Goal: Feedback & Contribution: Contribute content

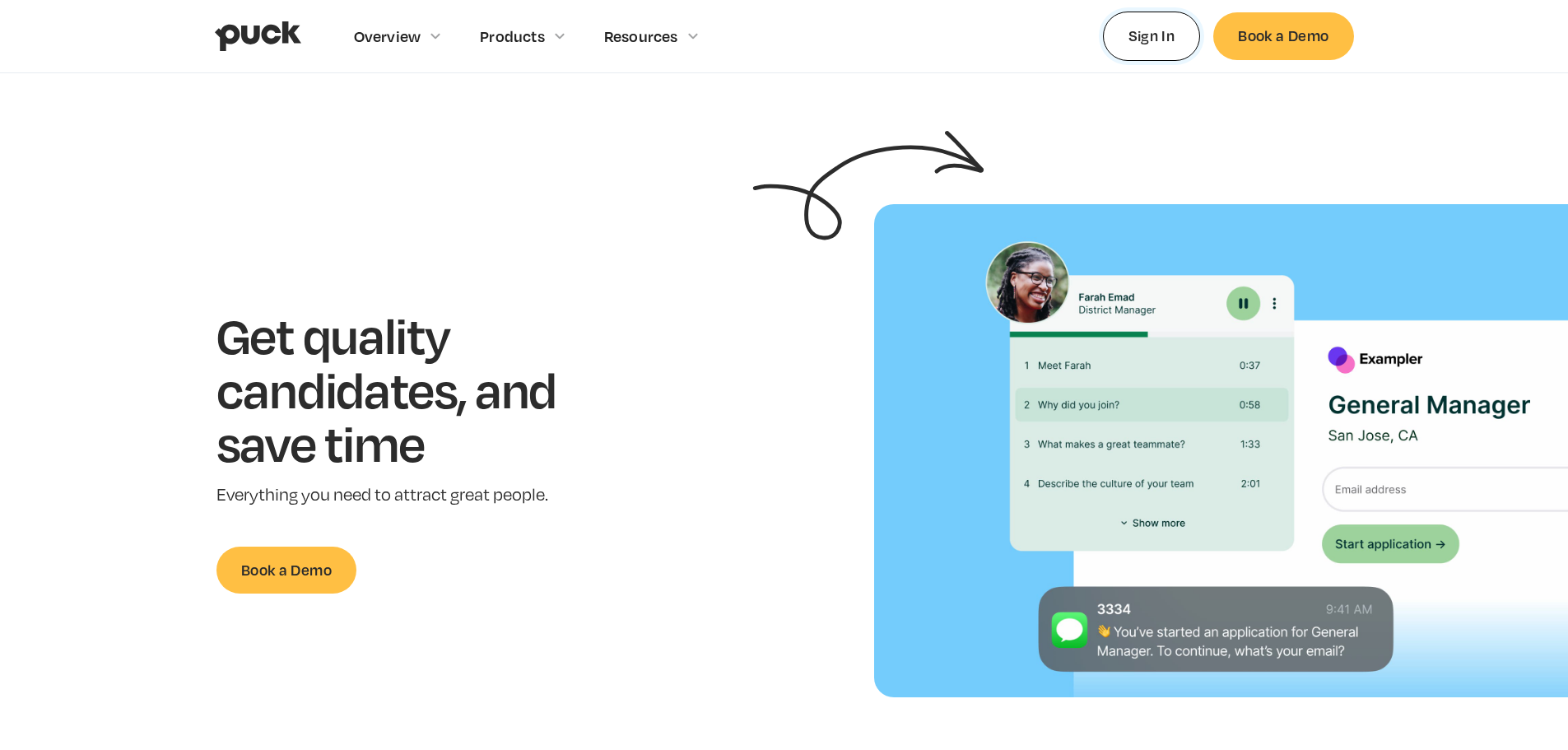
click at [1140, 39] on link "Sign In" at bounding box center [1152, 35] width 98 height 48
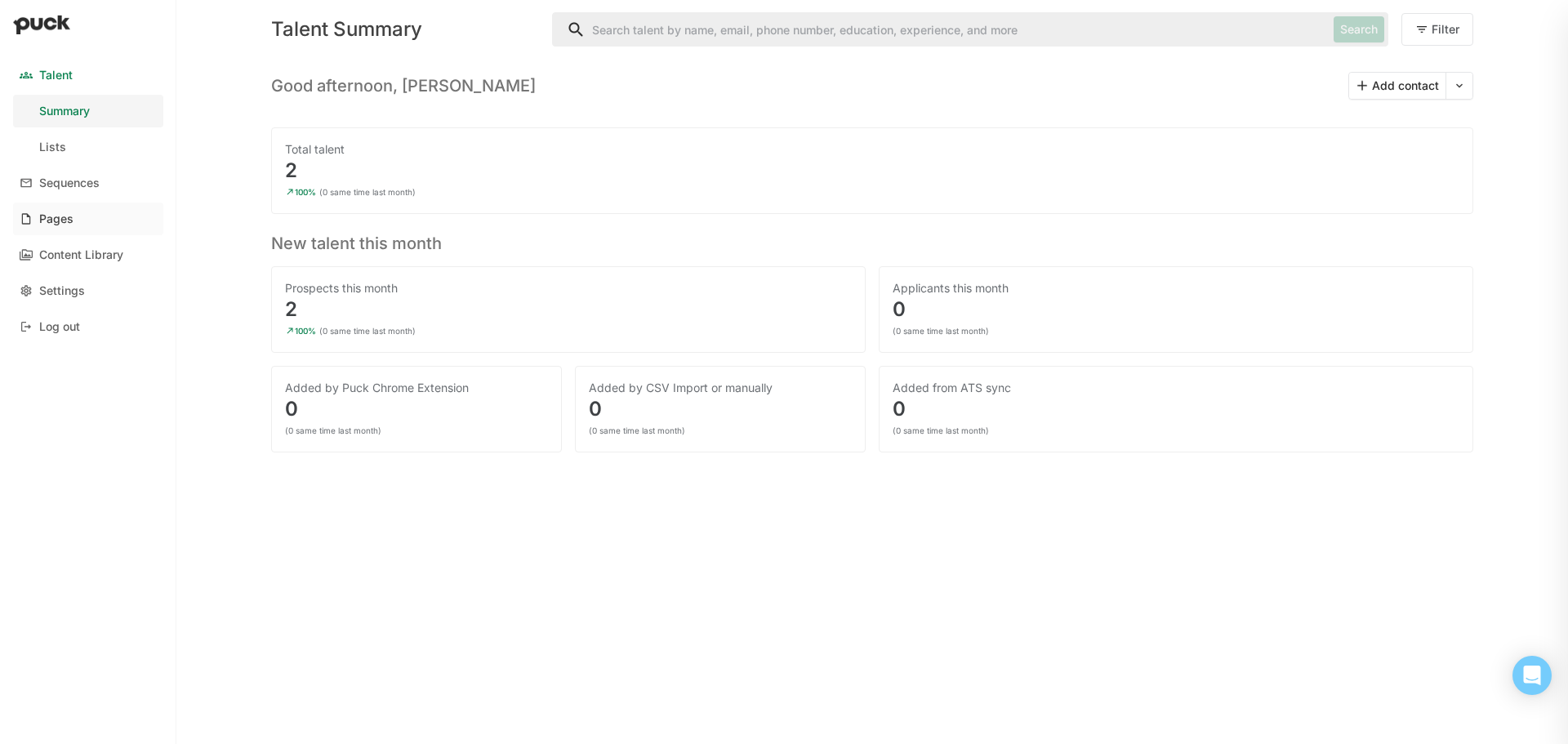
click at [97, 209] on link "Pages" at bounding box center [88, 219] width 150 height 33
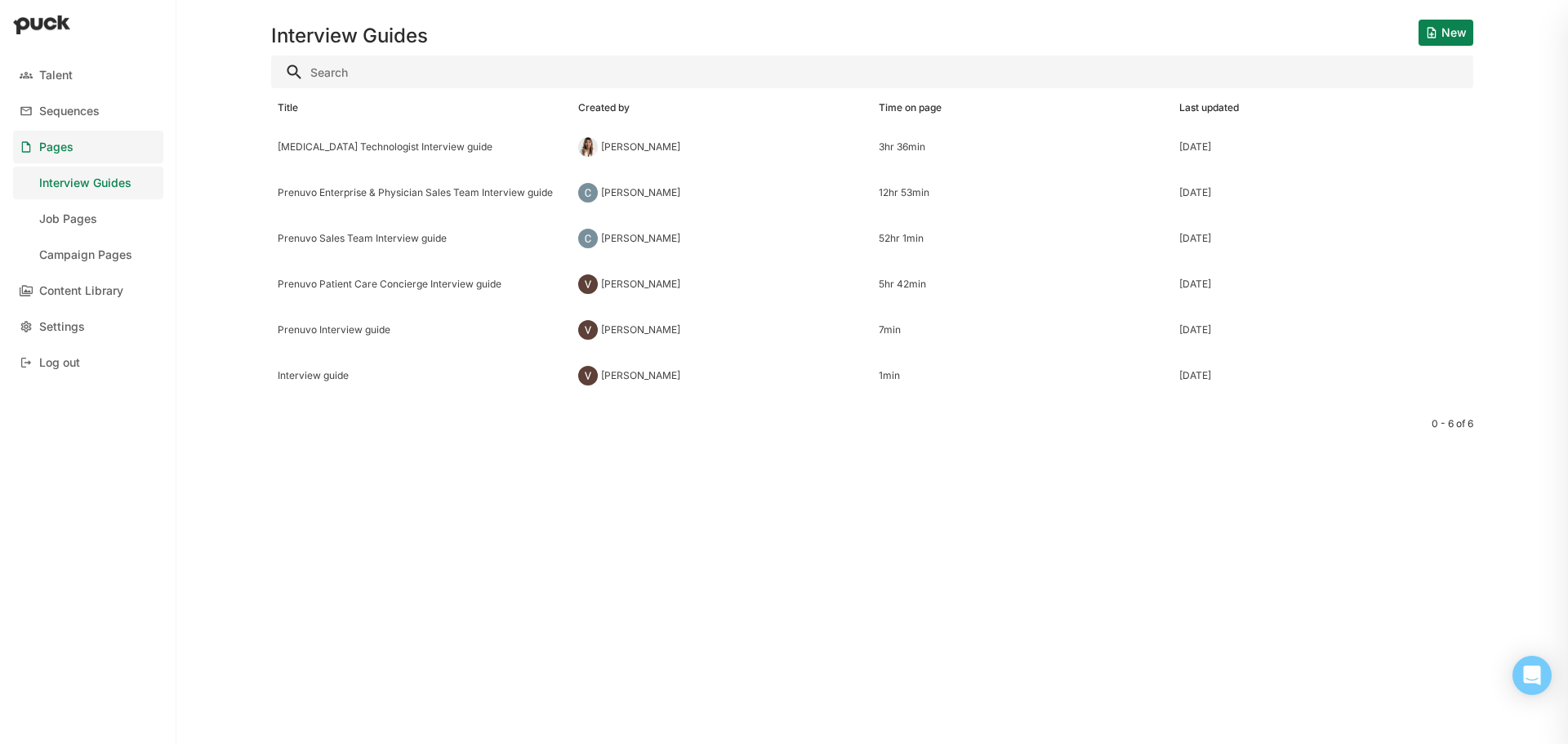
click at [100, 219] on link "Job Pages" at bounding box center [88, 219] width 150 height 33
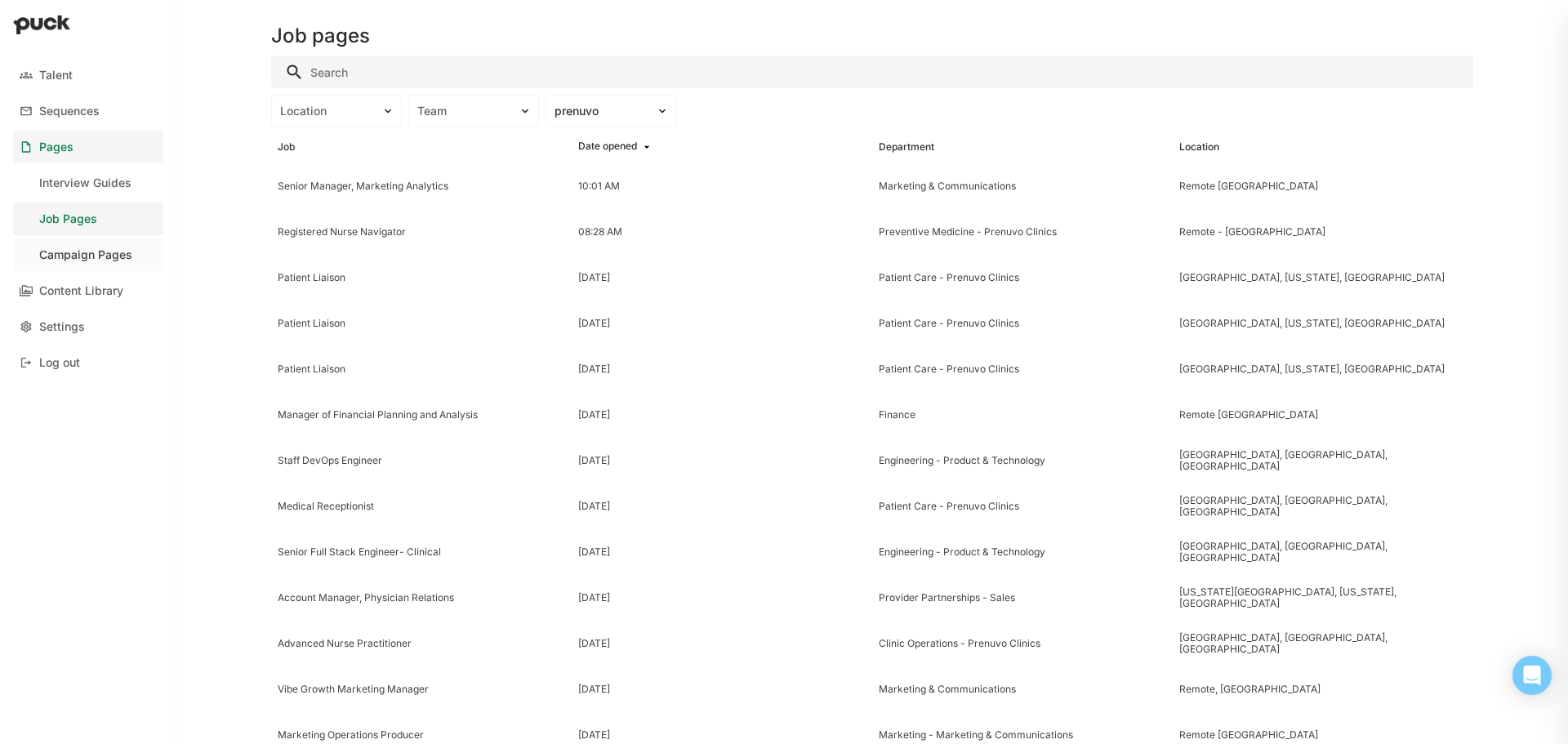
click at [122, 258] on div "Campaign Pages" at bounding box center [85, 255] width 93 height 14
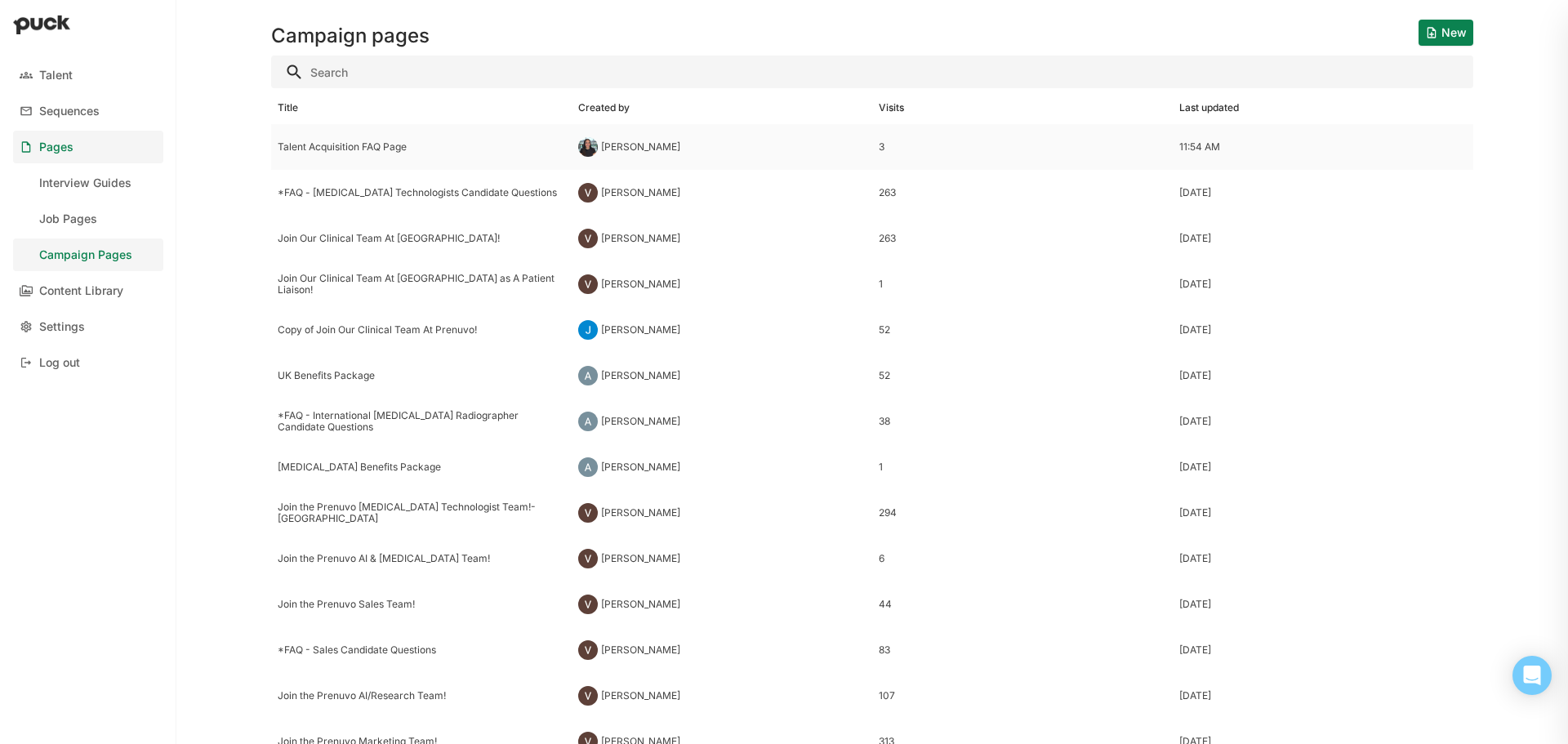
click at [364, 142] on div "Talent Acquisition FAQ Page" at bounding box center [422, 146] width 287 height 12
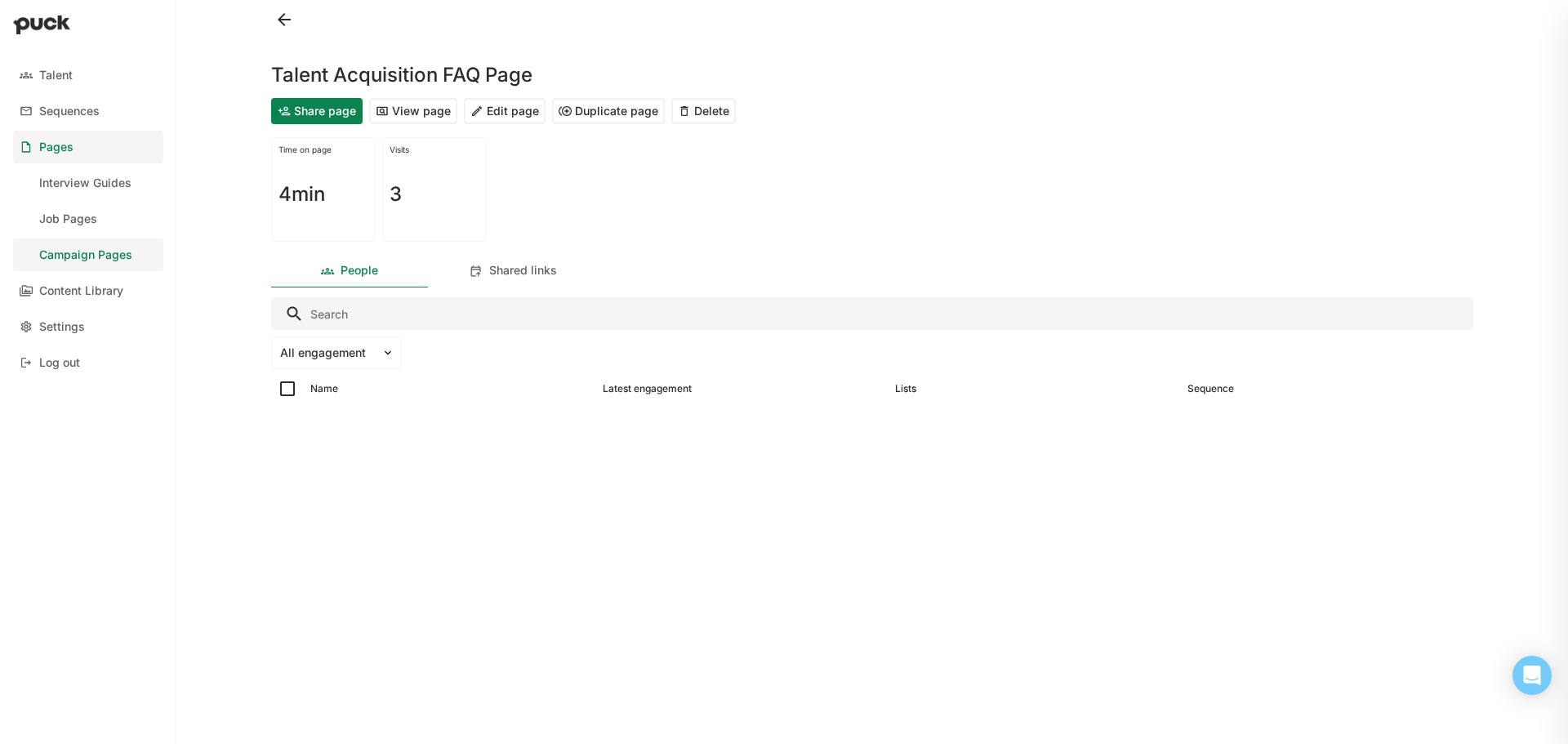
click at [486, 111] on button "Edit page" at bounding box center [505, 111] width 81 height 26
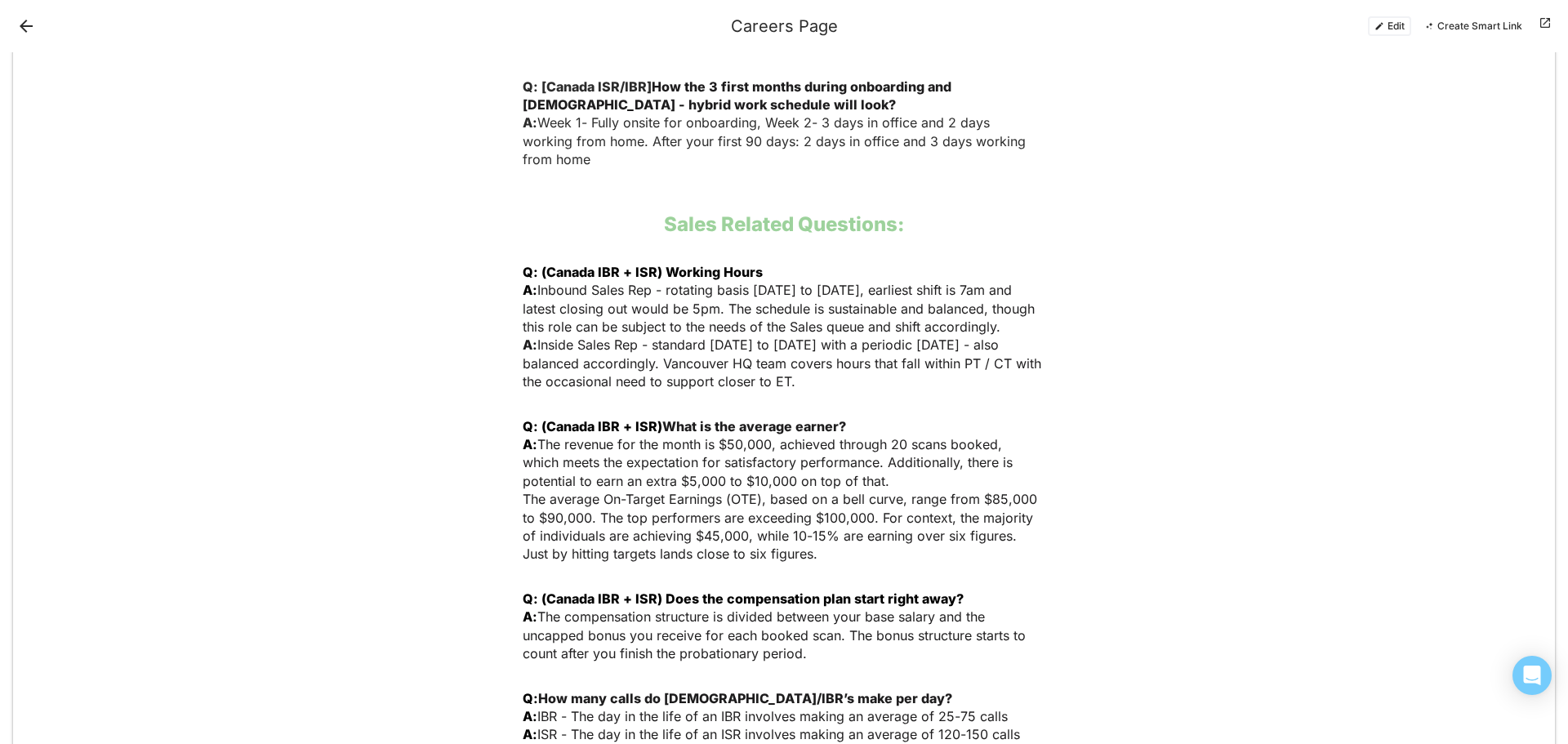
scroll to position [1750, 0]
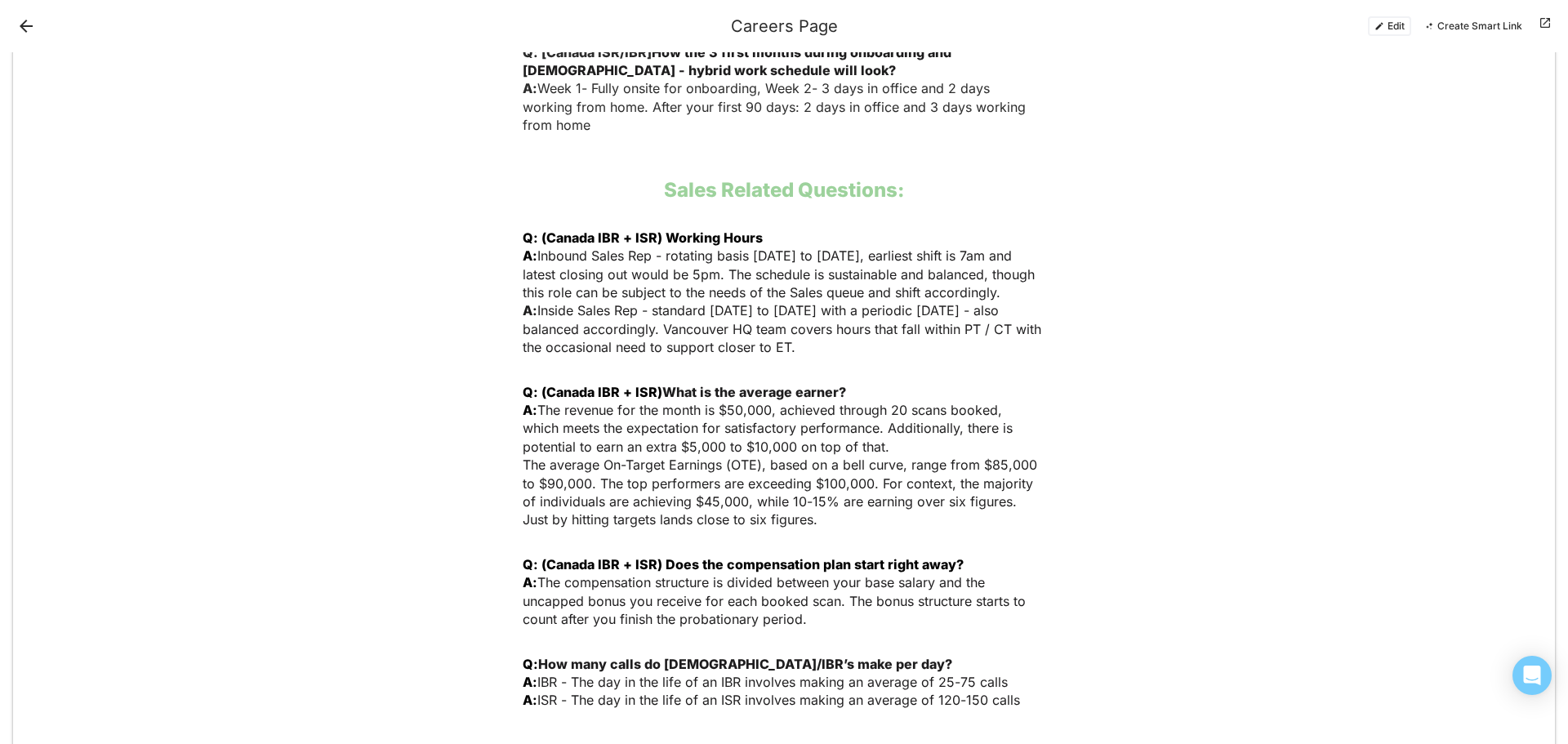
click at [1390, 25] on button "Edit" at bounding box center [1389, 26] width 43 height 20
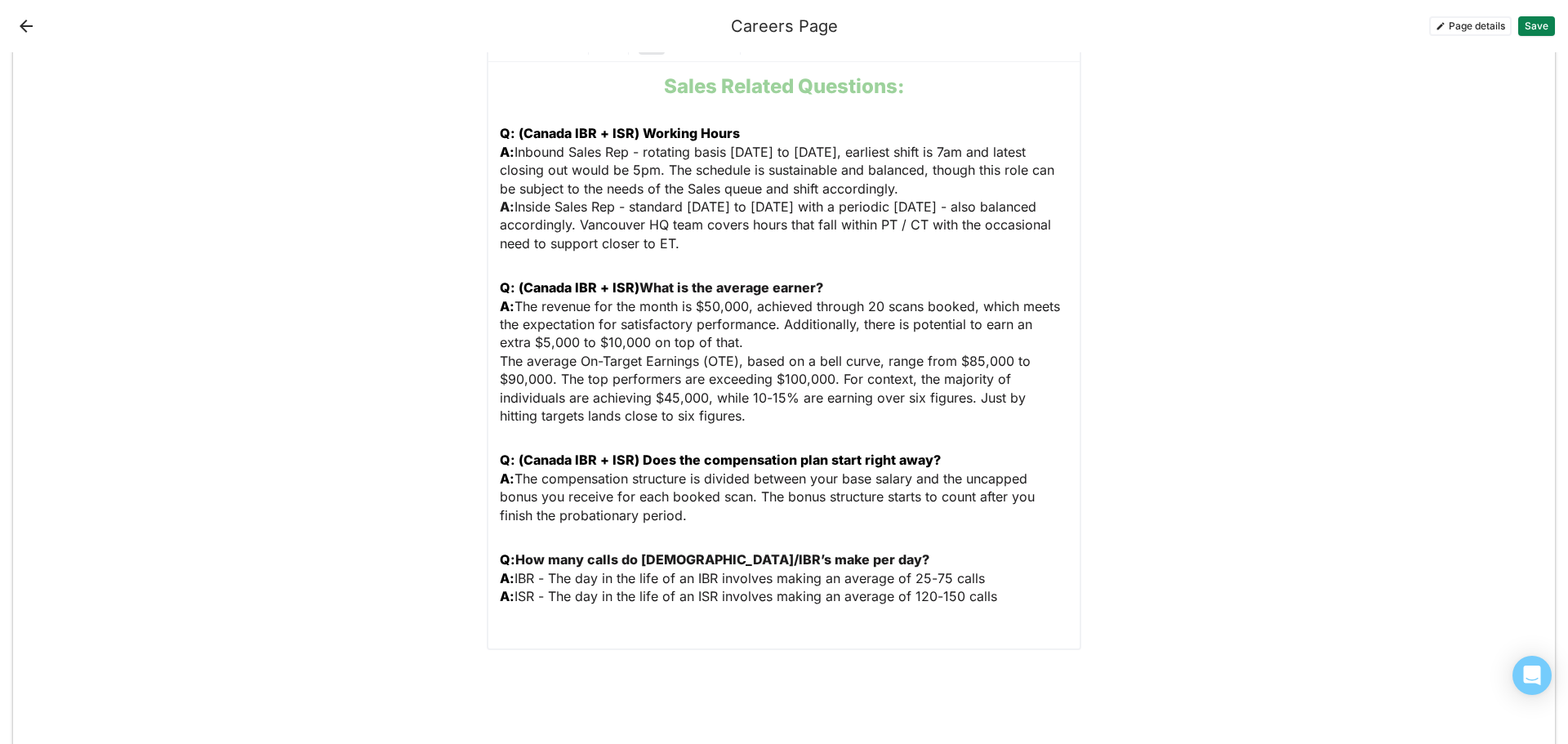
scroll to position [2404, 0]
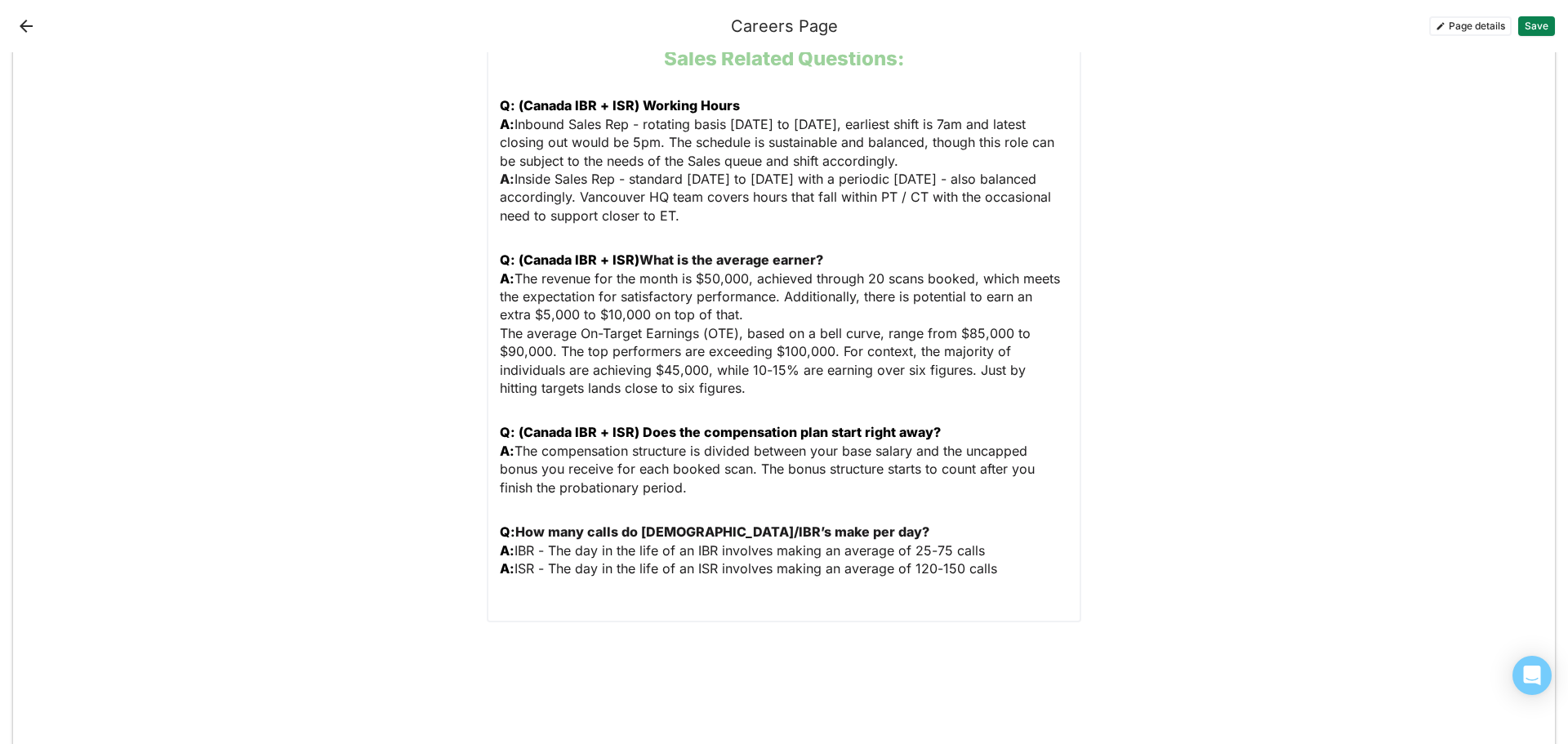
click at [999, 523] on p "Q: How many calls do ISR/IBR’s make per day? A: IBR - The day in the life of an…" at bounding box center [784, 559] width 569 height 73
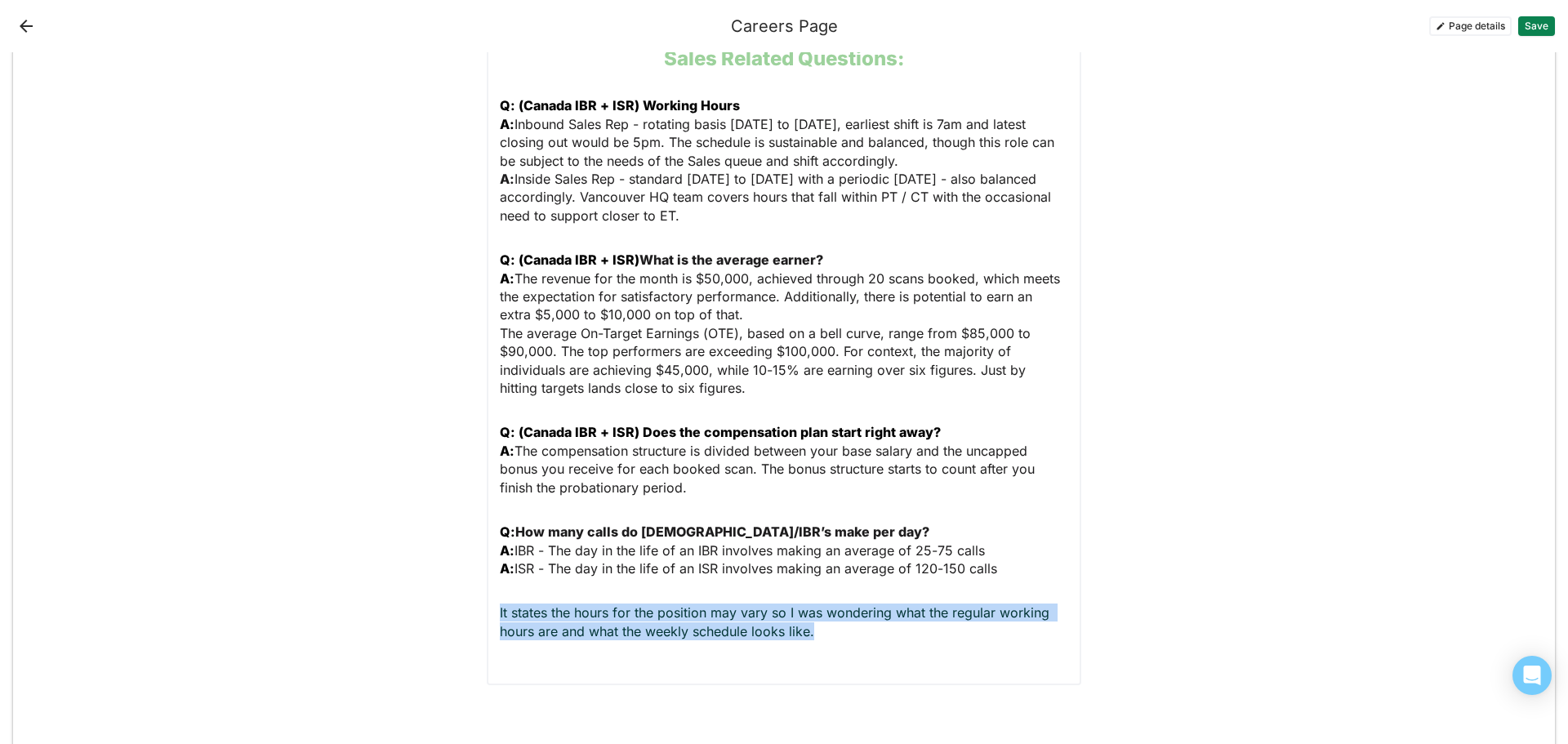
drag, startPoint x: 817, startPoint y: 578, endPoint x: 464, endPoint y: 559, distance: 353.5
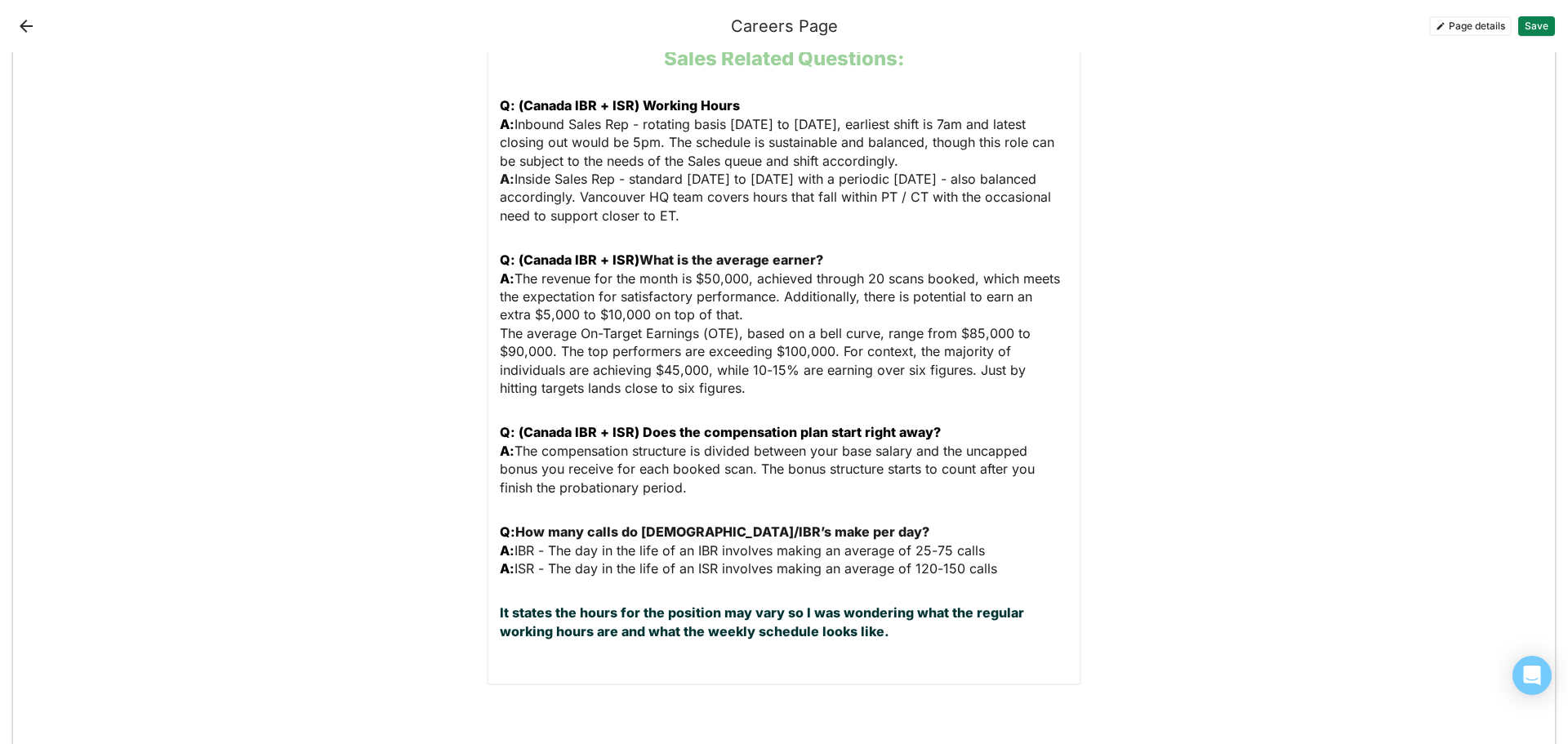
click at [500, 604] on strong "It states the hours for the position may vary so I was wondering what the regul…" at bounding box center [764, 621] width 527 height 34
click at [939, 603] on p "Q: It states the hours for the position may vary so I was wondering what the re…" at bounding box center [784, 630] width 569 height 55
drag, startPoint x: 515, startPoint y: 553, endPoint x: 548, endPoint y: 551, distance: 33.1
click at [515, 604] on strong "Q: It states the hours for the position may vary so I was wondering what the re…" at bounding box center [773, 621] width 546 height 34
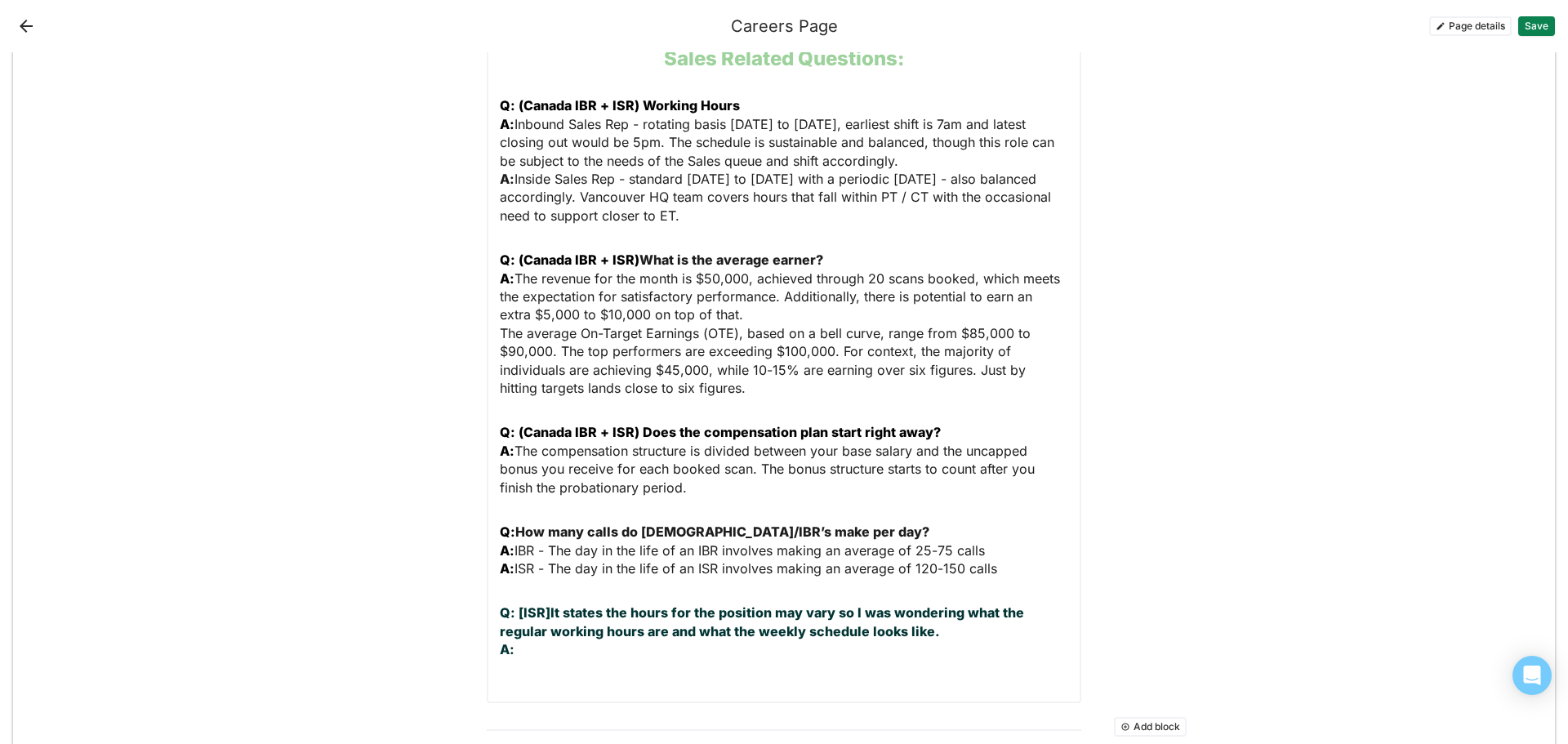
click at [526, 603] on p "Q: [ISR]It states the hours for the position may vary so I was wondering what t…" at bounding box center [784, 639] width 569 height 73
click at [512, 603] on p "Q: [ISR]It states the hours for the position may vary so I was wondering what t…" at bounding box center [784, 639] width 569 height 73
click at [1040, 603] on p "Q: [ISR]It states the hours for the position may vary so I was wondering what t…" at bounding box center [784, 639] width 569 height 73
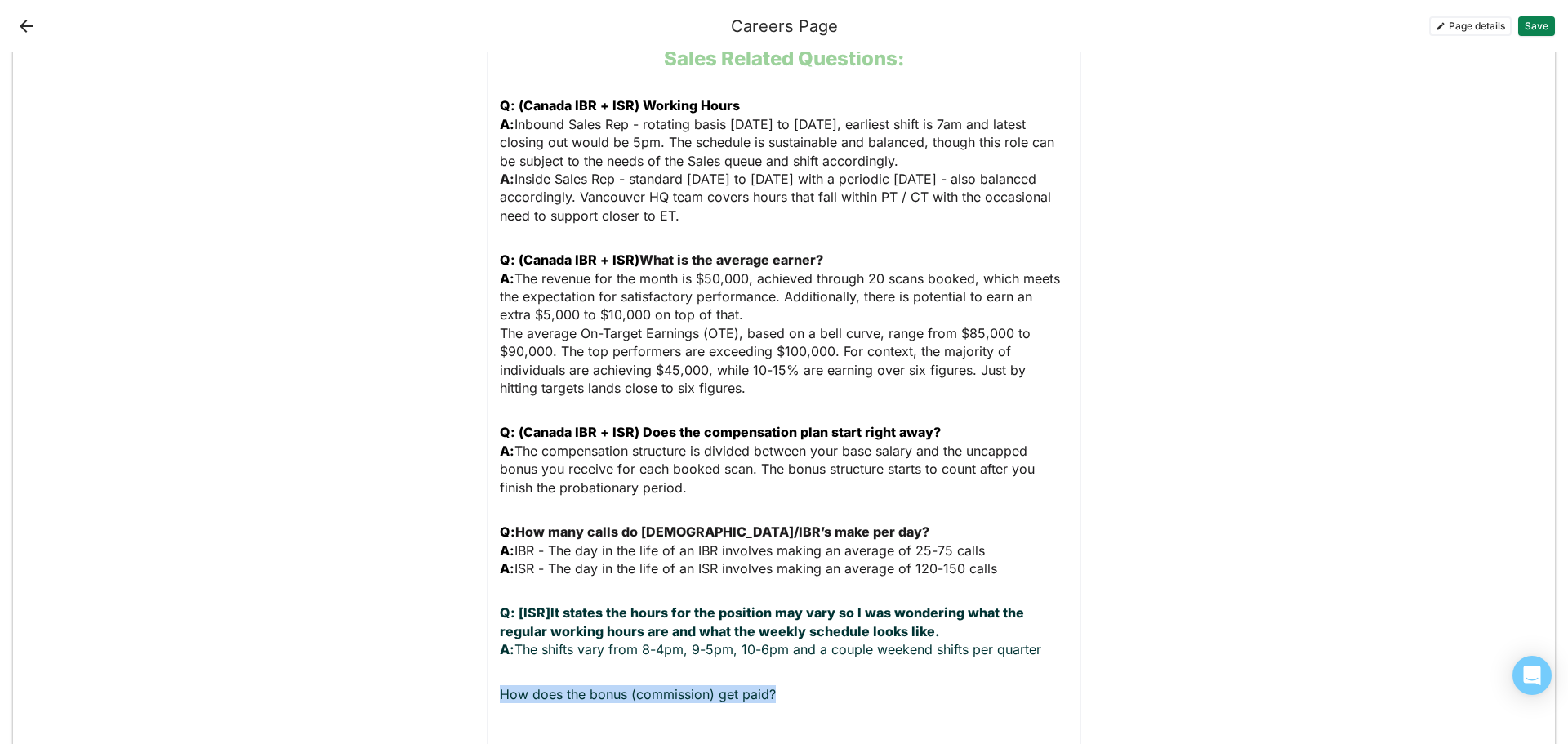
drag, startPoint x: 812, startPoint y: 637, endPoint x: 452, endPoint y: 628, distance: 360.1
click at [500, 686] on strong "How does the bonus (commission) get paid?" at bounding box center [644, 694] width 288 height 16
click at [821, 685] on p "Q: How does the bonus (commission) get paid?" at bounding box center [784, 703] width 569 height 37
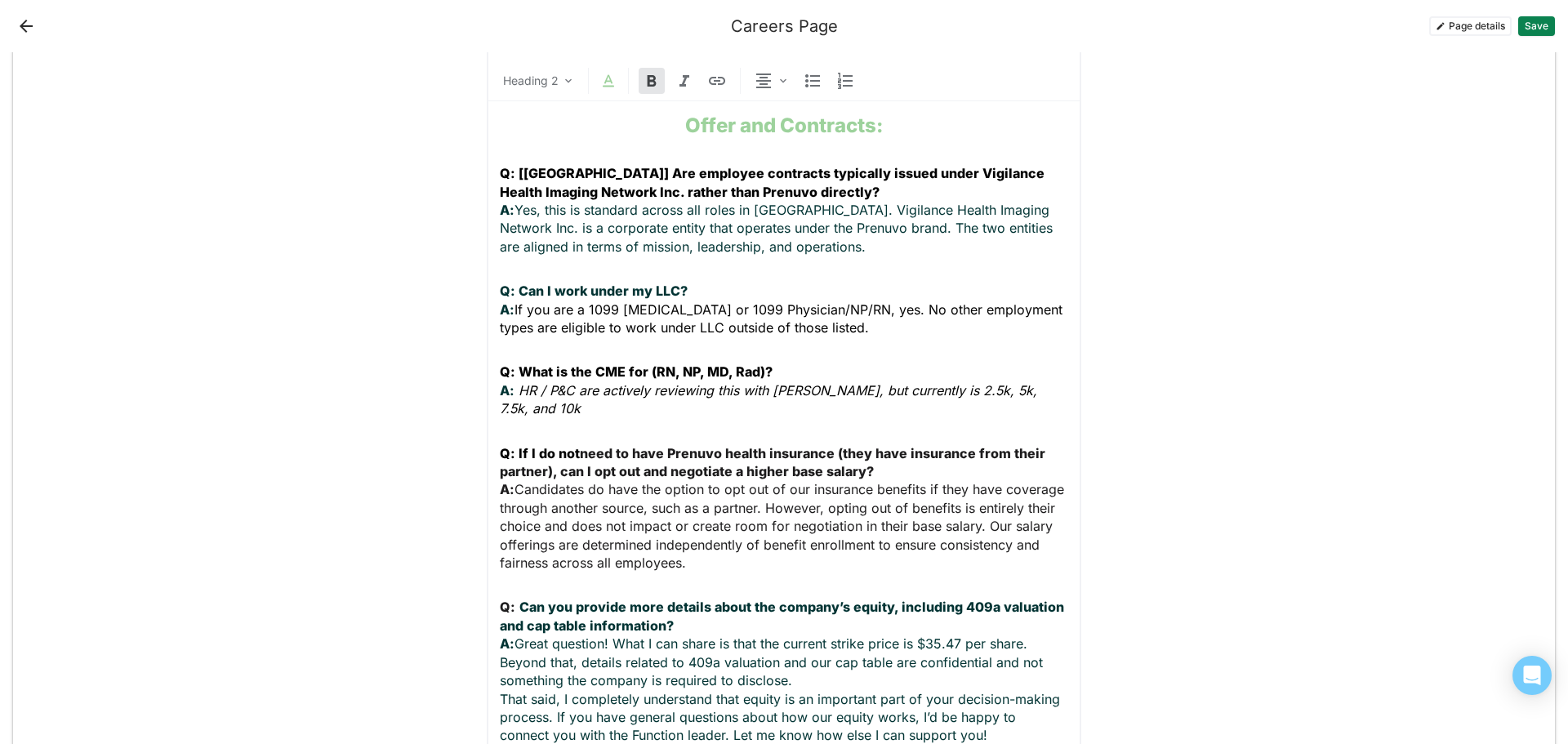
scroll to position [1225, 0]
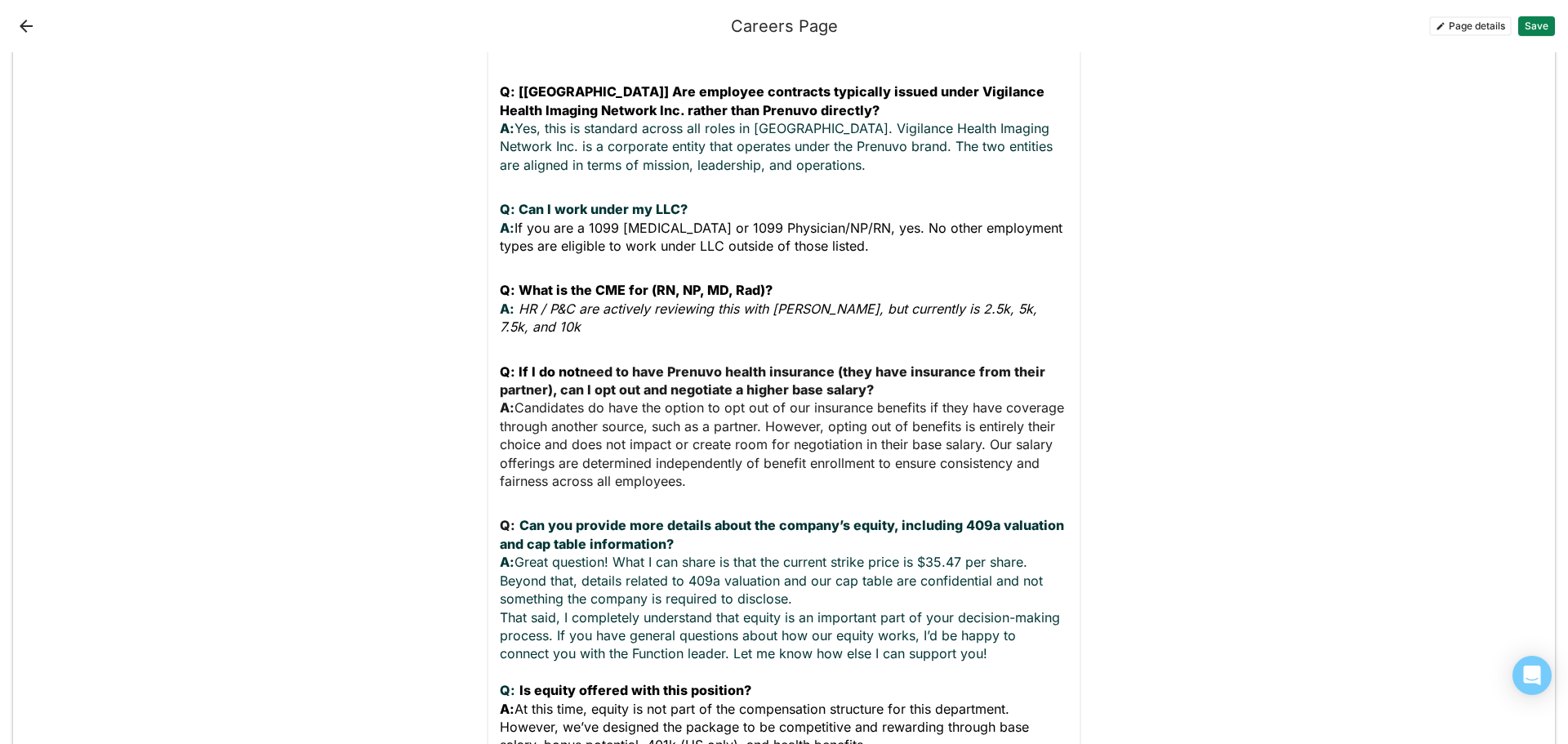
click at [992, 600] on p "Q: Can you provide more details about the company’s equity, including 409a valu…" at bounding box center [784, 635] width 569 height 237
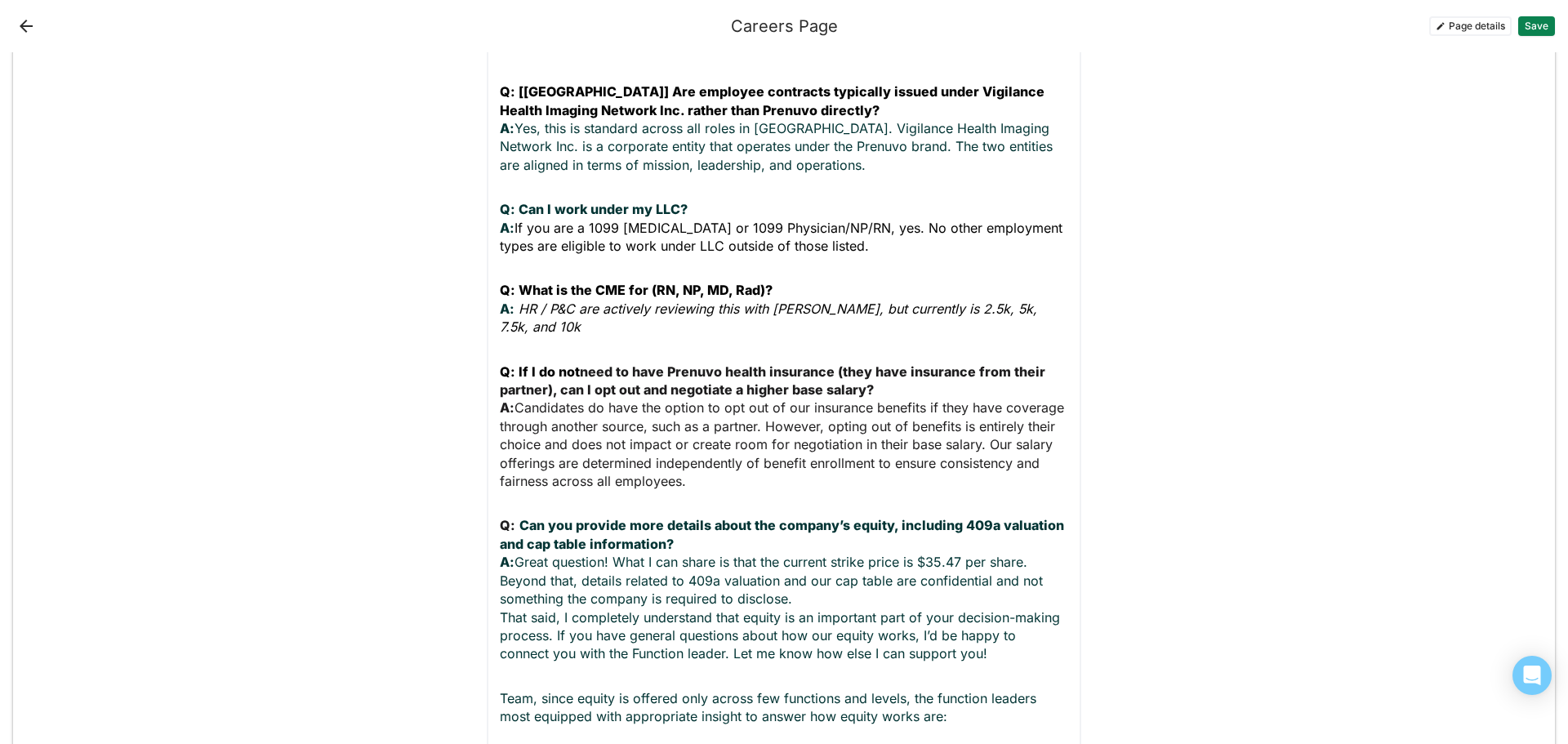
scroll to position [1512, 0]
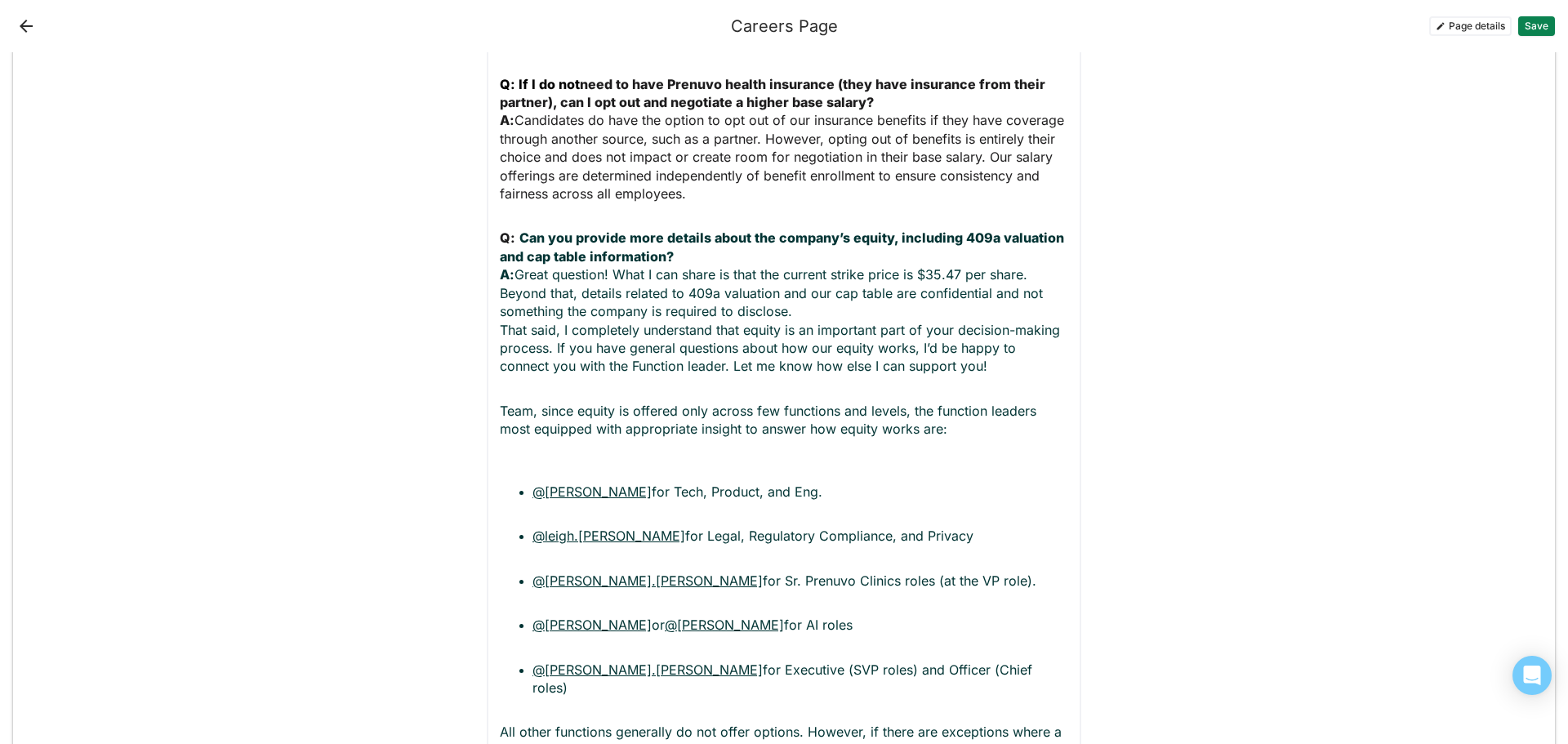
click at [551, 409] on div "Offer and Contracts: Q: [Canada] Are employee contracts typically issued under …" at bounding box center [784, 325] width 569 height 1186
click at [551, 402] on p "Team, since equity is offered only across few functions and levels, the functio…" at bounding box center [784, 429] width 569 height 55
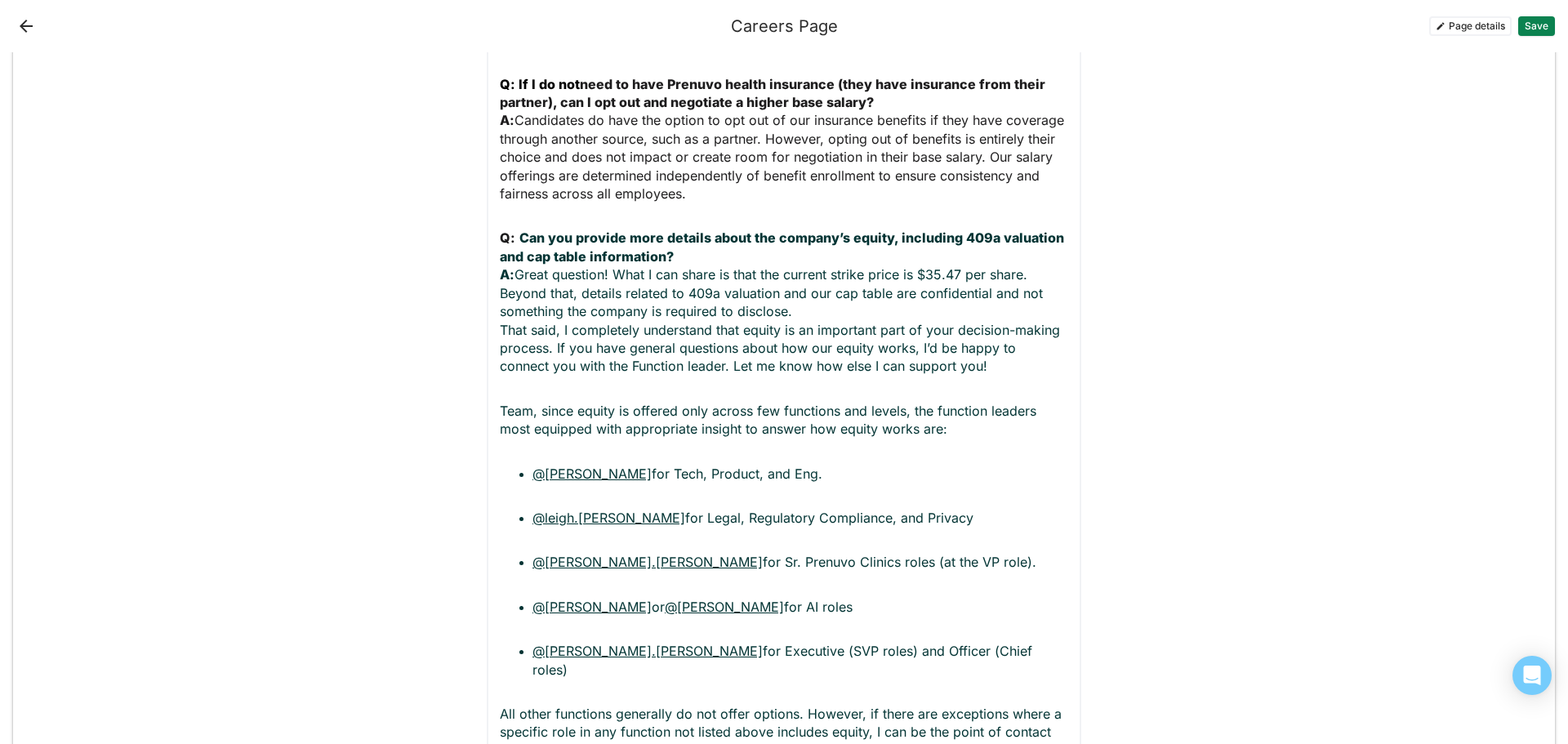
click at [524, 465] on ul "@Steve Lemon for Tech, Product, and Eng. @leigh.rubinstein for Legal, Regulator…" at bounding box center [784, 572] width 569 height 214
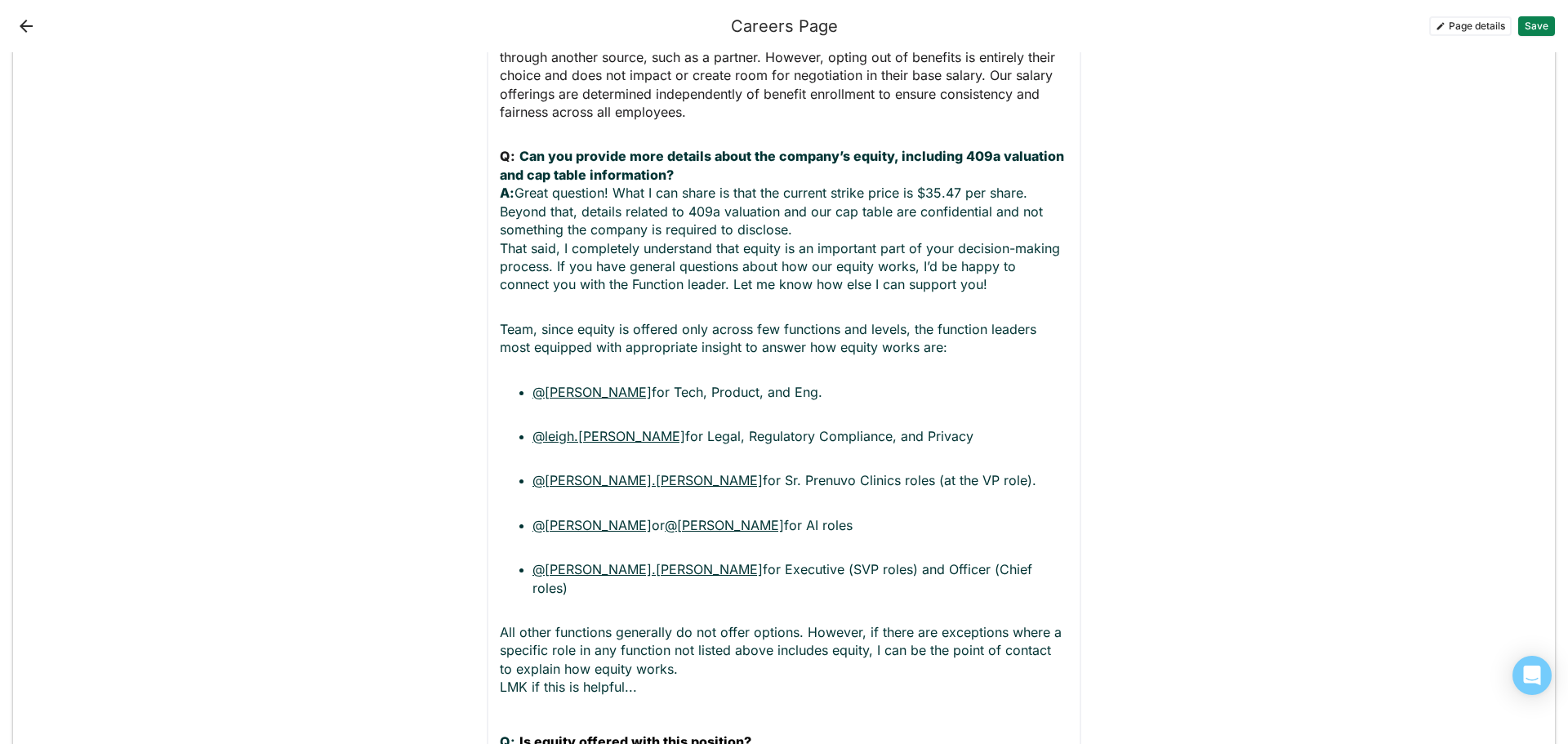
click at [644, 623] on p "All other functions generally do not offer options. However, if there are excep…" at bounding box center [784, 714] width 569 height 183
drag, startPoint x: 645, startPoint y: 613, endPoint x: 458, endPoint y: 614, distance: 187.0
click at [458, 614] on div "Add block Text block Heading 1 Talent Acquisition Frequently Asked Questions (F…" at bounding box center [784, 357] width 1542 height 3794
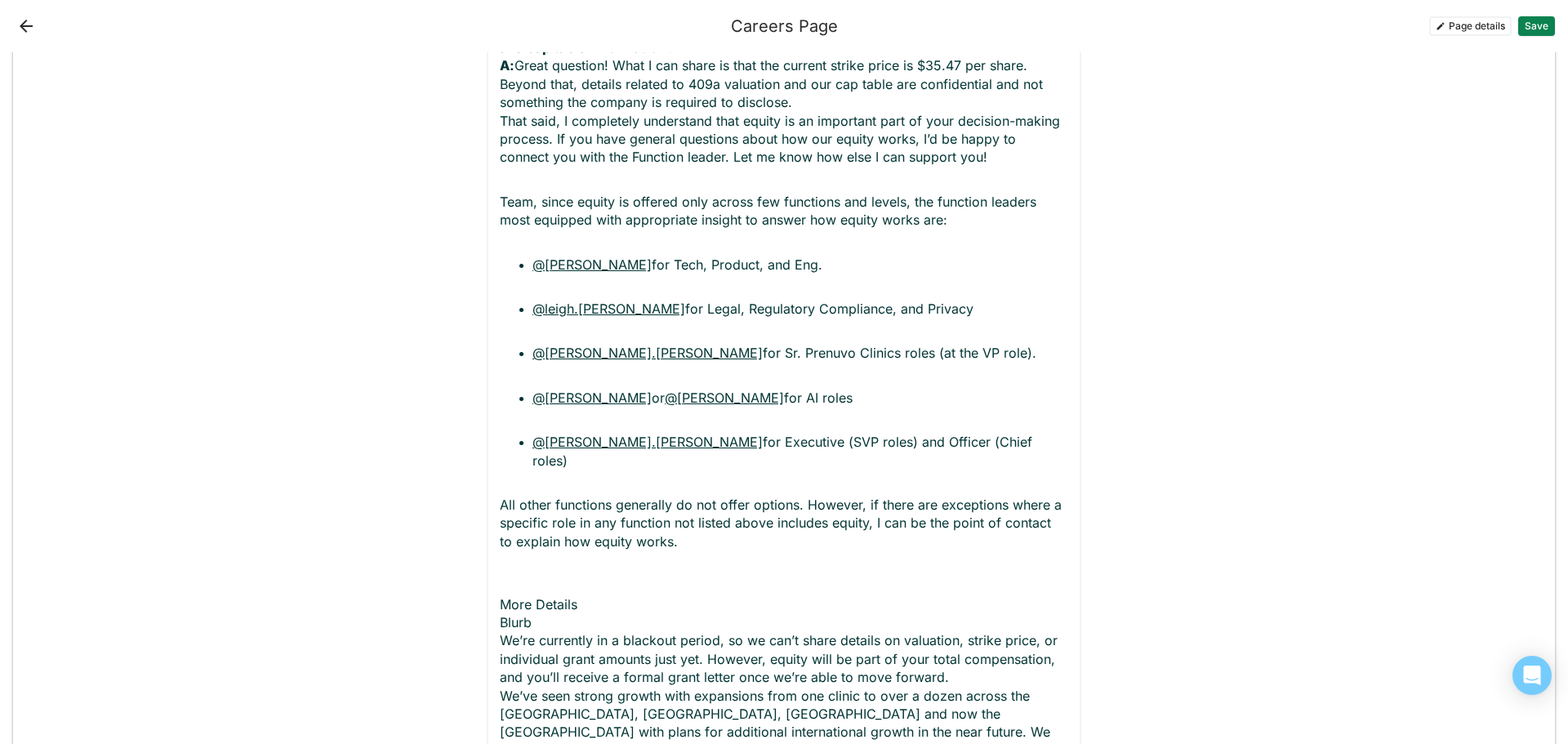
click at [516, 500] on div "Offer and Contracts: Q: [Canada] Are employee contracts typically issued under …" at bounding box center [784, 239] width 569 height 1433
drag, startPoint x: 589, startPoint y: 528, endPoint x: 565, endPoint y: 527, distance: 24.0
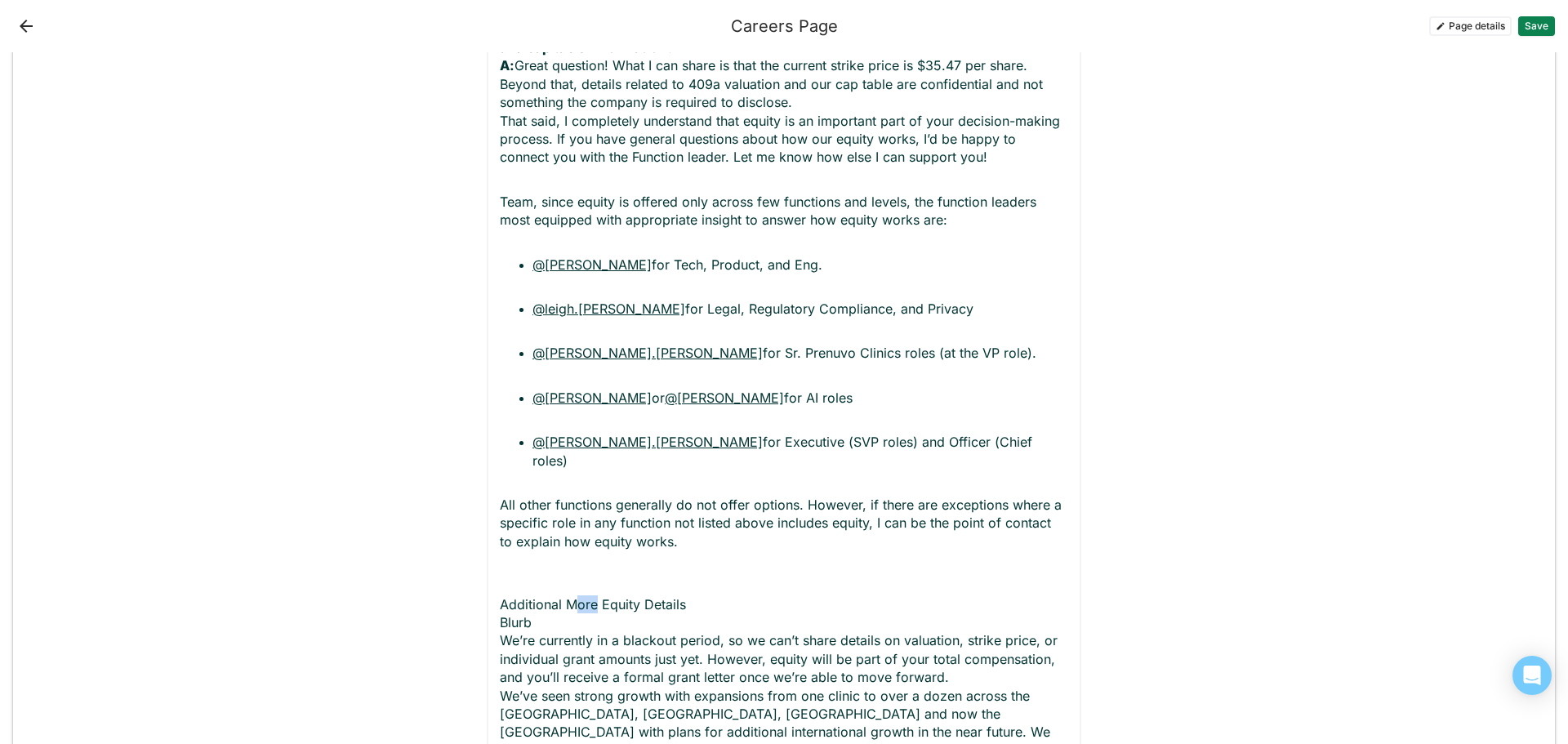
drag, startPoint x: 525, startPoint y: 550, endPoint x: 488, endPoint y: 550, distance: 37.0
click at [488, 550] on div "Text block Normal text Offer and Contracts: Q: [Canada] Are employee contracts …" at bounding box center [784, 203] width 594 height 1531
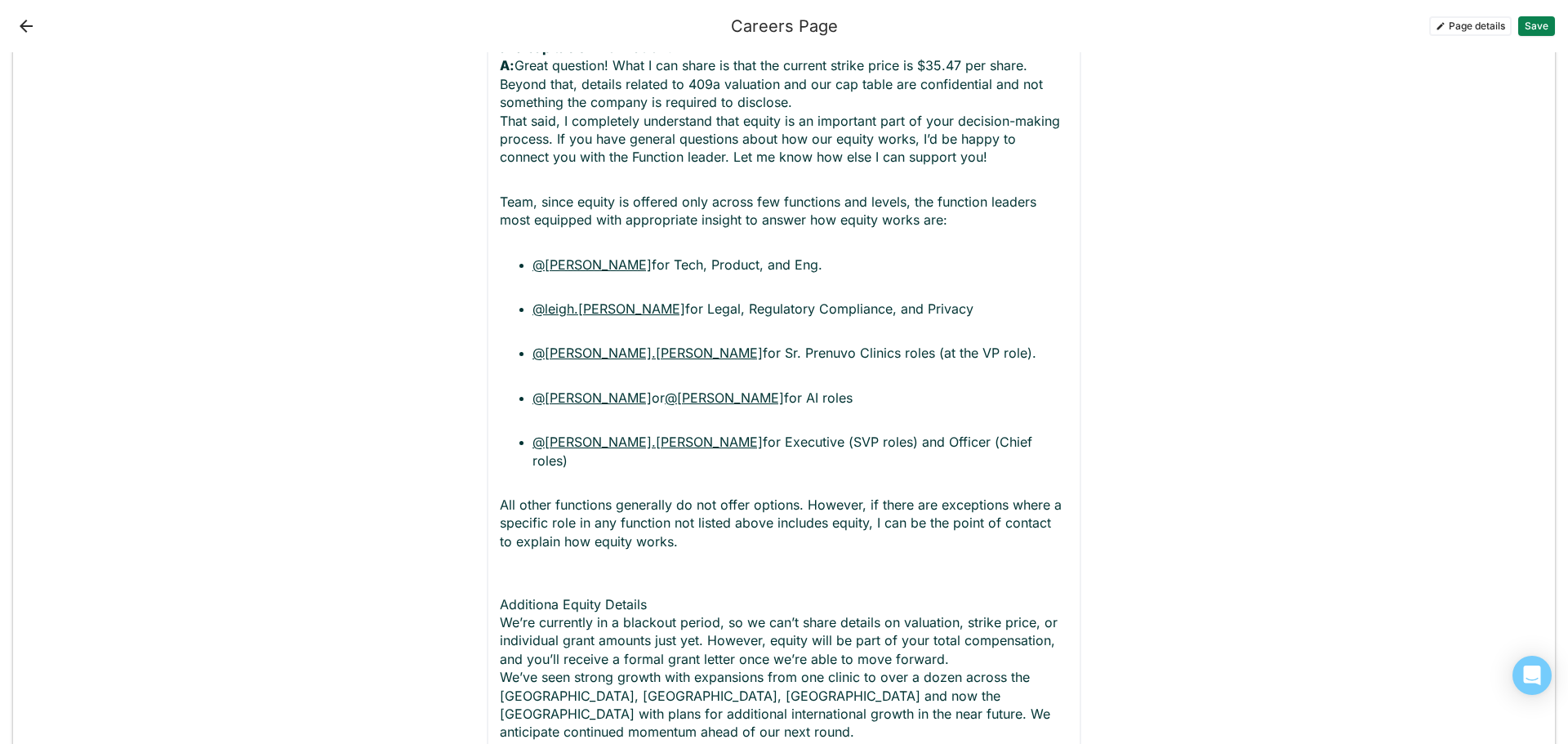
drag, startPoint x: 672, startPoint y: 529, endPoint x: 514, endPoint y: 530, distance: 158.0
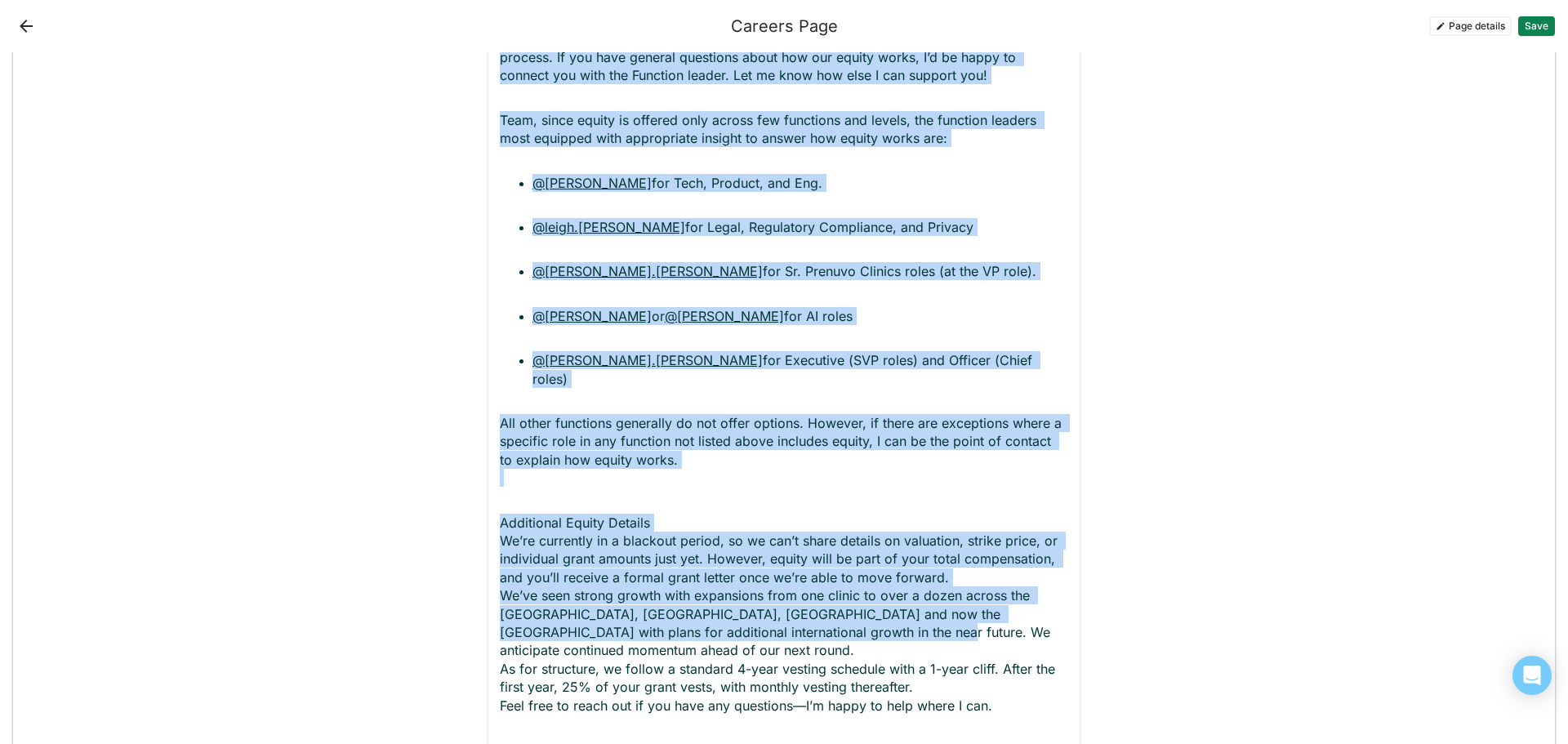
scroll to position [1885, 0]
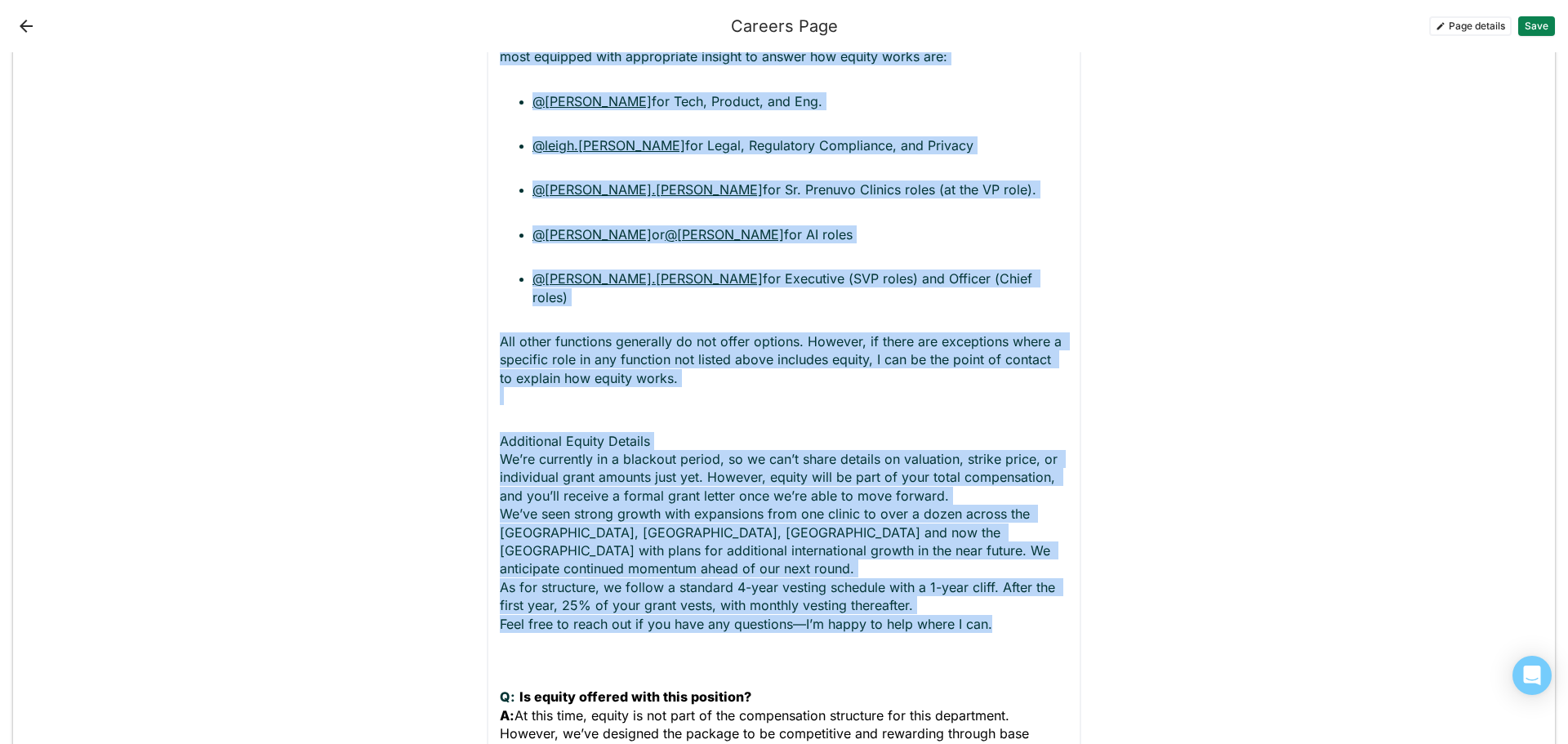
drag, startPoint x: 496, startPoint y: 133, endPoint x: 1001, endPoint y: 536, distance: 646.1
click at [1001, 536] on div "Offer and Contracts: Q: [Canada] Are employee contracts typically issued under …" at bounding box center [784, 67] width 569 height 1415
copy div "Q: Can you provide more details about the company’s equity, including 409a valu…"
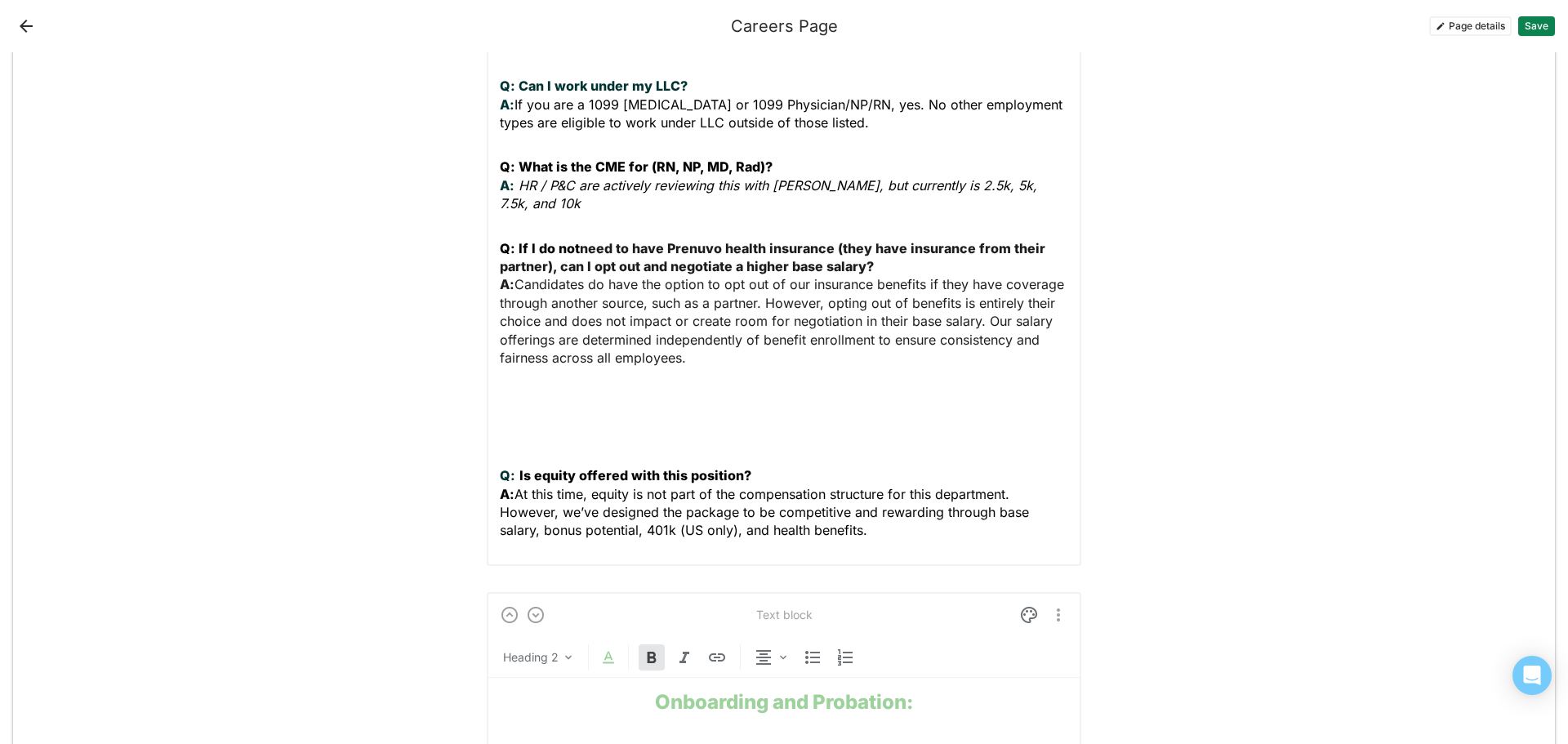
scroll to position [1305, 0]
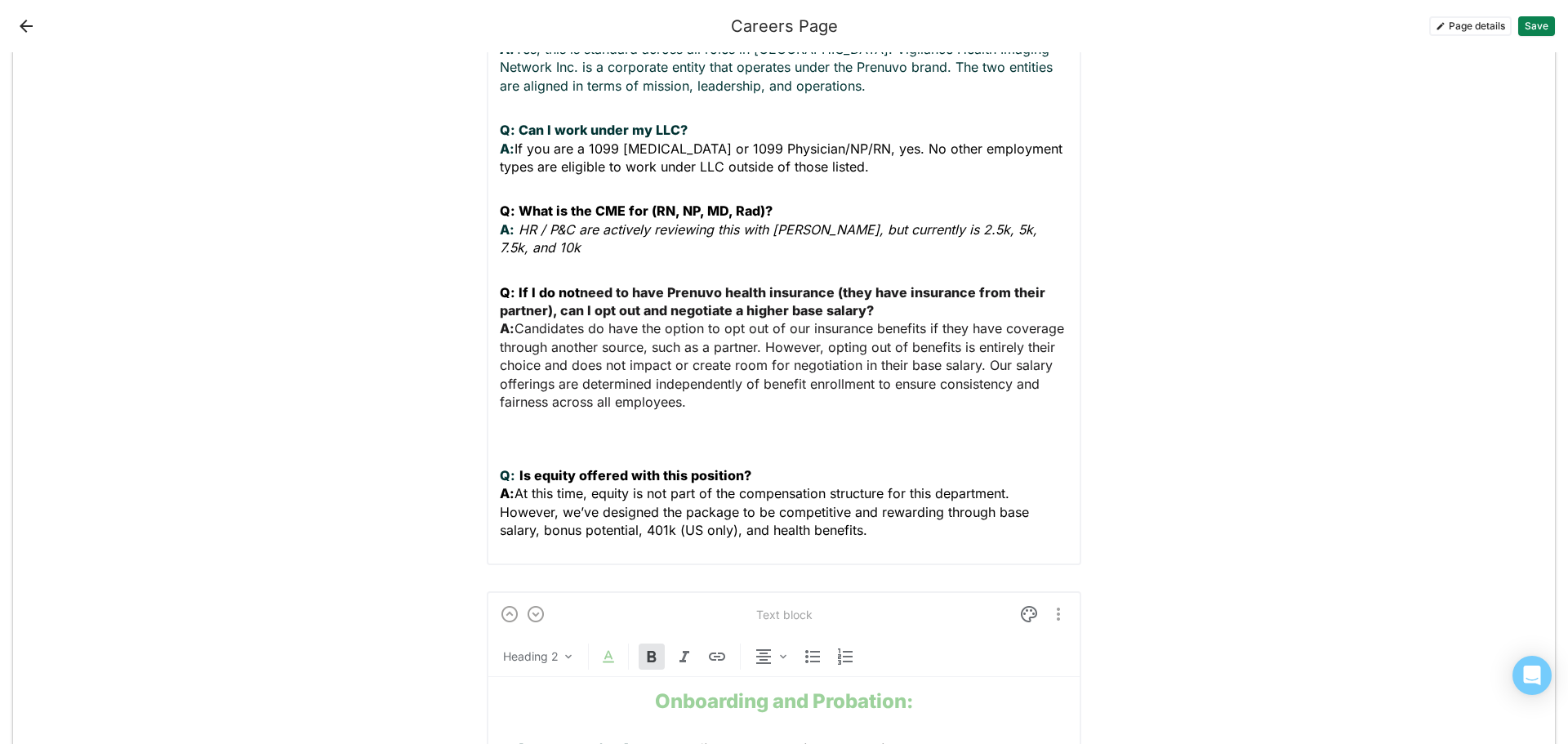
click at [520, 381] on p "Q: If I do not need to have Prenuvo health insurance (they have insurance from …" at bounding box center [784, 412] width 569 height 256
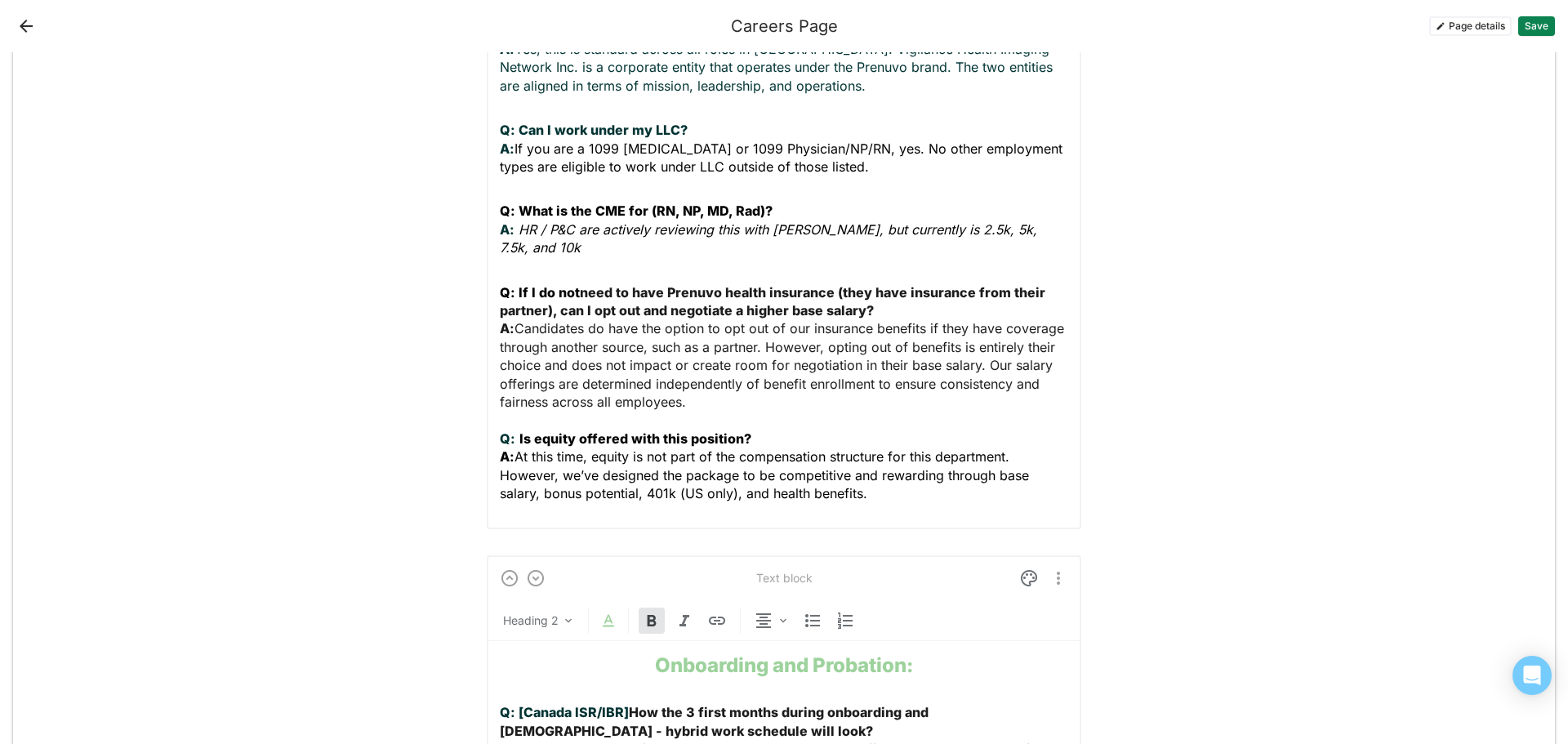
click at [893, 441] on p "Q: If I do not need to have Prenuvo health insurance (they have insurance from …" at bounding box center [784, 393] width 569 height 219
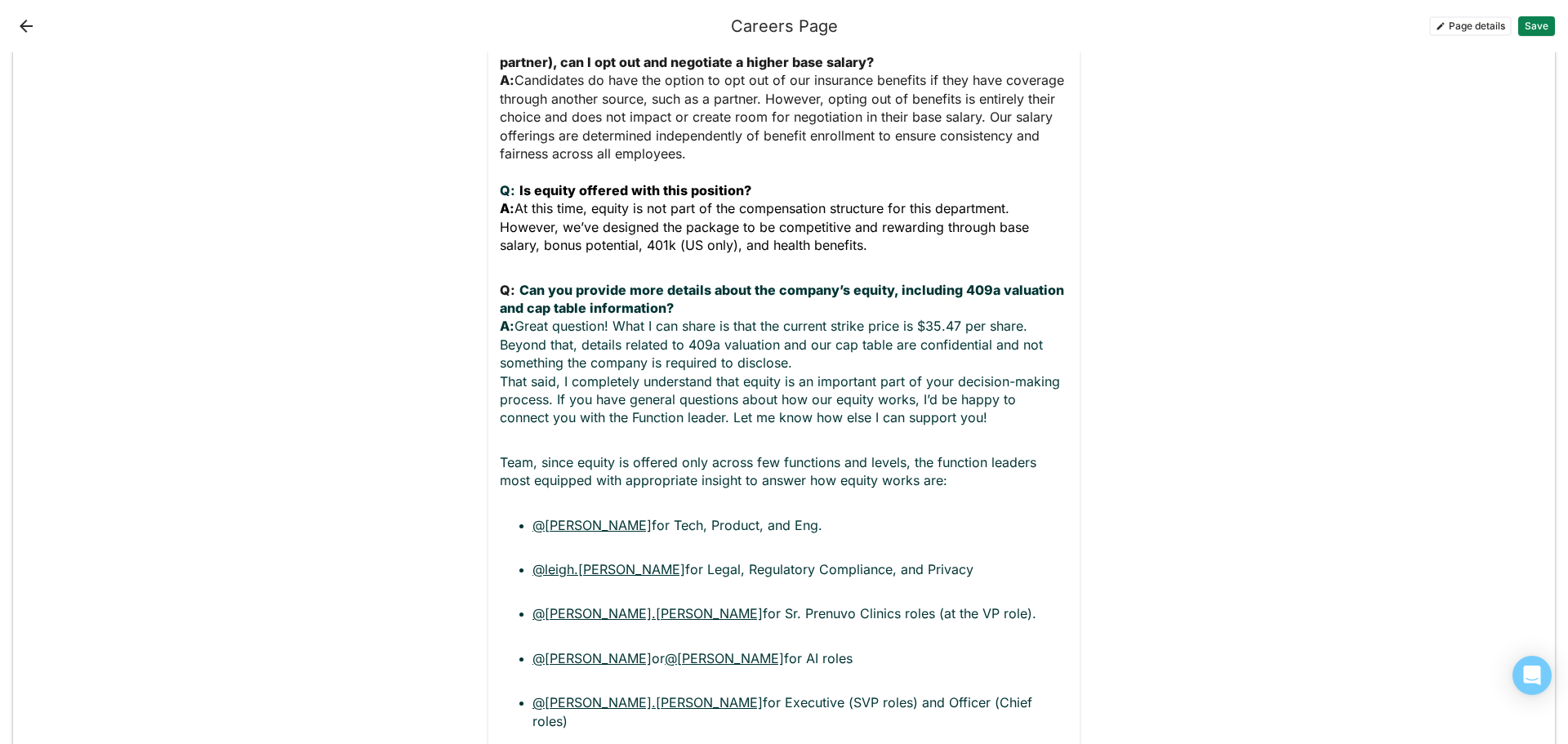
scroll to position [1513, 0]
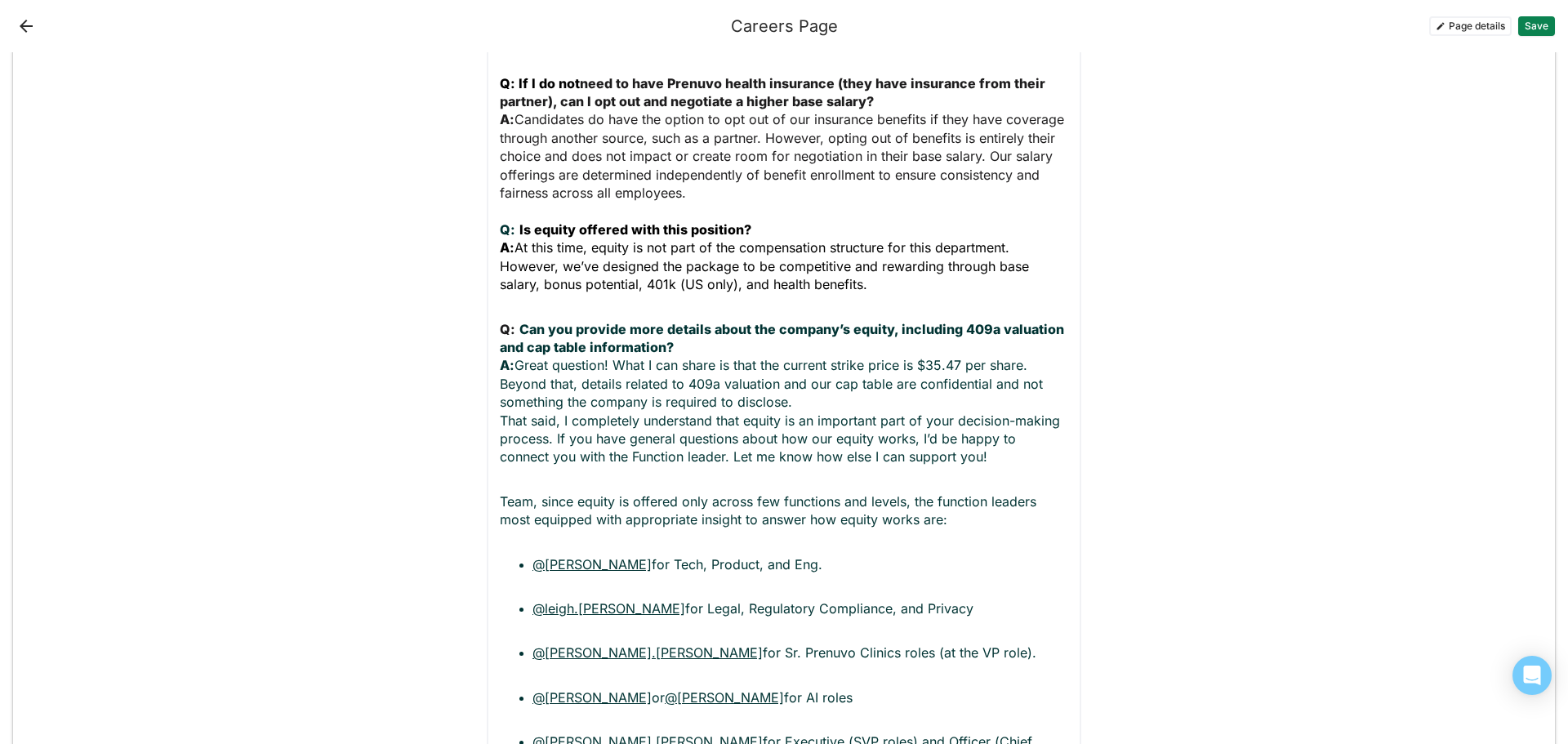
click at [533, 600] on li "@leigh.rubinstein for Legal, Regulatory Compliance, and Privacy" at bounding box center [800, 609] width 535 height 18
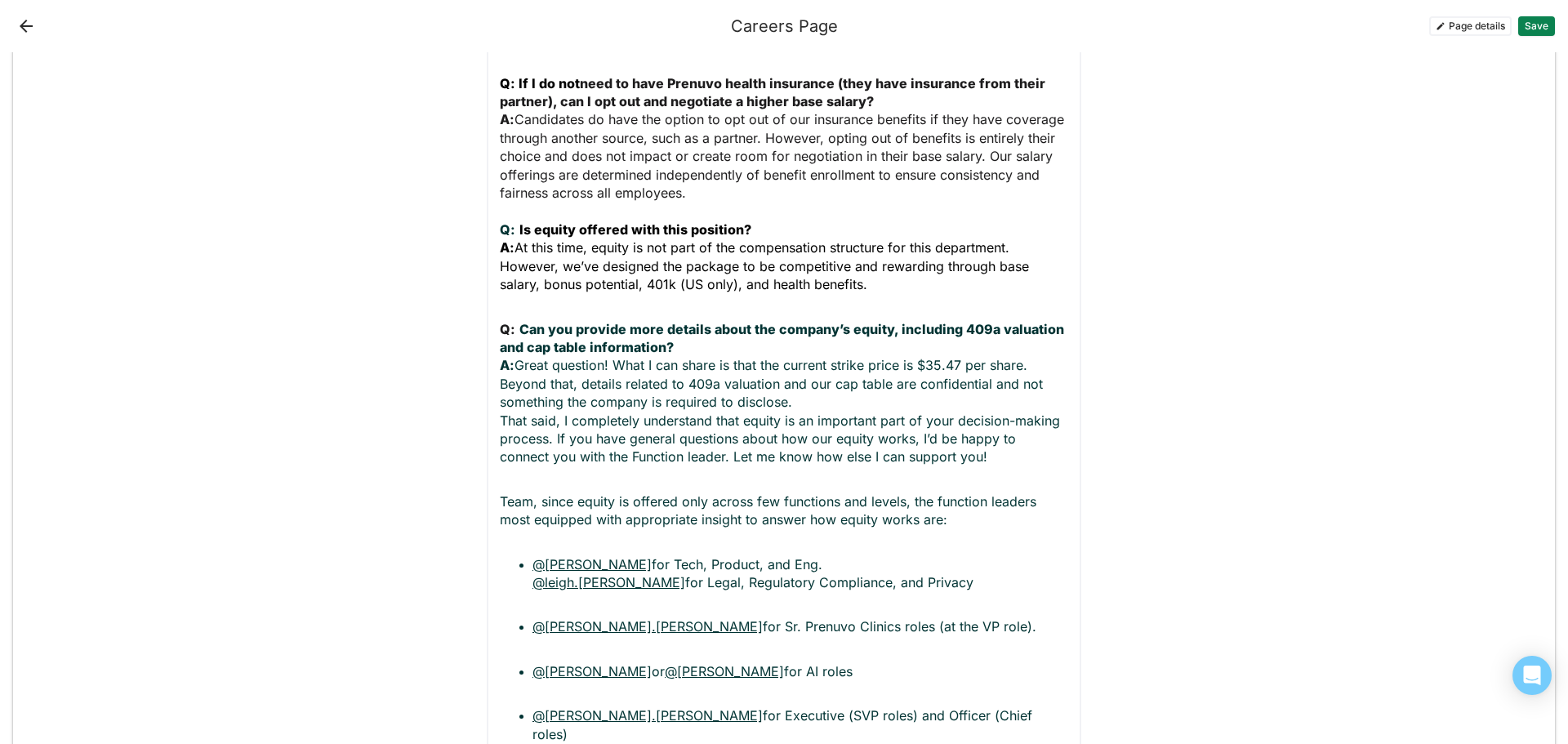
click at [533, 618] on link "@daniel.durand" at bounding box center [647, 627] width 230 height 16
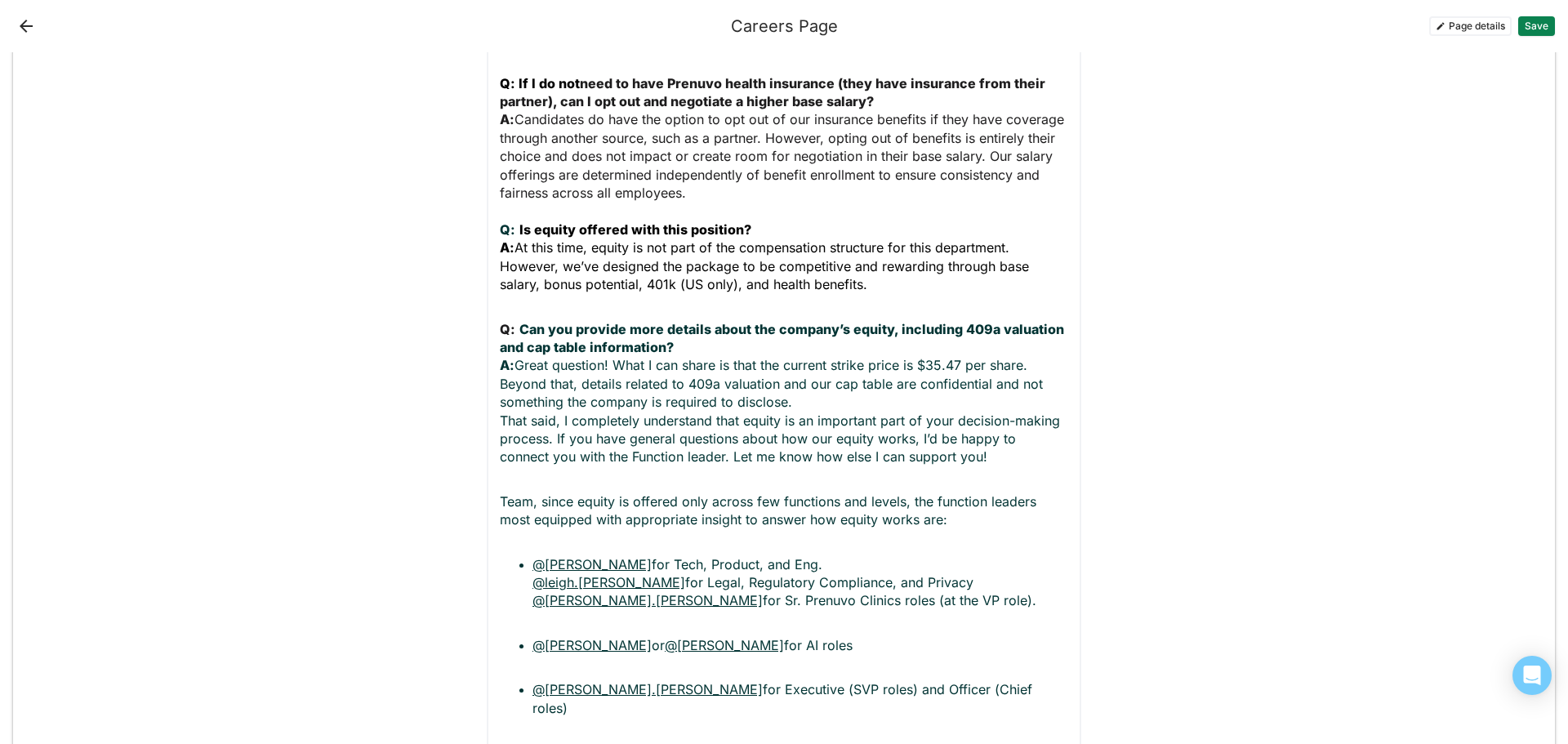
click at [533, 637] on link "@Cecilia" at bounding box center [592, 646] width 119 height 16
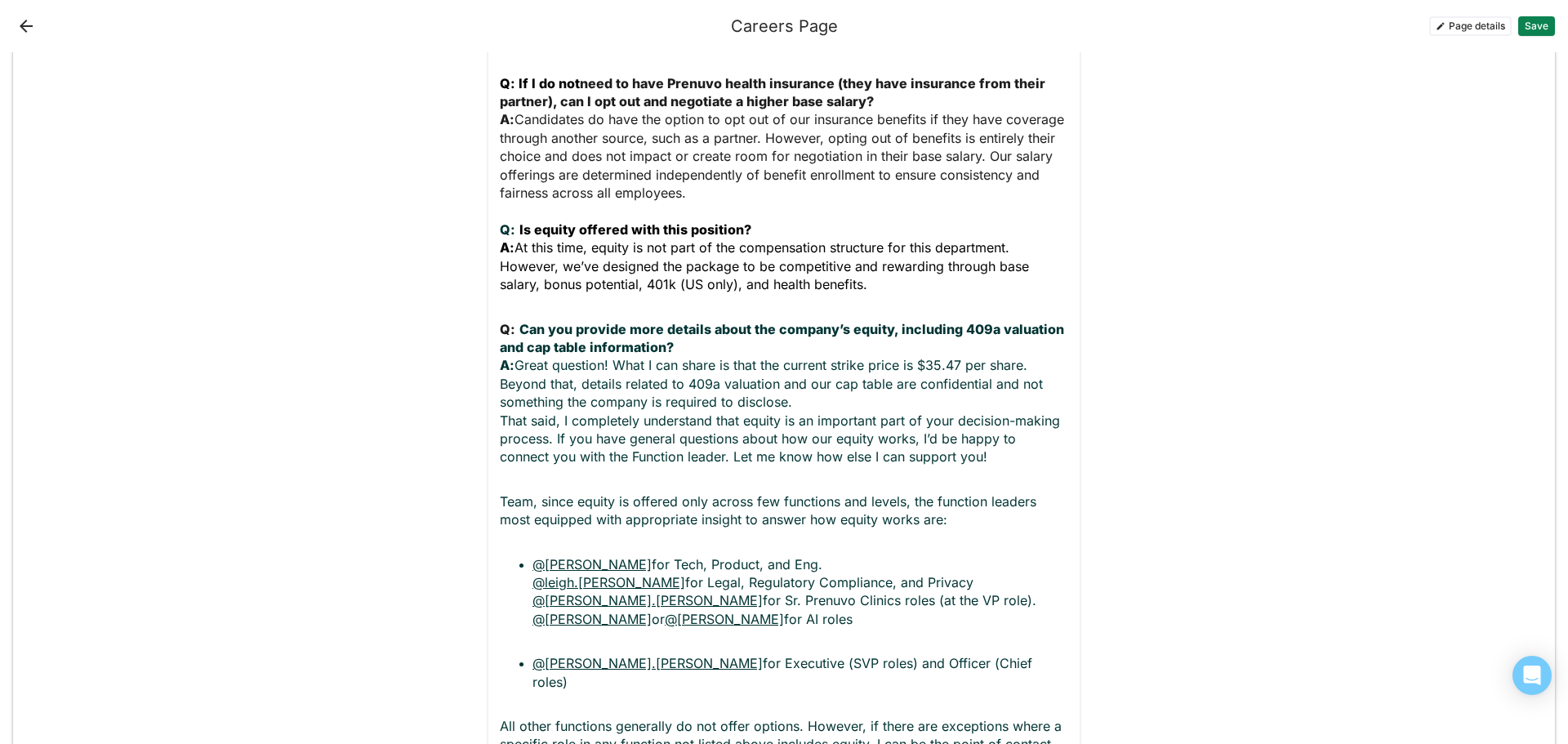
click at [524, 614] on ul "@Steve Lemon for Tech, Product, and Eng. @leigh.rubinstein for Legal, Regulator…" at bounding box center [784, 623] width 569 height 135
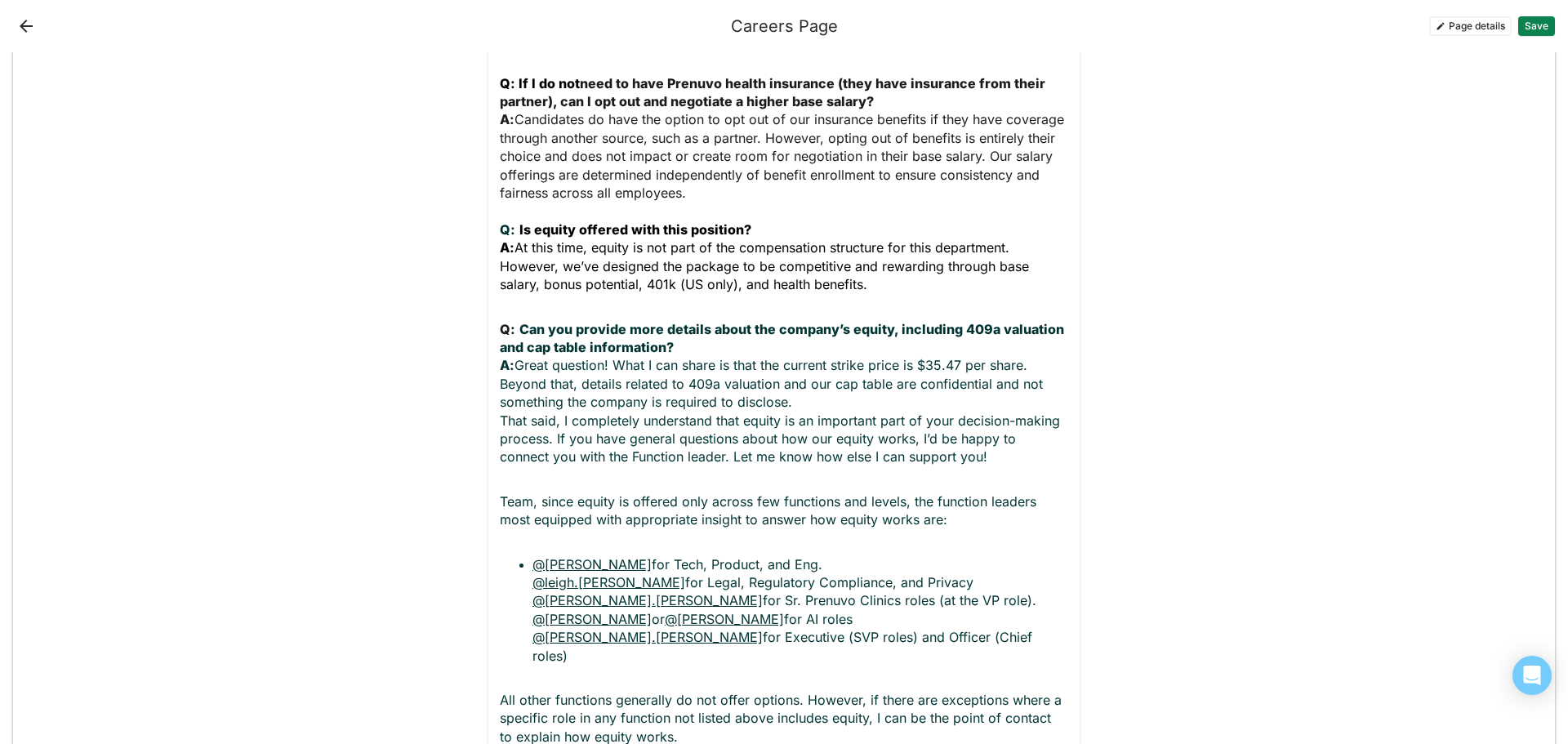
click at [874, 691] on p "All other functions generally do not offer options. However, if there are excep…" at bounding box center [784, 718] width 569 height 55
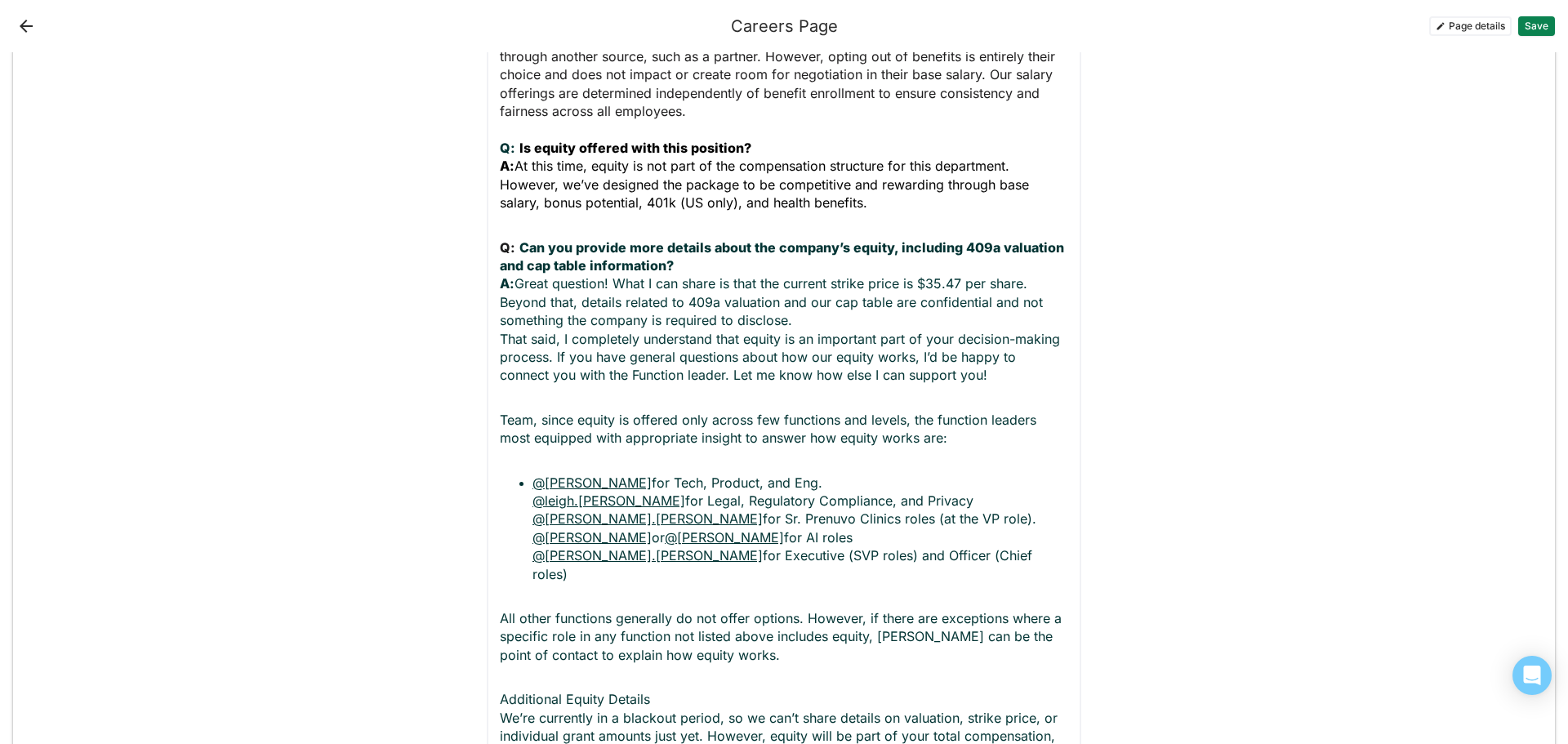
drag, startPoint x: 650, startPoint y: 624, endPoint x: 466, endPoint y: 625, distance: 184.0
click at [466, 625] on div "Add block Text block Heading 1 Talent Acquisition Frequently Asked Questions (F…" at bounding box center [784, 399] width 1542 height 3881
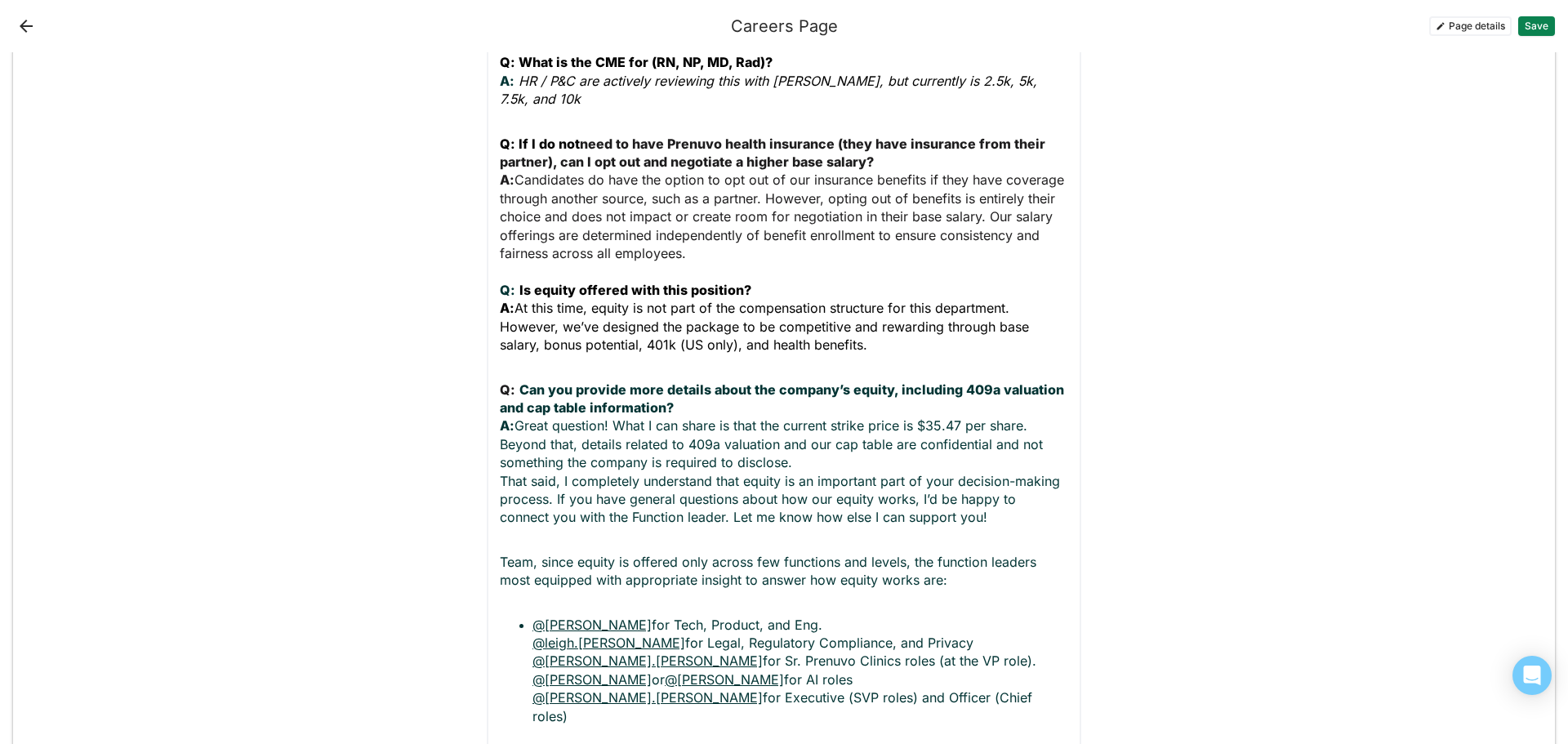
scroll to position [1432, 0]
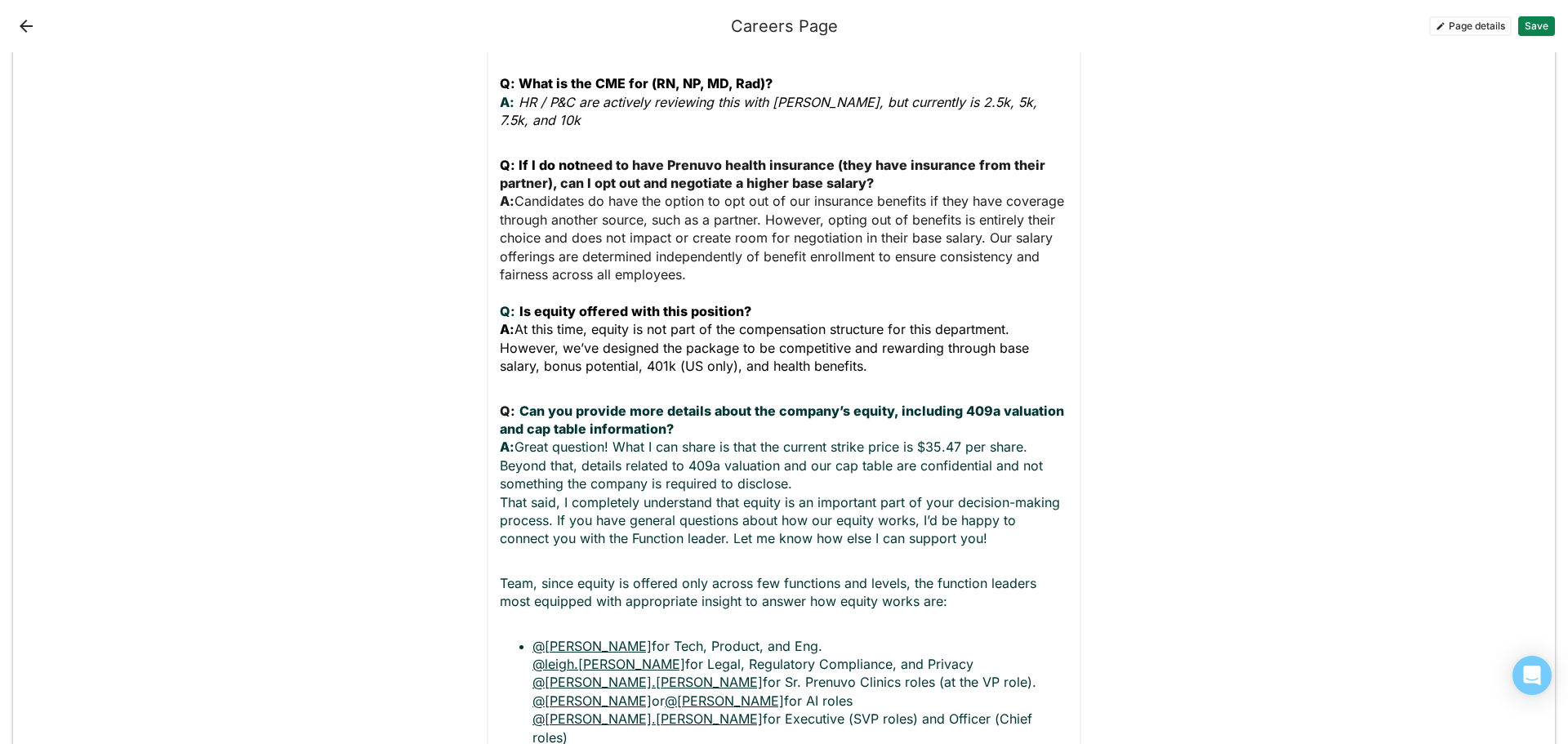
click at [524, 637] on ul "@Steve Lemon for Tech, Product, and Eng. @leigh.rubinstein for Legal, Regulator…" at bounding box center [784, 692] width 569 height 109
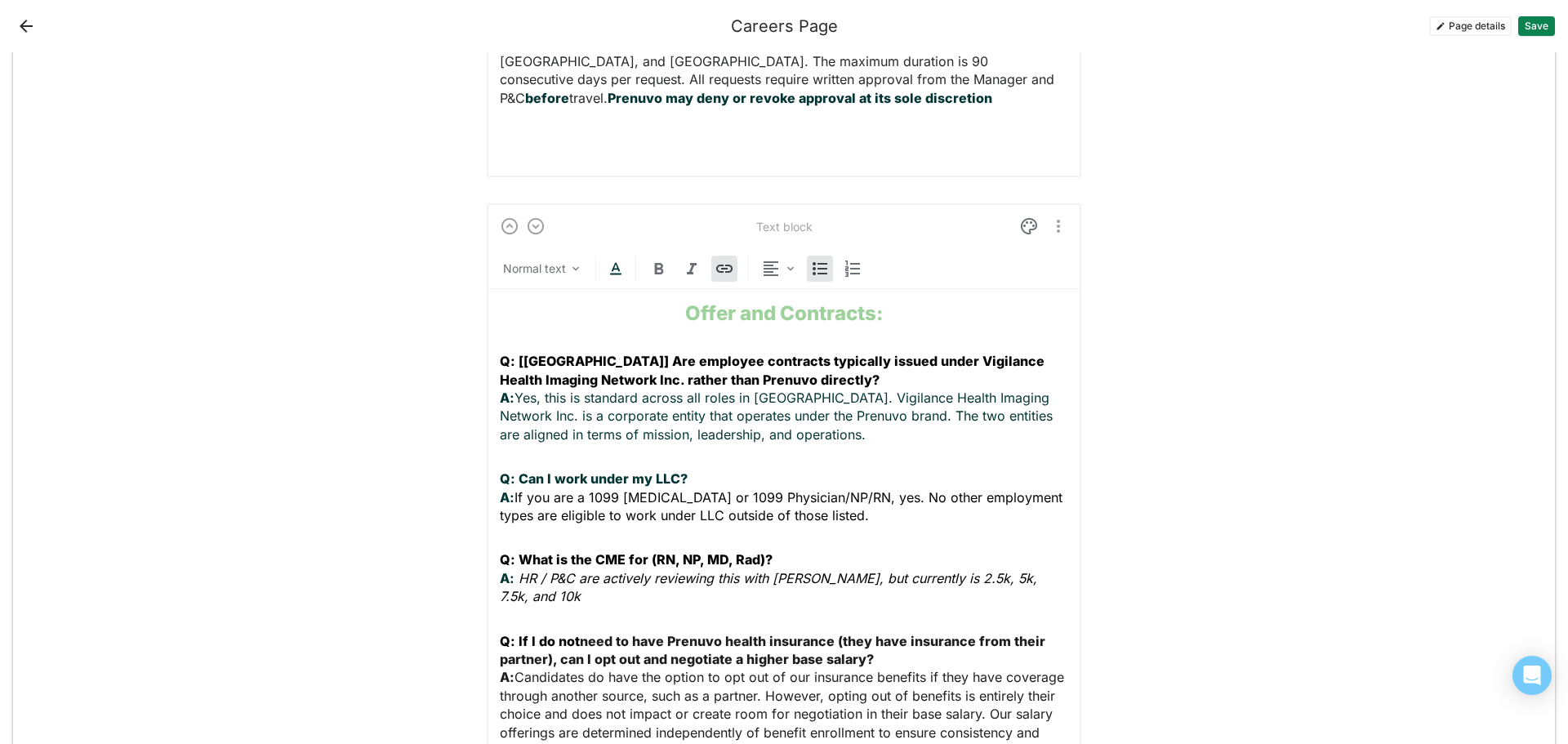
scroll to position [778, 0]
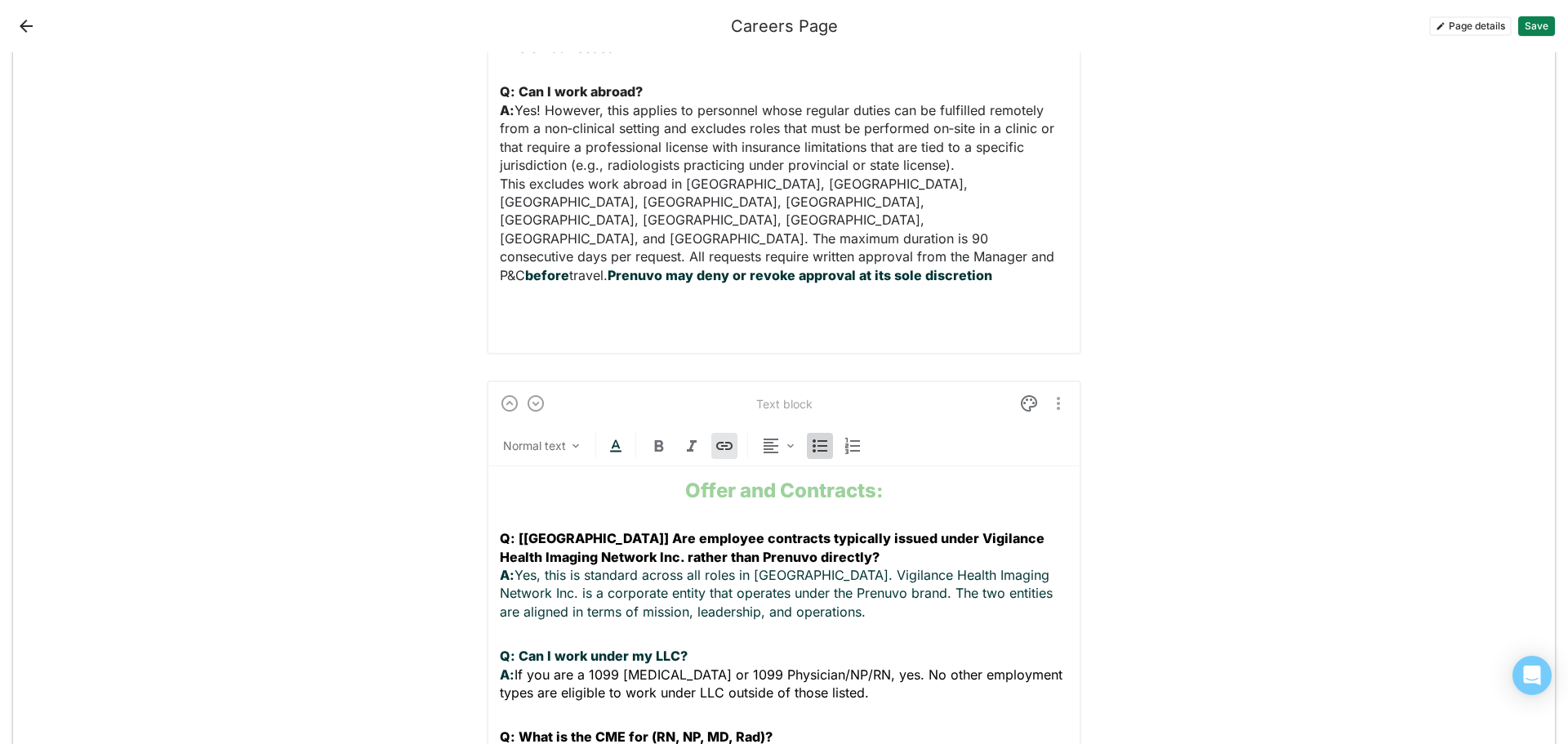
click at [818, 436] on img at bounding box center [820, 446] width 20 height 20
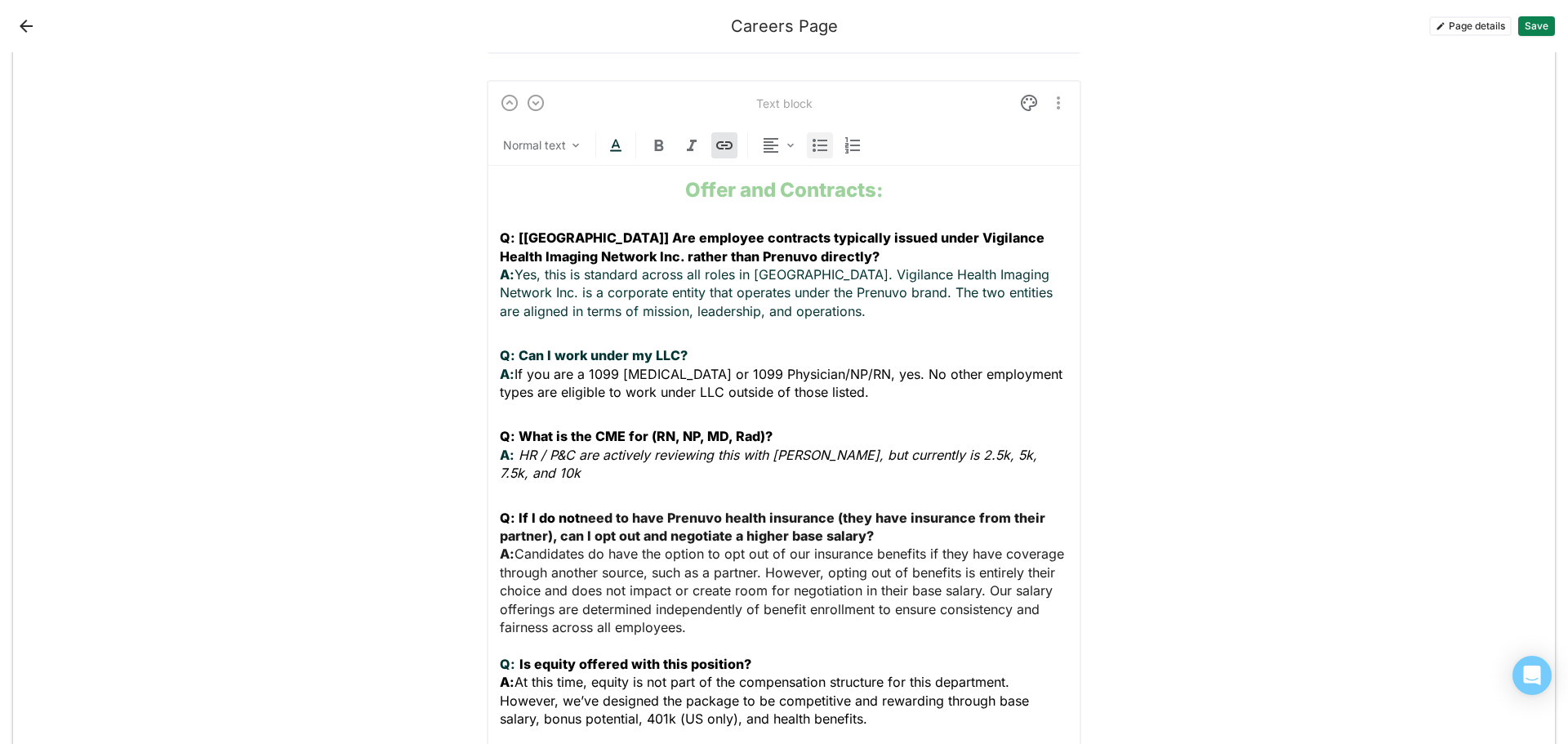
scroll to position [1046, 0]
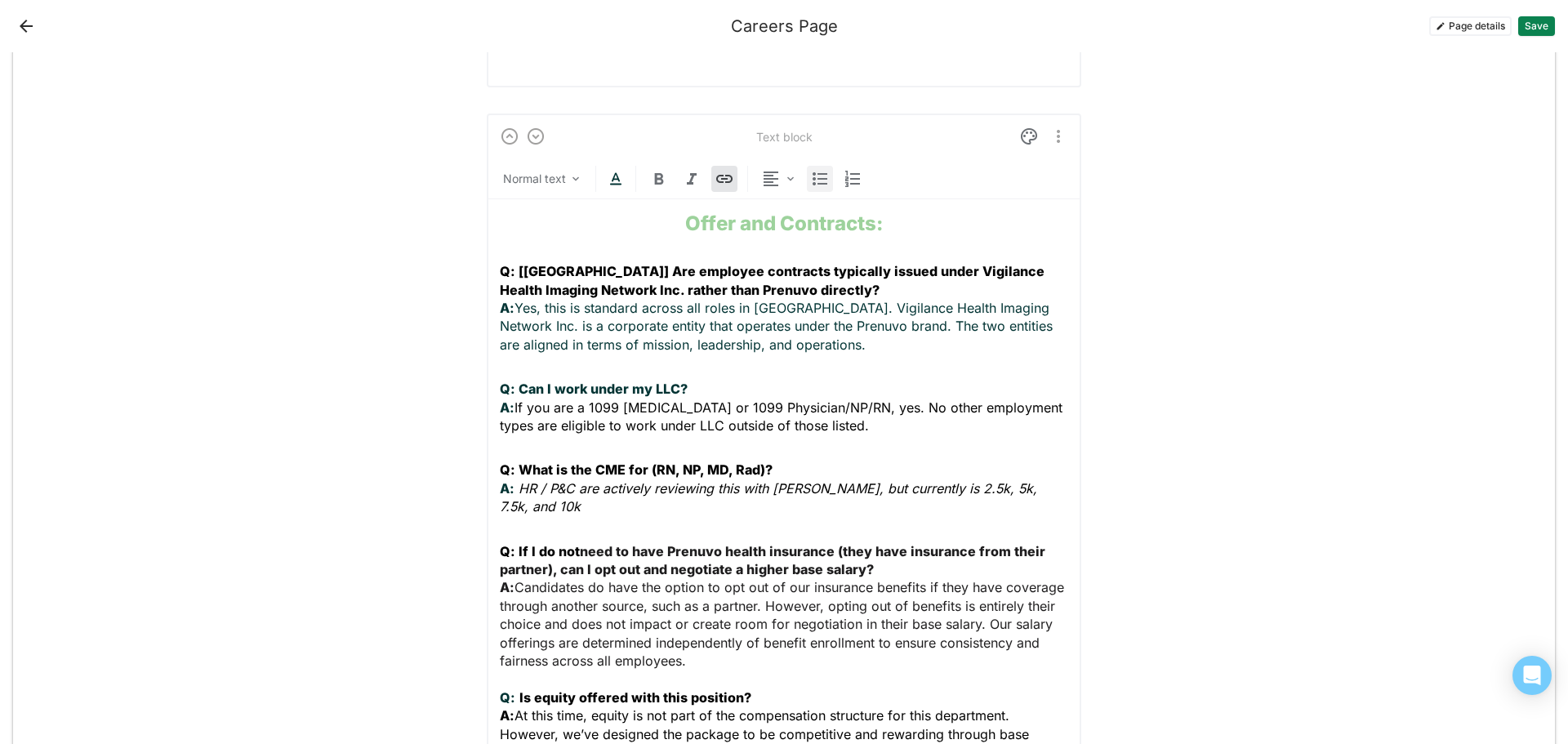
click at [812, 169] on img at bounding box center [820, 179] width 20 height 20
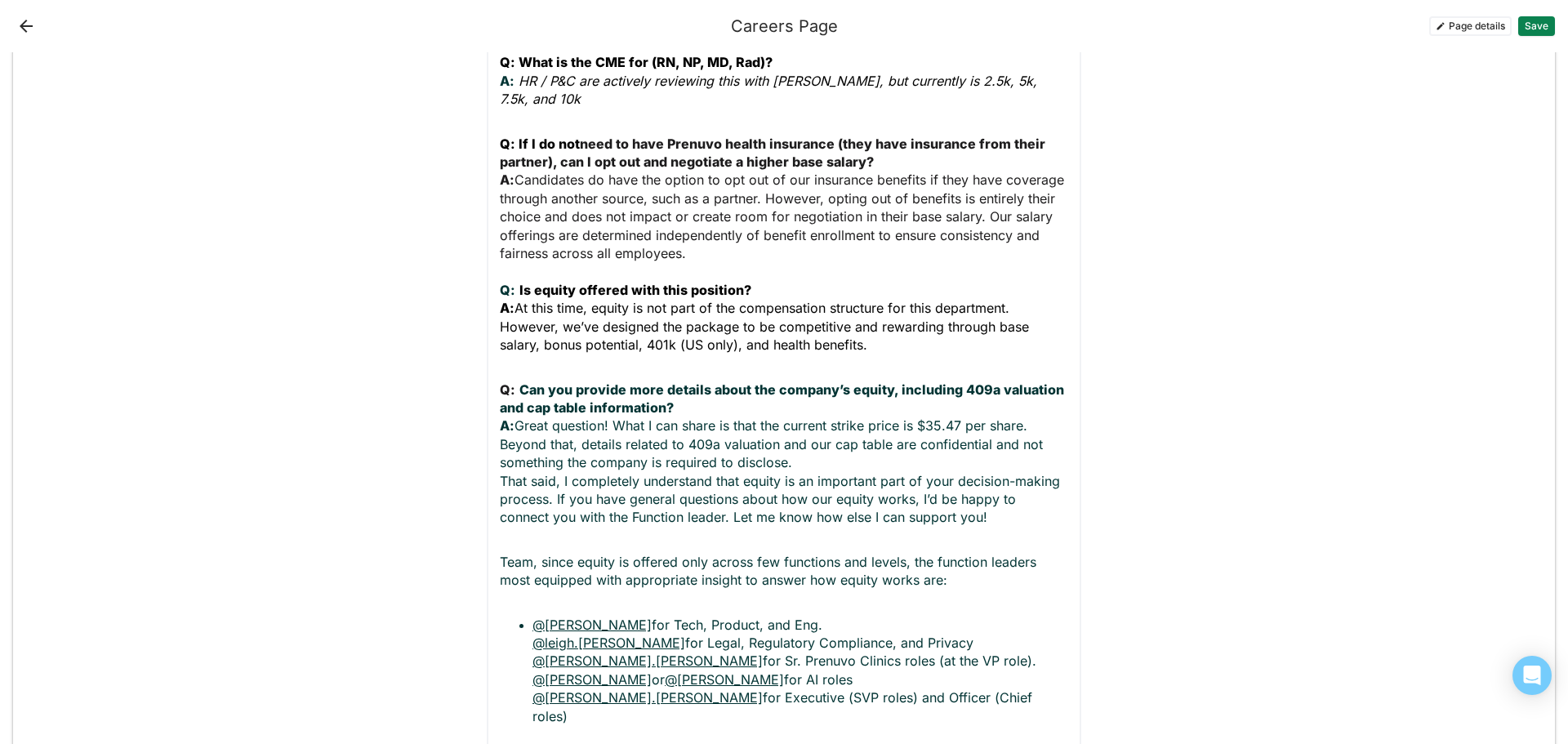
scroll to position [1454, 0]
click at [533, 634] on link "@leigh.rubinstein" at bounding box center [608, 642] width 153 height 16
click at [519, 615] on ul "@Steve Lemon for Tech, Product, and Eng. @leigh.rubinstein for Legal, Regulator…" at bounding box center [784, 669] width 569 height 109
click at [525, 615] on ul "@Steve Lemon for Tech, Product, and Eng. @leigh.rubinstein for Legal, Regulator…" at bounding box center [784, 669] width 569 height 109
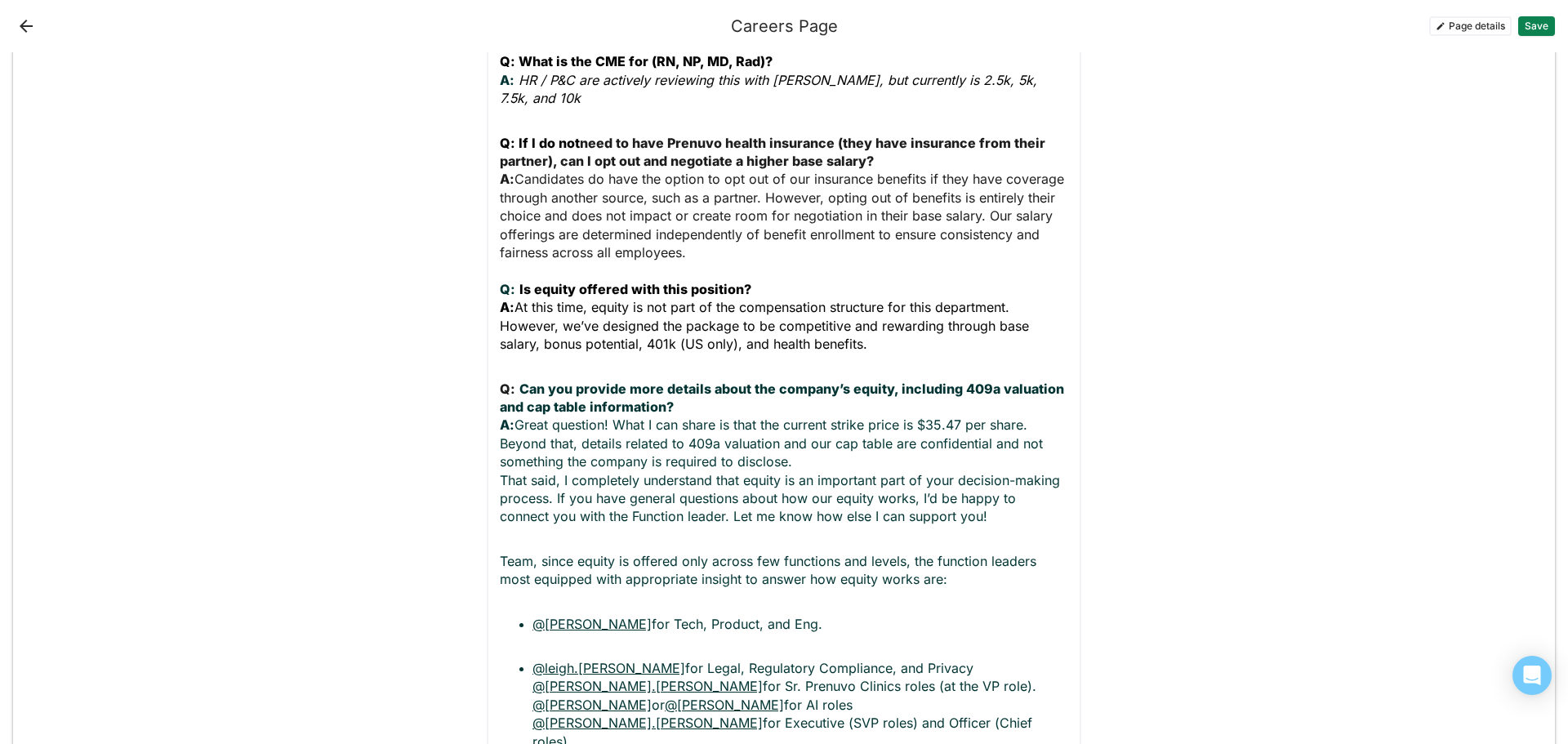
click at [531, 615] on ul "@Steve Lemon for Tech, Product, and Eng. @leigh.rubinstein for Legal, Regulator…" at bounding box center [784, 683] width 569 height 135
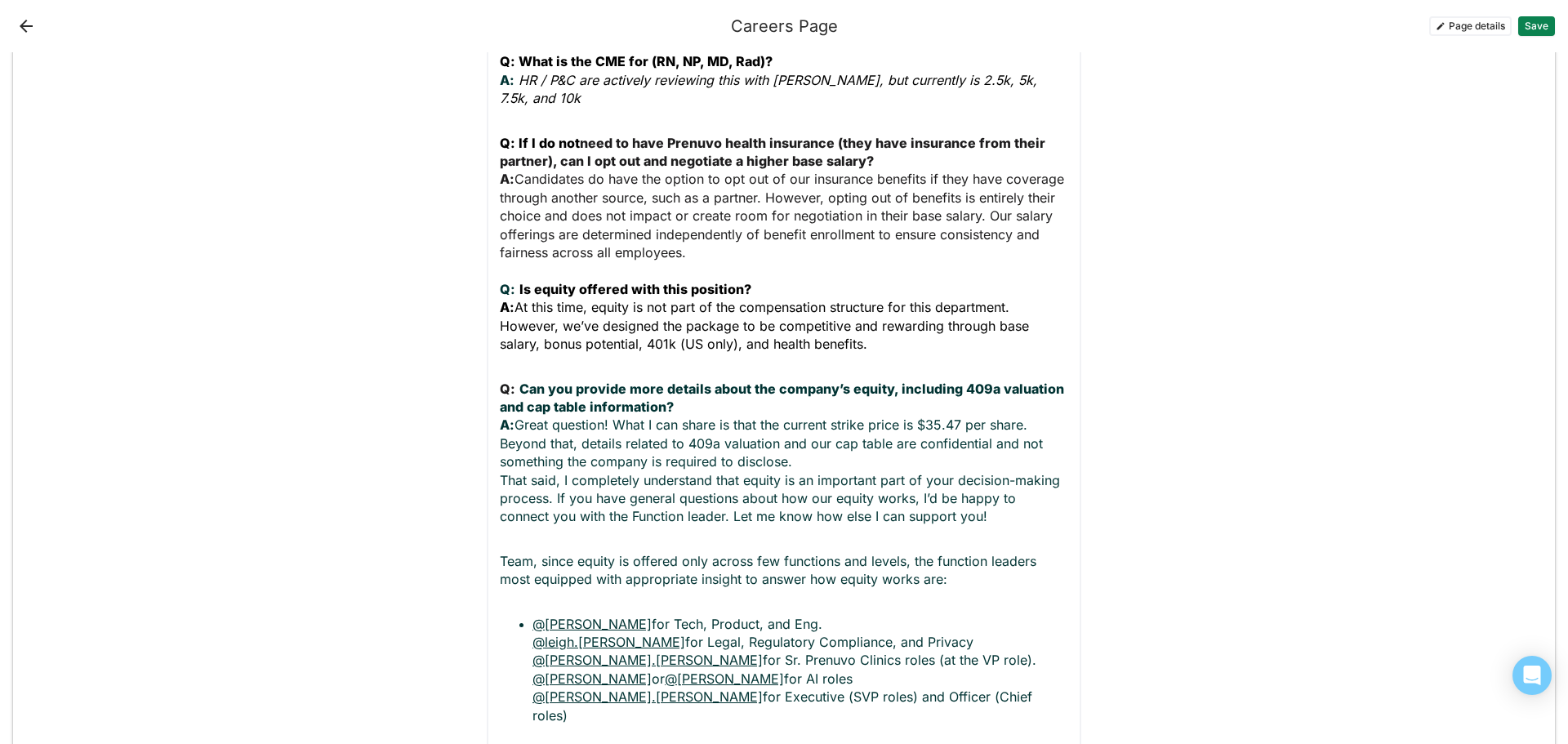
click at [524, 615] on ul "@Steve Lemon for Tech, Product, and Eng. @leigh.rubinstein for Legal, Regulator…" at bounding box center [784, 669] width 569 height 109
drag, startPoint x: 620, startPoint y: 567, endPoint x: 538, endPoint y: 568, distance: 82.0
click at [538, 615] on p "@Steve Lemon for Tech, Product, and Eng. @leigh.rubinstein for Legal, Regulator…" at bounding box center [800, 669] width 535 height 109
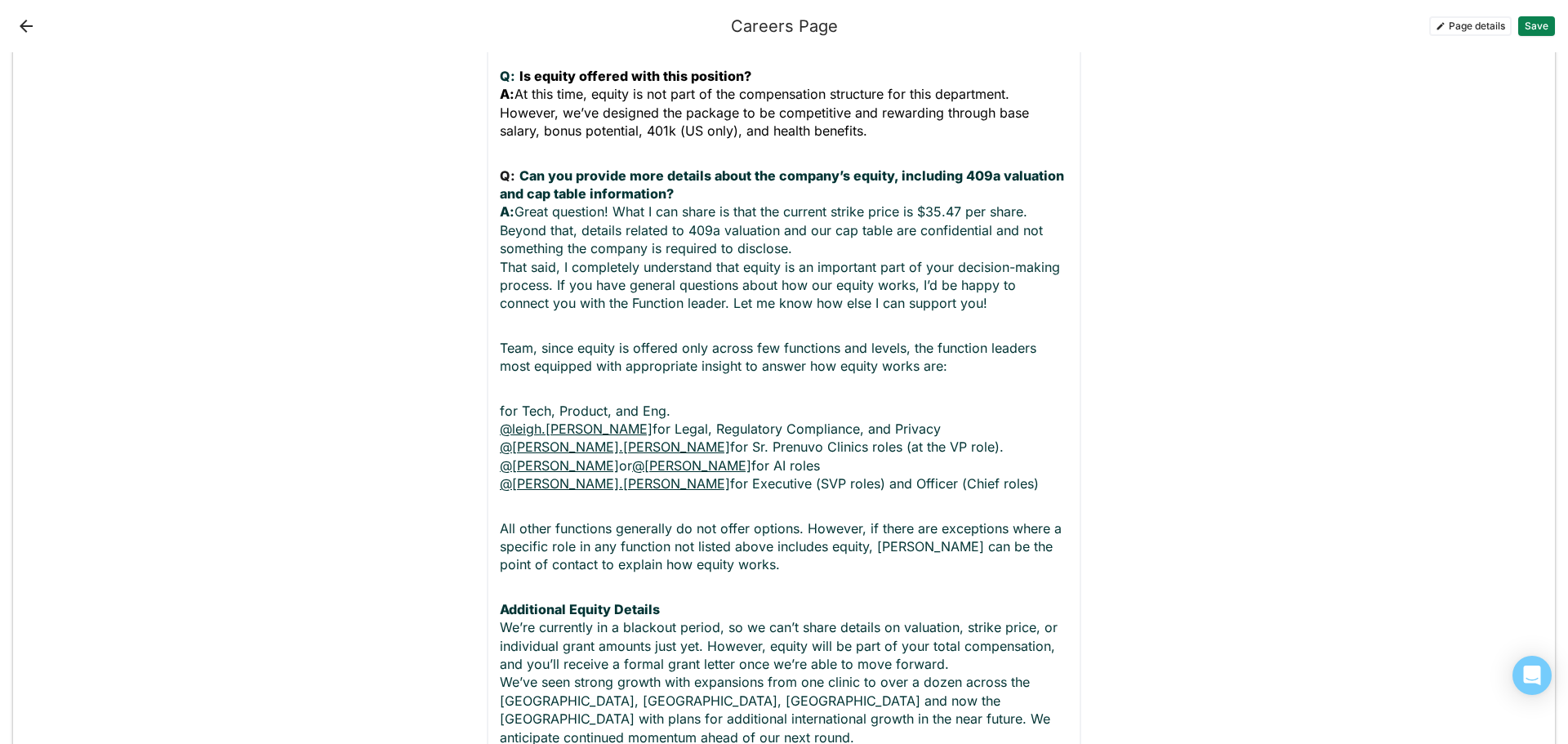
scroll to position [1642, 0]
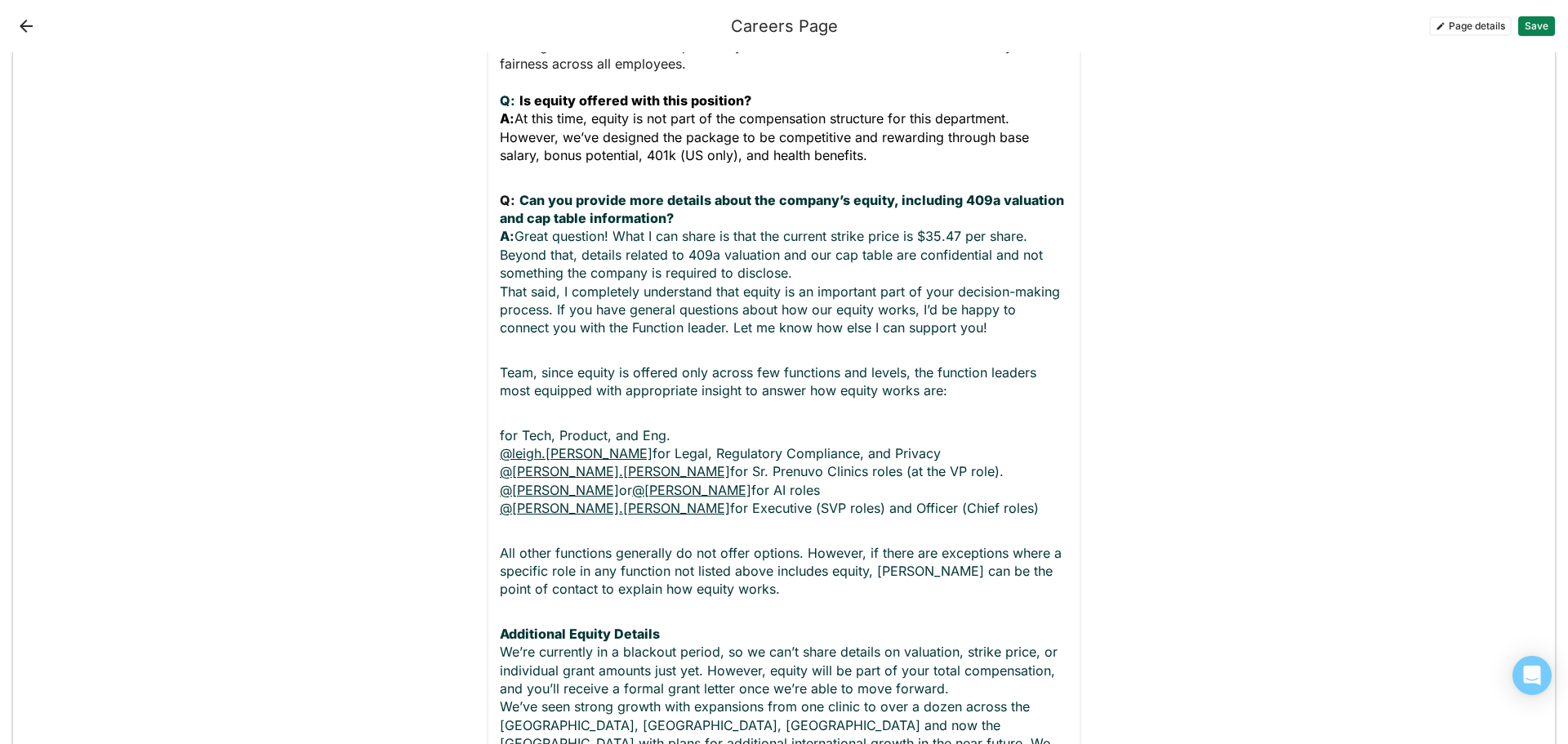
click at [500, 426] on p "for Tech, Product, and Eng. @leigh.rubinstein for Legal, Regulatory Compliance,…" at bounding box center [784, 471] width 569 height 91
click at [600, 426] on p "Steve Lemon for Tech, Product, and Eng. @leigh.rubinstein for Legal, Regulatory…" at bounding box center [784, 471] width 569 height 91
click at [598, 445] on link "@leigh.rubinstein" at bounding box center [576, 453] width 153 height 16
drag, startPoint x: 605, startPoint y: 397, endPoint x: 398, endPoint y: 398, distance: 207.0
click at [398, 398] on div "Add block Text block Heading 1 Talent Acquisition Frequently Asked Questions (F…" at bounding box center [784, 342] width 1542 height 3862
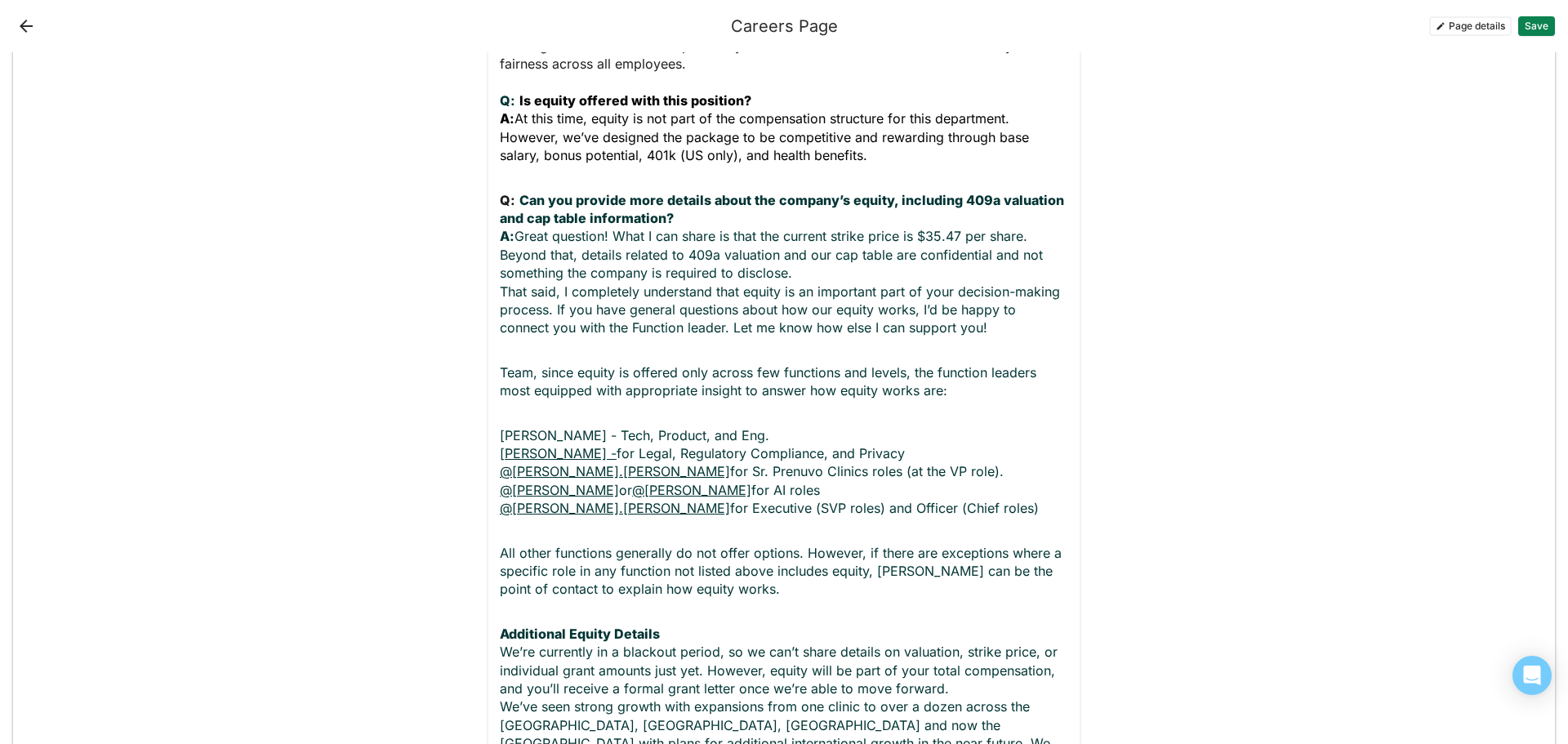
drag, startPoint x: 609, startPoint y: 399, endPoint x: 481, endPoint y: 401, distance: 128.0
click at [487, 401] on div "Text block Normal text Offer and Contracts: Q: [Canada] Are employee contracts …" at bounding box center [784, 184] width 594 height 1335
click at [633, 426] on p "Steve Lemon - Tech, Product, and Eng. Leigh Rubenstein - for Legal, Regulatory …" at bounding box center [784, 471] width 569 height 91
click at [748, 426] on p "Steve Lemon - Tech, Product, and Eng. Leigh Rubenstein - Legal, Regulatory Comp…" at bounding box center [784, 471] width 569 height 91
click at [594, 426] on p "Steve Lemon - Tech, Product, and Engineering Leigh Rubenstein - Legal, Regulato…" at bounding box center [784, 471] width 569 height 91
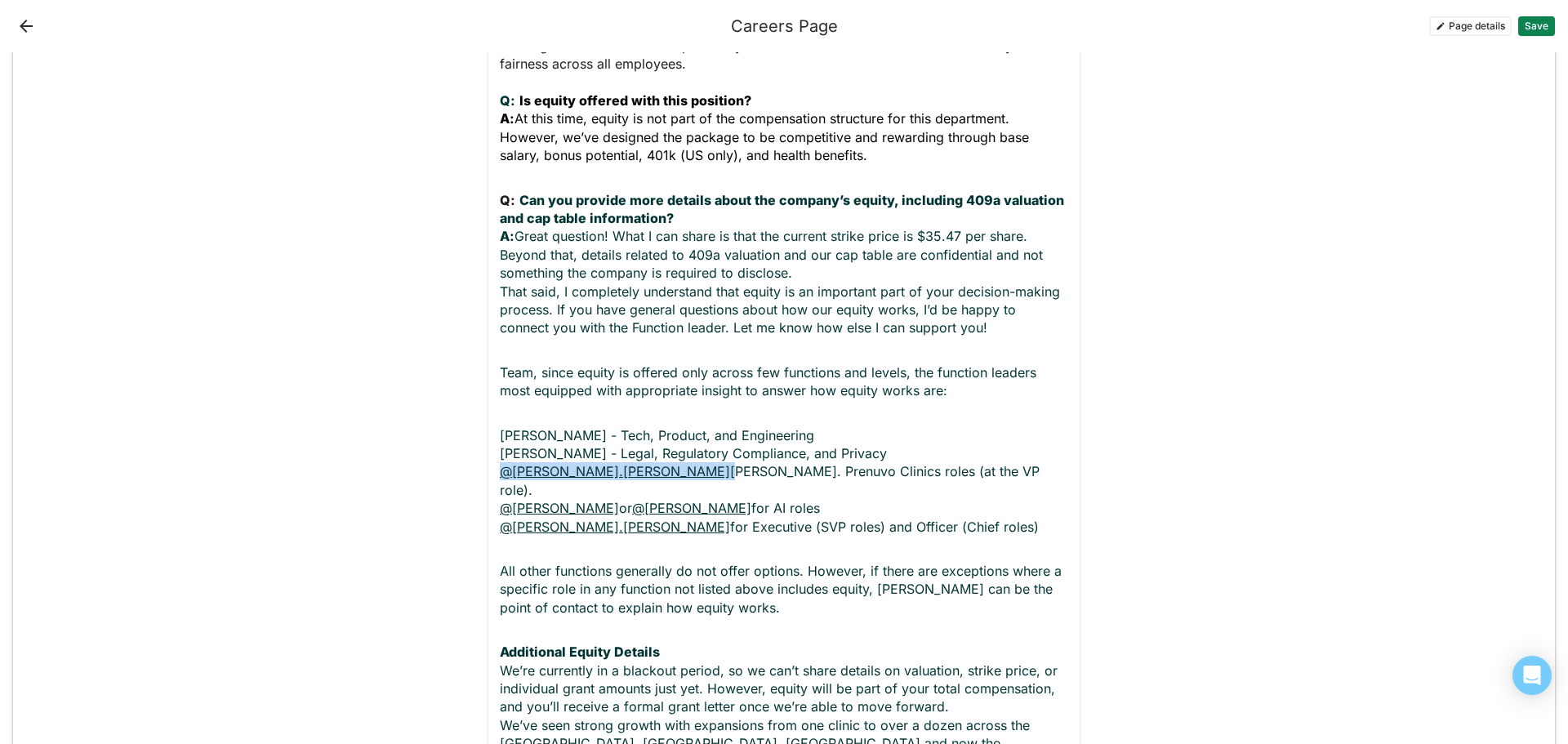
drag, startPoint x: 594, startPoint y: 414, endPoint x: 496, endPoint y: 411, distance: 98.0
click at [500, 426] on p "Steve Lemon - Tech, Product, and Engineering Leigh Rubenstein - Legal, Regulato…" at bounding box center [784, 480] width 569 height 109
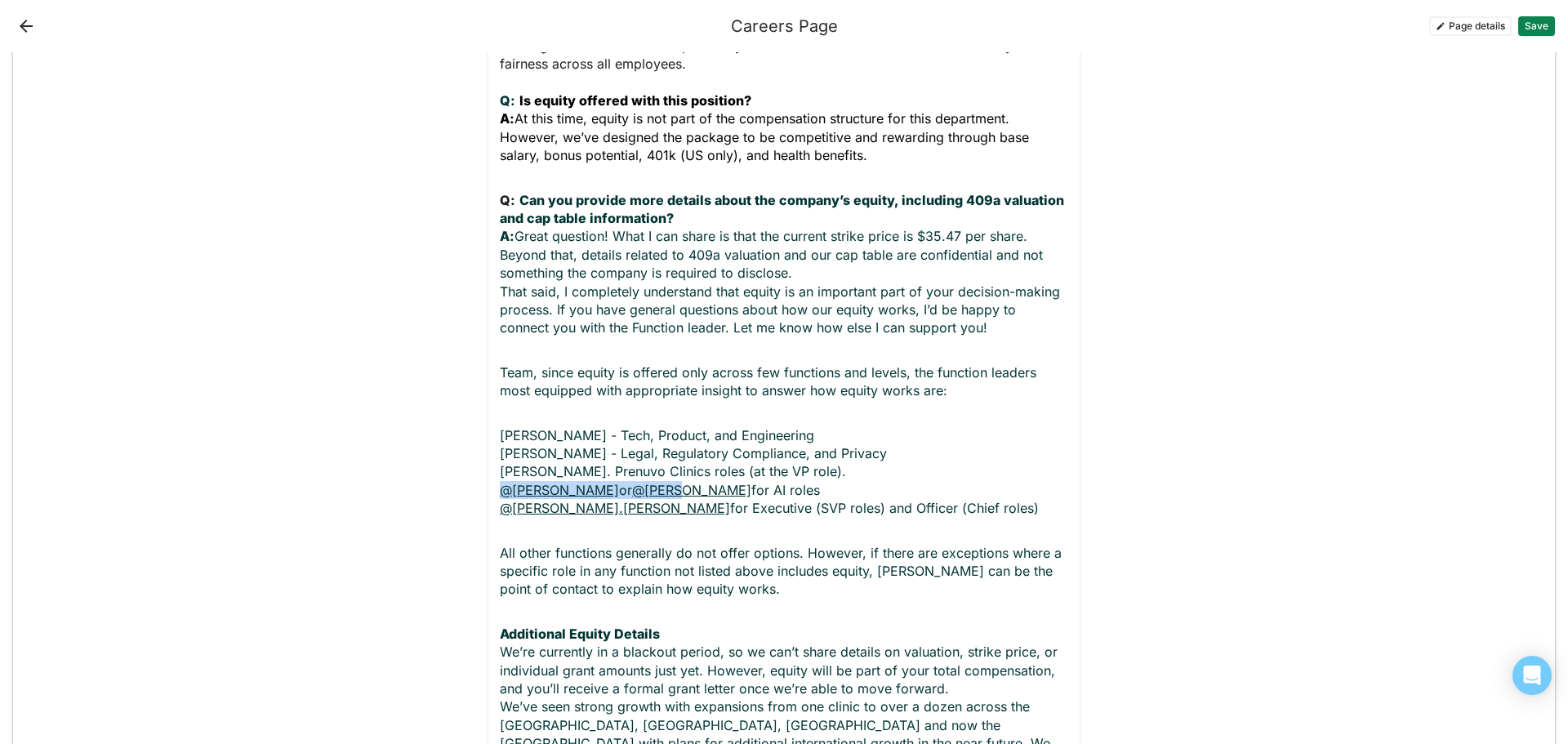
drag, startPoint x: 612, startPoint y: 432, endPoint x: 500, endPoint y: 432, distance: 112.0
click at [500, 432] on p "Steve Lemon - Tech, Product, and Engineering Leigh Rubenstein - Legal, Regulato…" at bounding box center [784, 471] width 569 height 91
drag, startPoint x: 584, startPoint y: 451, endPoint x: 496, endPoint y: 453, distance: 88.0
click at [500, 453] on p "Steve Lemon - Tech, Product, and Engineering Leigh Rubenstein - Legal, Regulato…" at bounding box center [784, 471] width 569 height 91
click at [500, 426] on p "Steve Lemon - Tech, Product, and Engineering Leigh Rubenstein - Legal, Regulato…" at bounding box center [784, 471] width 569 height 91
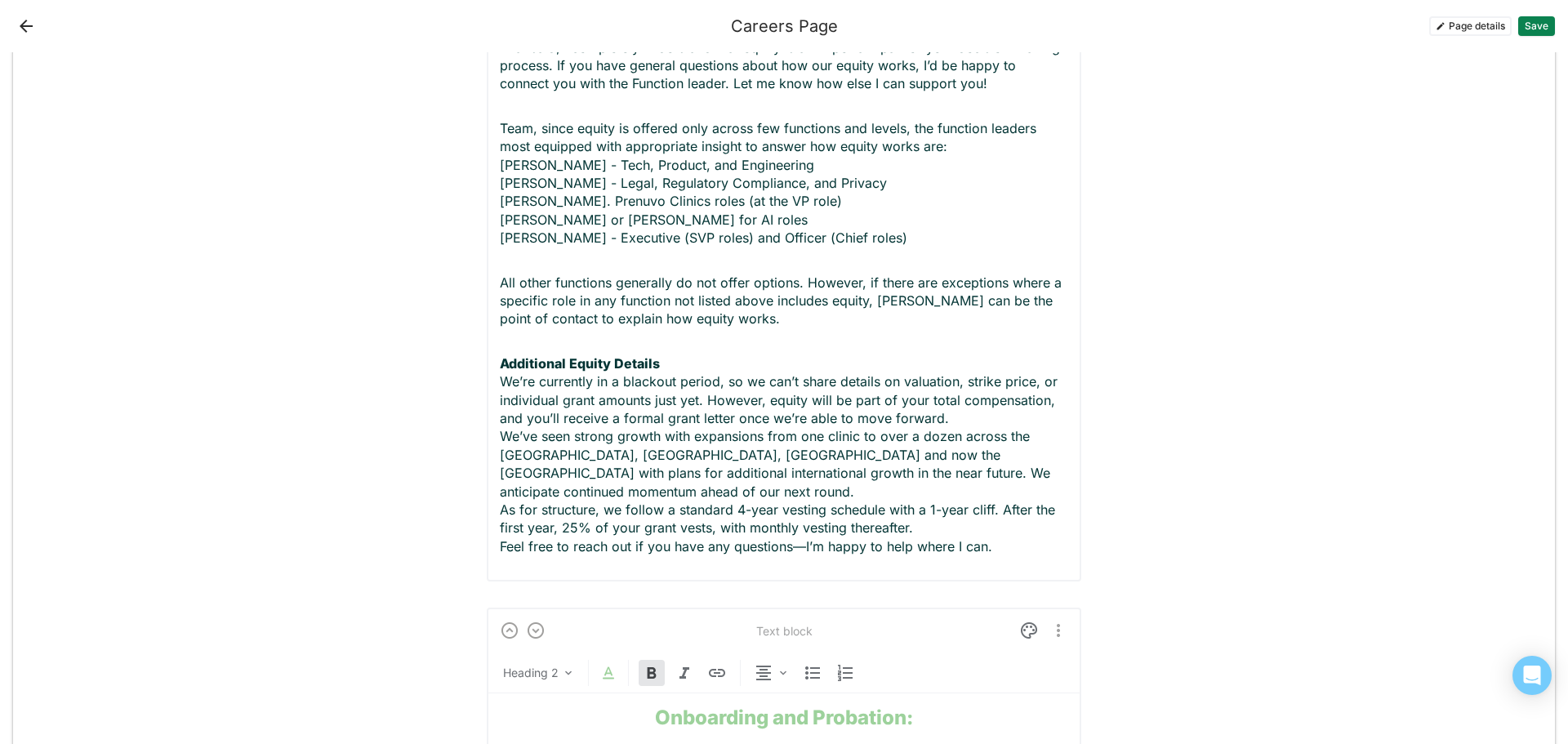
scroll to position [1887, 0]
drag, startPoint x: 817, startPoint y: 473, endPoint x: 801, endPoint y: 472, distance: 16.0
click at [801, 472] on p "Additional Equity Details We’re currently in a blackout period, so we can’t sha…" at bounding box center [784, 454] width 569 height 201
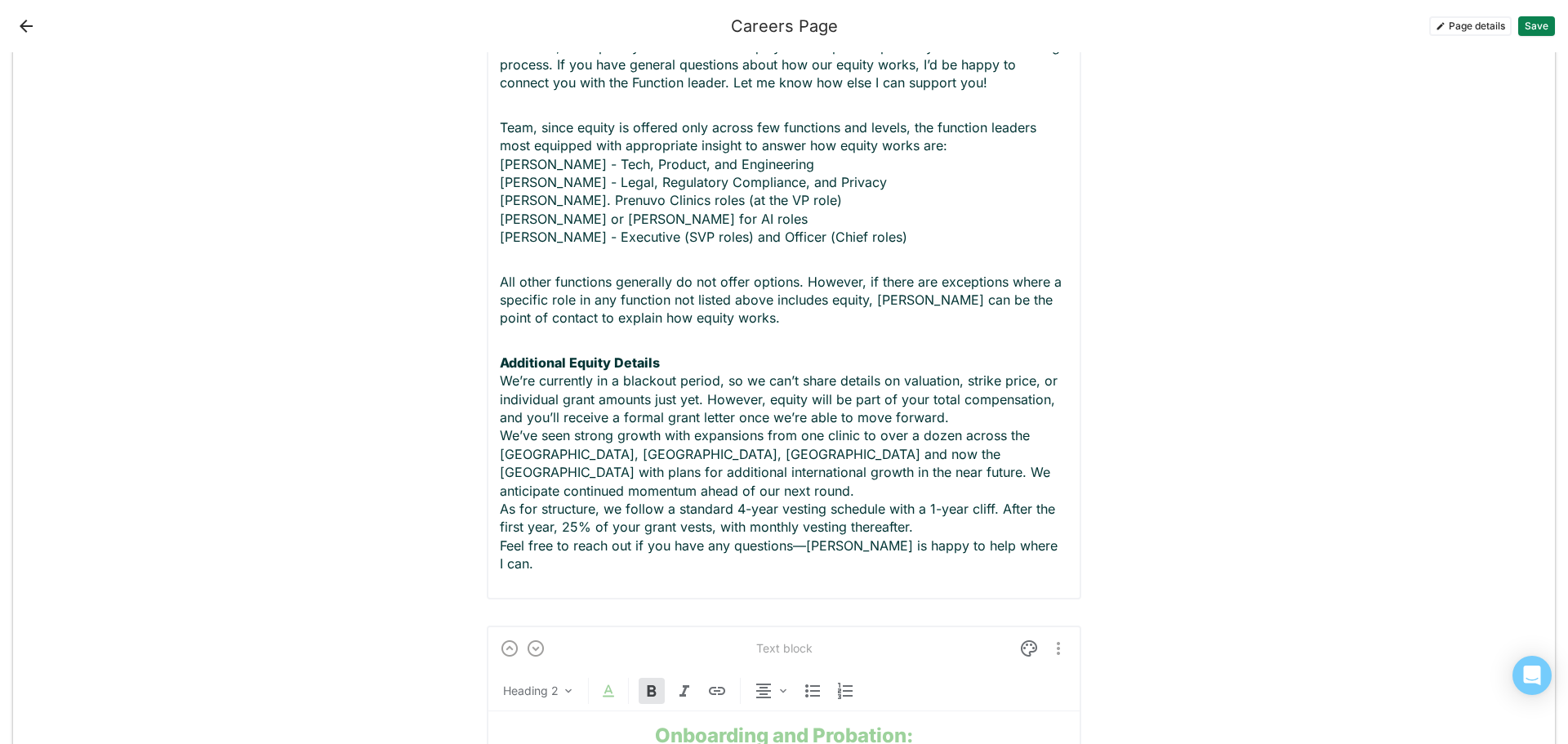
click at [992, 472] on p "Additional Equity Details We’re currently in a blackout period, so we can’t sha…" at bounding box center [784, 463] width 569 height 219
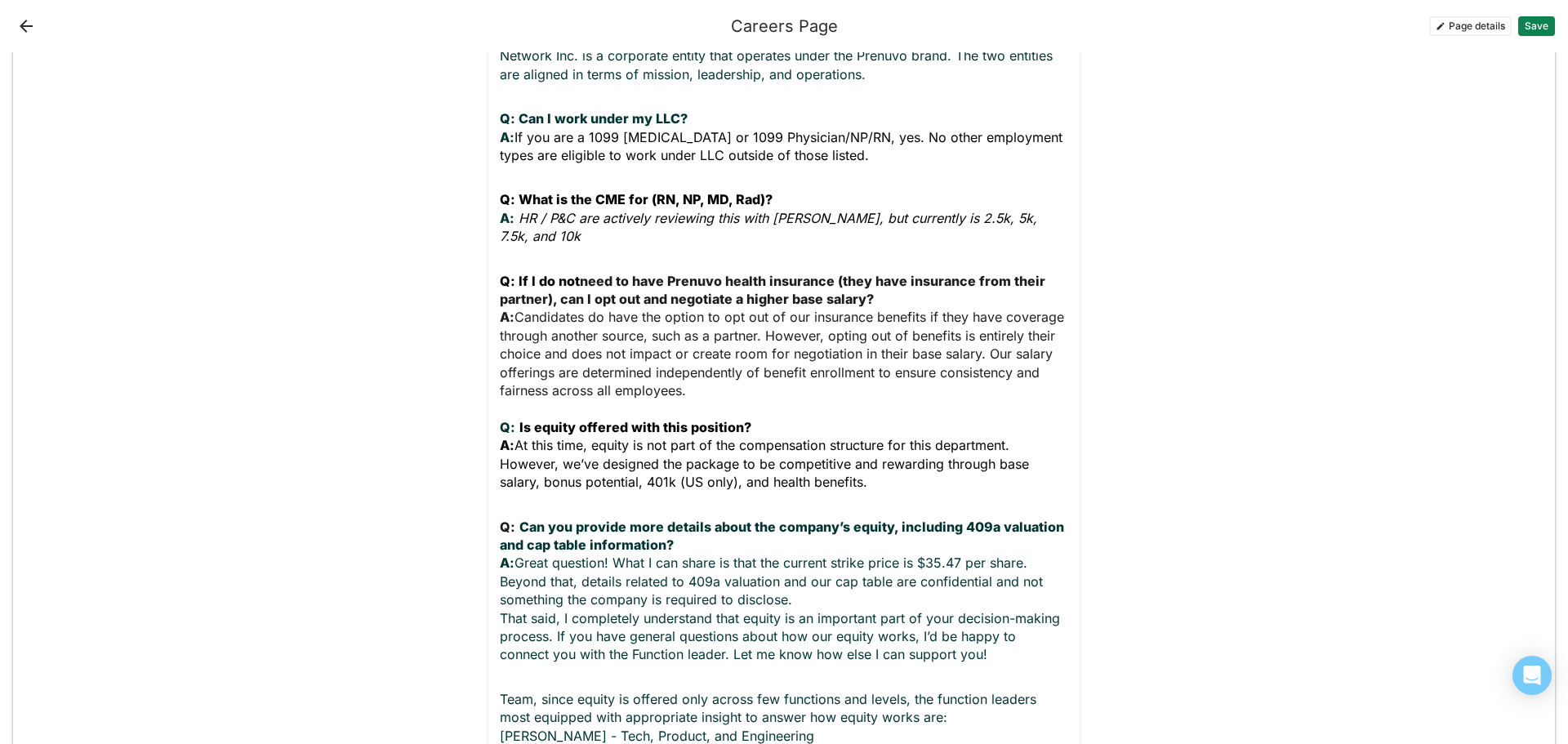
scroll to position [1398, 0]
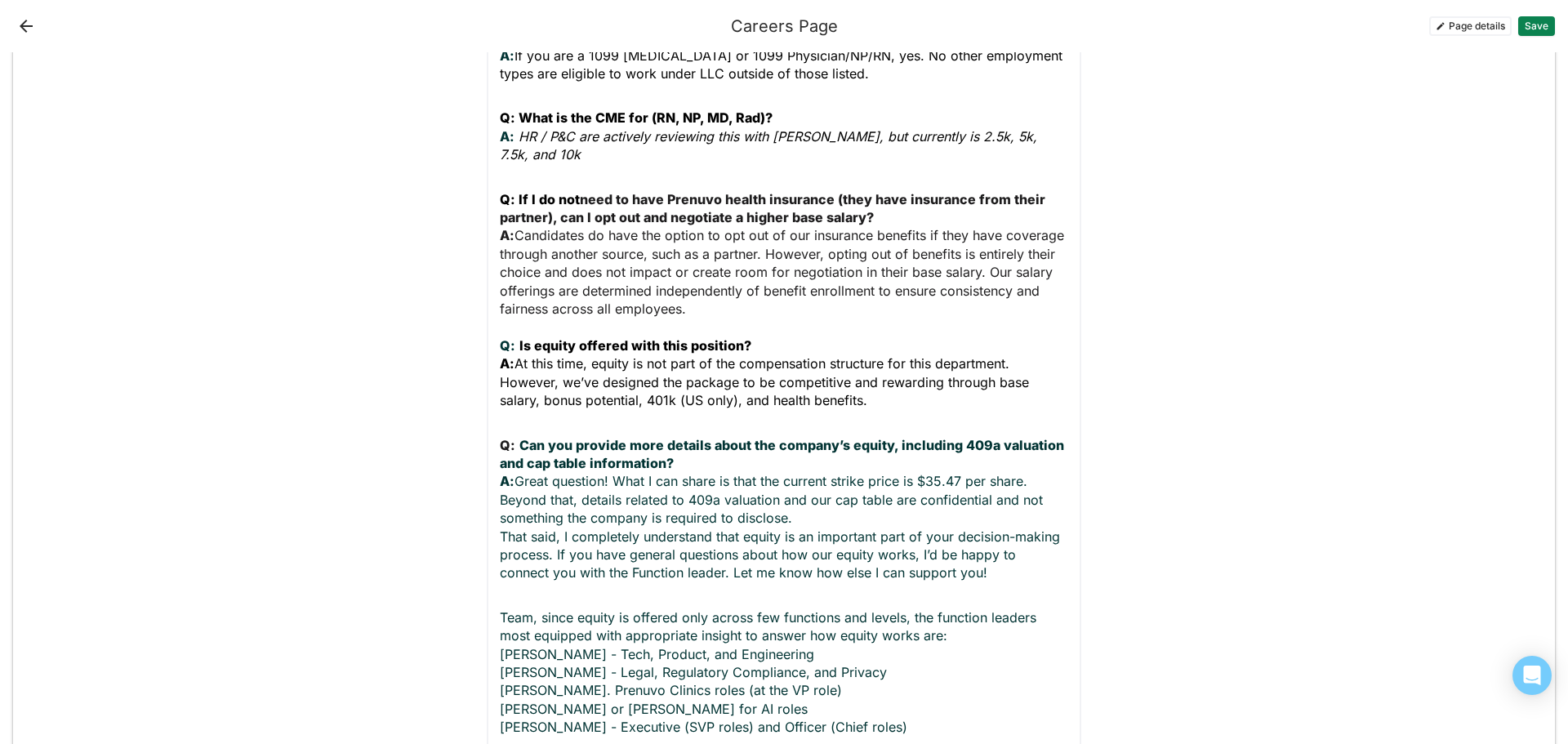
click at [520, 542] on div "Offer and Contracts: Q: [Canada] Are employee contracts typically issued under …" at bounding box center [784, 461] width 569 height 1228
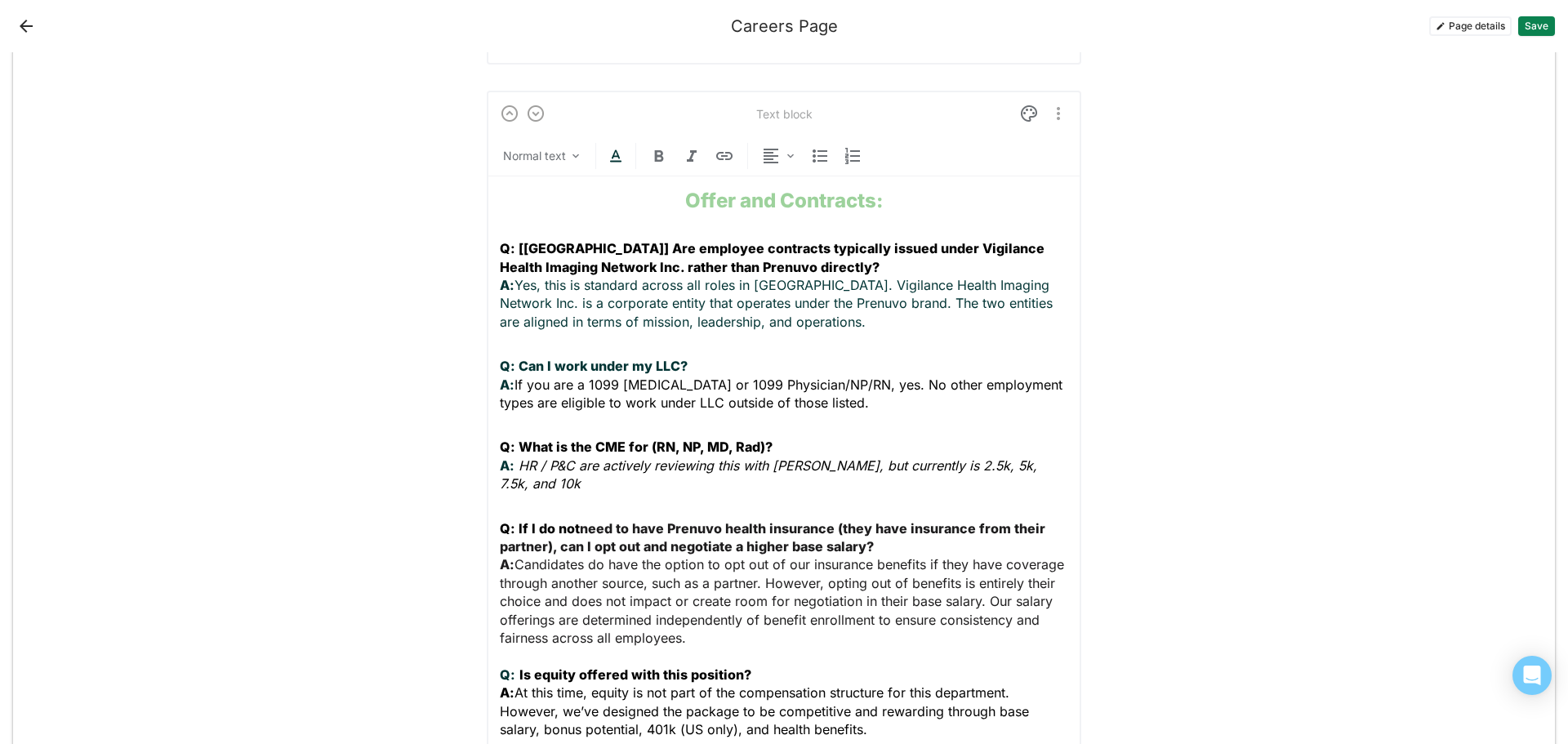
scroll to position [907, 0]
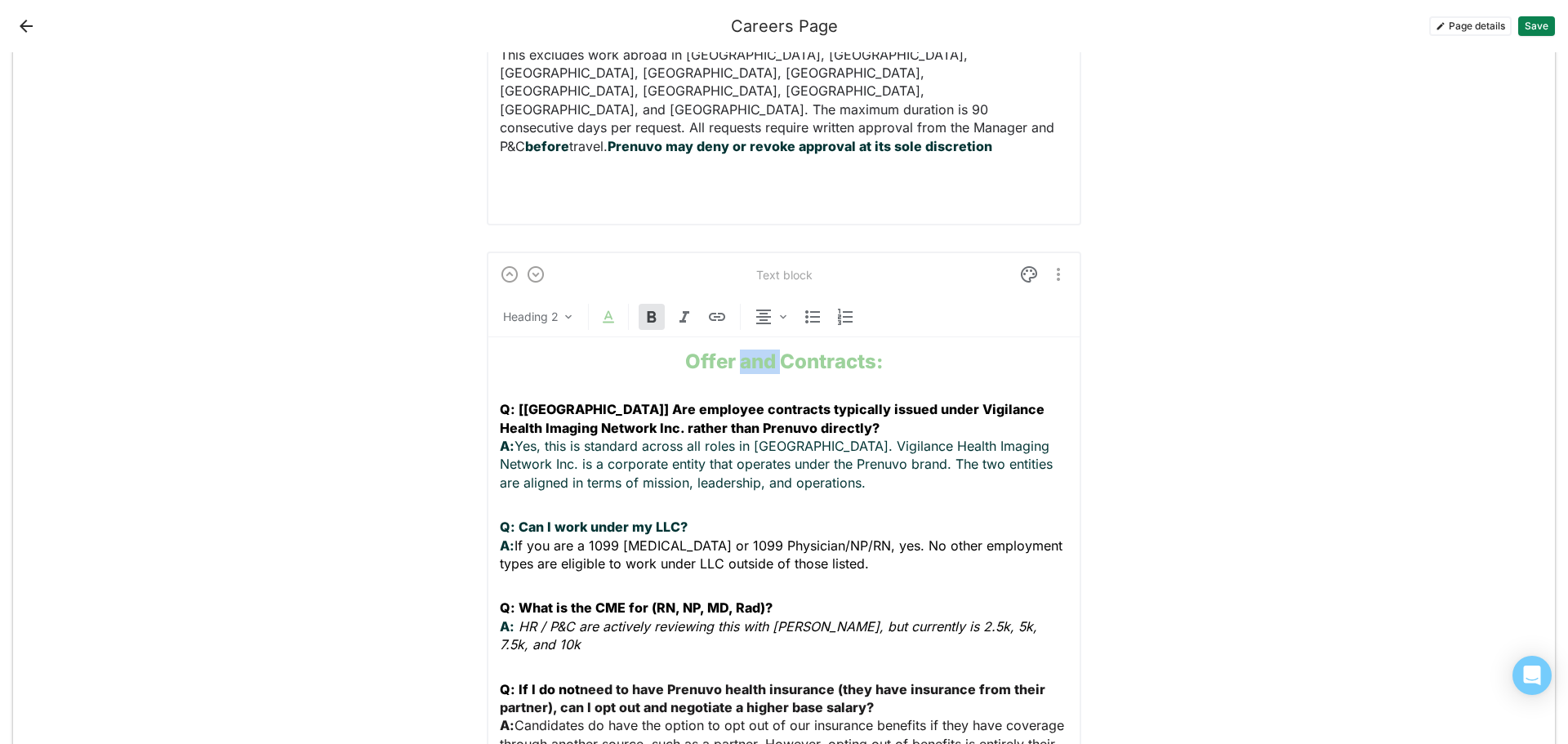
drag, startPoint x: 774, startPoint y: 324, endPoint x: 736, endPoint y: 325, distance: 38.0
click at [736, 349] on strong "Offer and Contracts:" at bounding box center [784, 361] width 198 height 23
click at [875, 349] on strong "Offer and Contracts:" at bounding box center [784, 361] width 198 height 23
click at [867, 349] on strong "Offer and Contracts:" at bounding box center [784, 361] width 198 height 23
drag, startPoint x: 708, startPoint y: 321, endPoint x: 676, endPoint y: 318, distance: 32.1
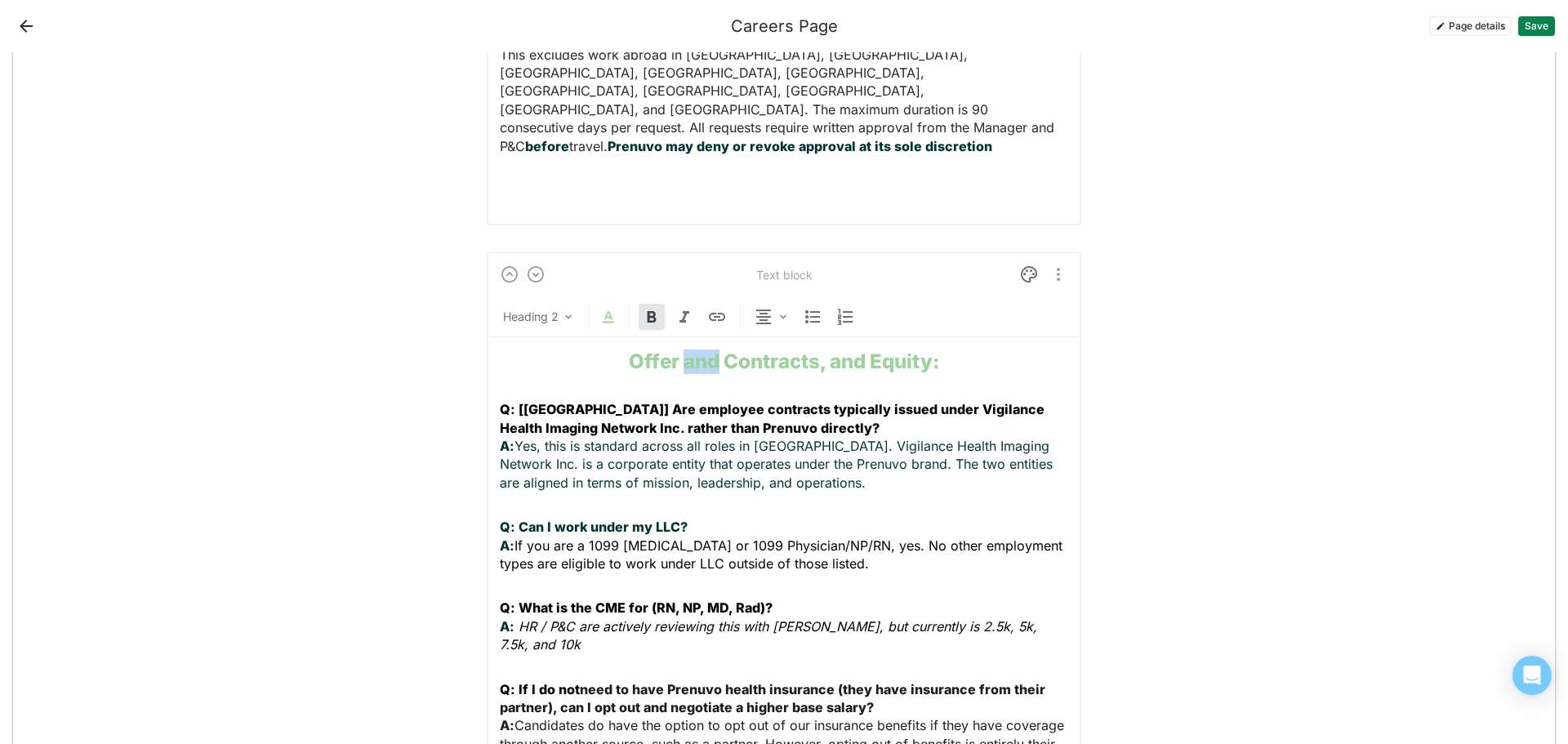
click at [676, 349] on strong "Offer and Contracts, and Equity:" at bounding box center [784, 361] width 311 height 23
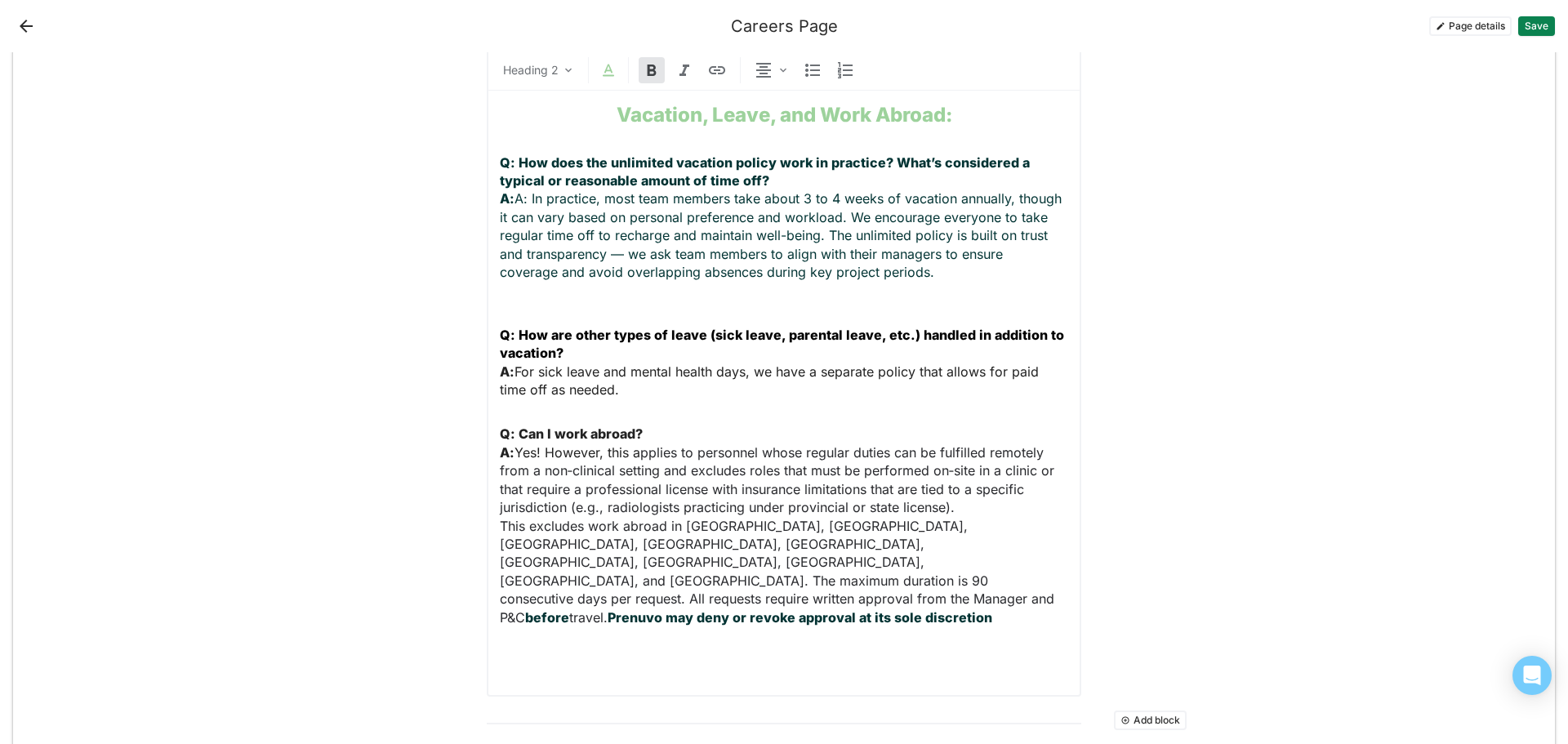
scroll to position [445, 0]
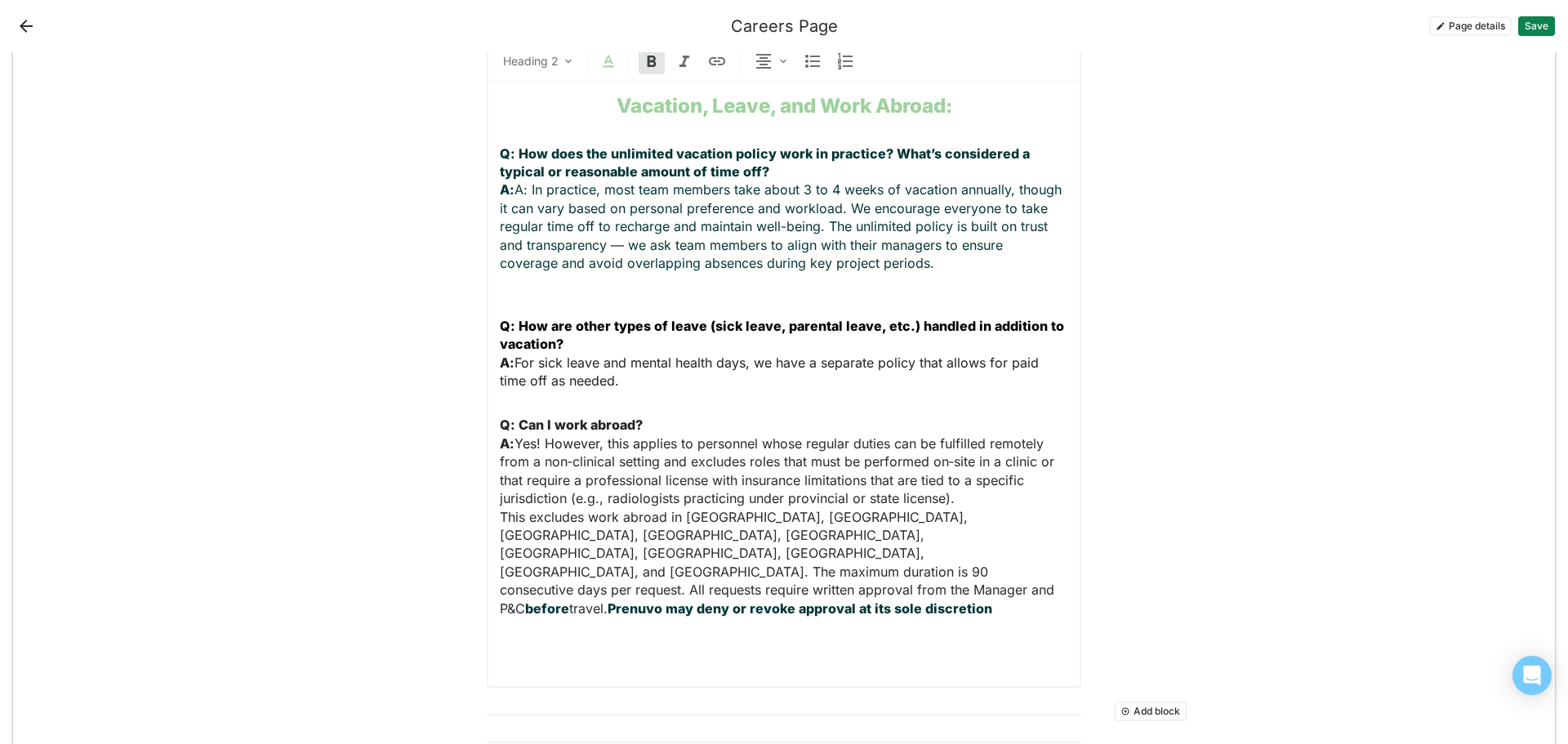
click at [944, 569] on p "Q: Can I work abroad? A: Yes! However, this a pplies to personnel whose regular…" at bounding box center [784, 516] width 569 height 201
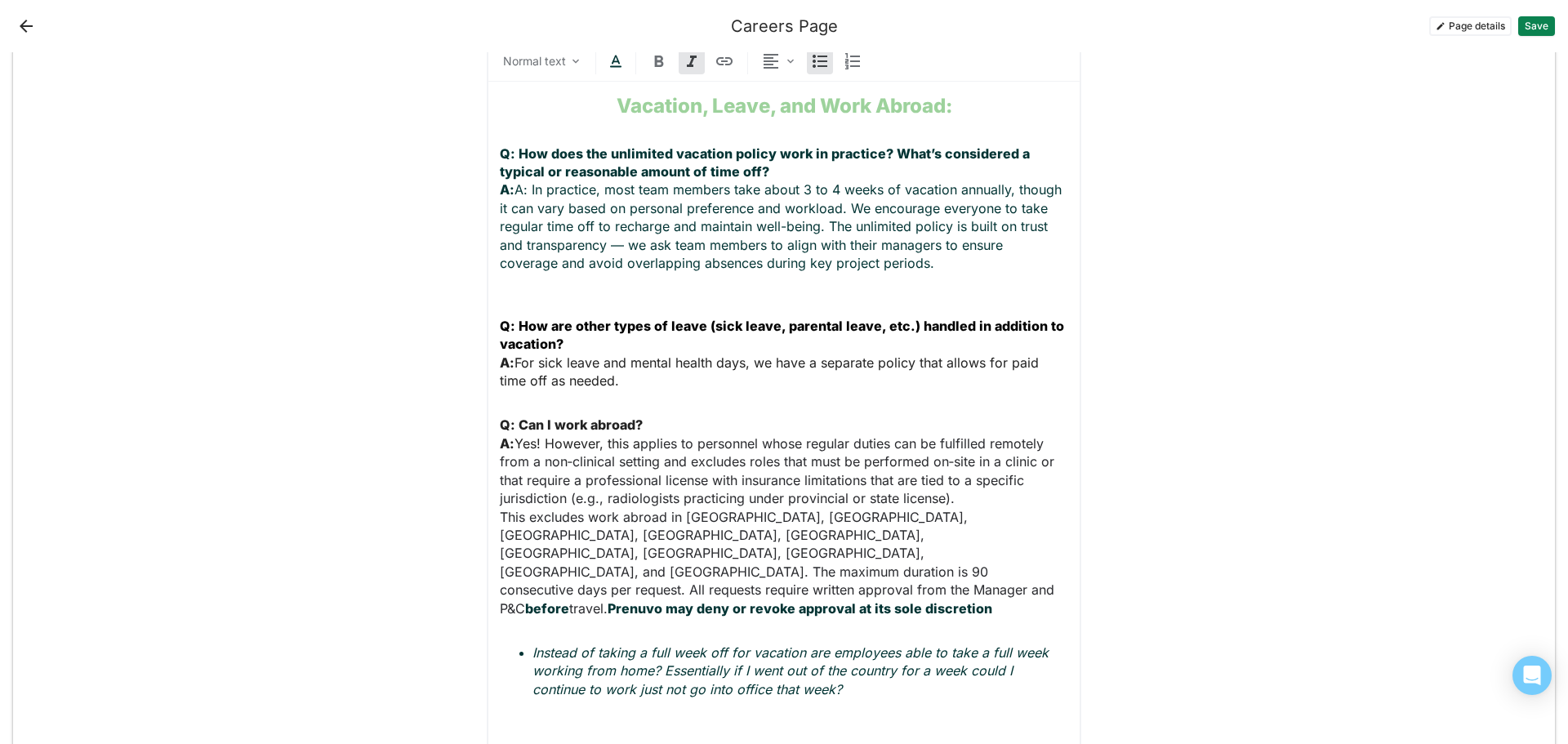
click at [533, 645] on em "Instead of taking a full week off for vacation are employees able to take a ful…" at bounding box center [793, 671] width 520 height 53
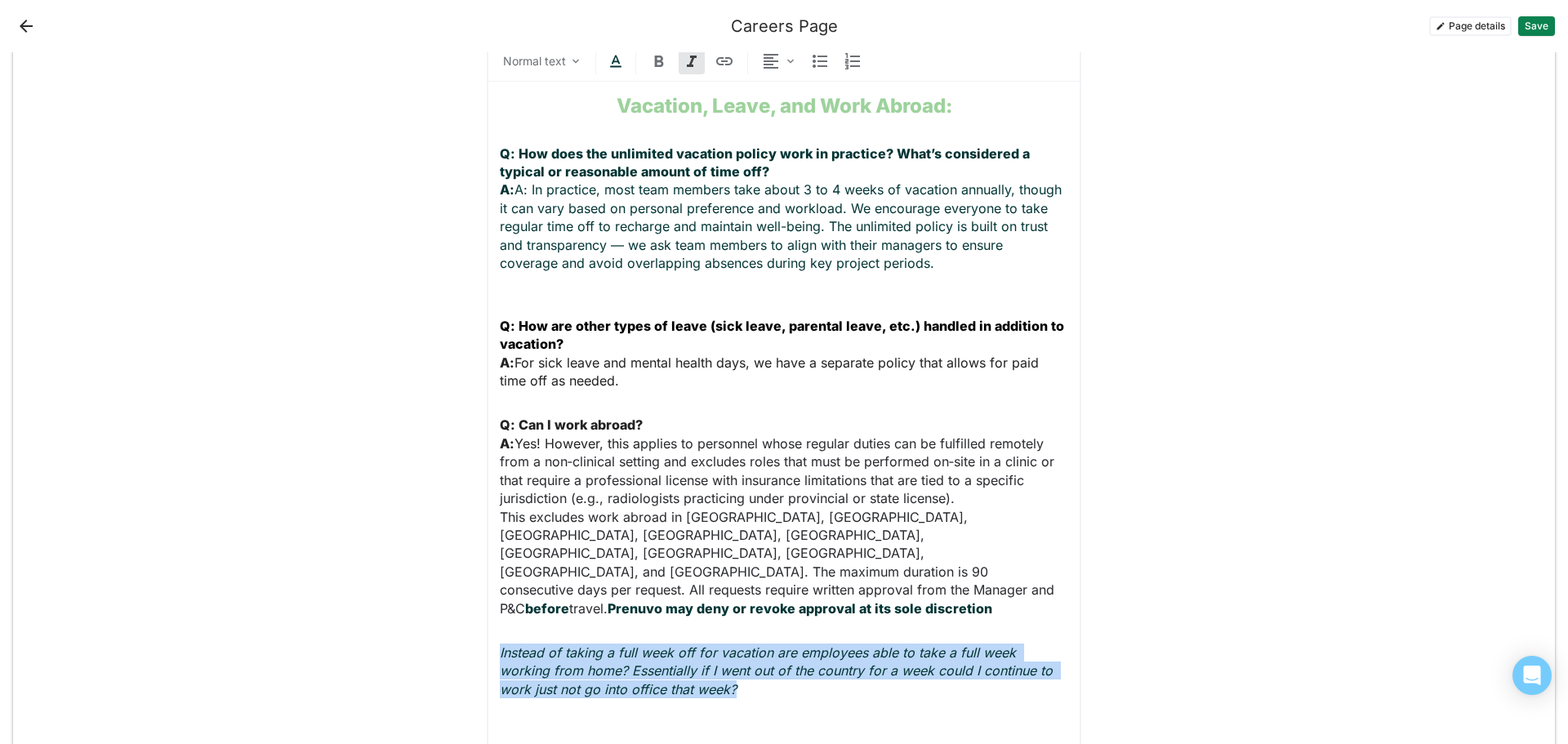
drag, startPoint x: 677, startPoint y: 652, endPoint x: 483, endPoint y: 623, distance: 196.2
click at [487, 623] on div "Text block Normal text Vacation, Leave, and Work Abroad: Q: How does the unlimi…" at bounding box center [784, 382] width 594 height 774
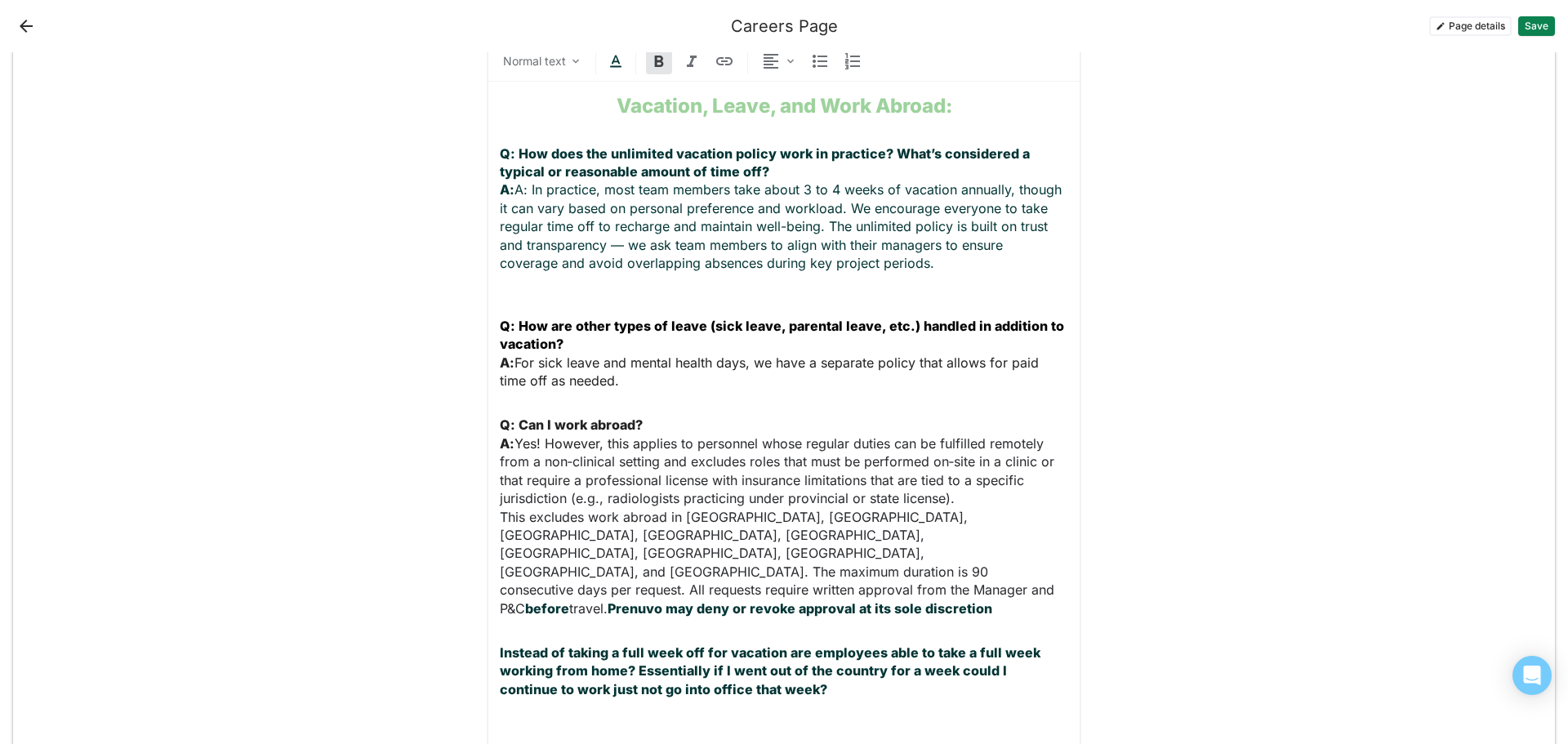
click at [500, 645] on strong "Instead of taking a full week off for vacation are employees able to take a ful…" at bounding box center [772, 671] width 543 height 53
click at [814, 646] on p "Q: Instead of taking a full week off for vacation are employees able to take a …" at bounding box center [784, 671] width 569 height 55
click at [543, 672] on p "Q: Instead of taking a full week off for vacation are employees able to take a …" at bounding box center [784, 680] width 569 height 73
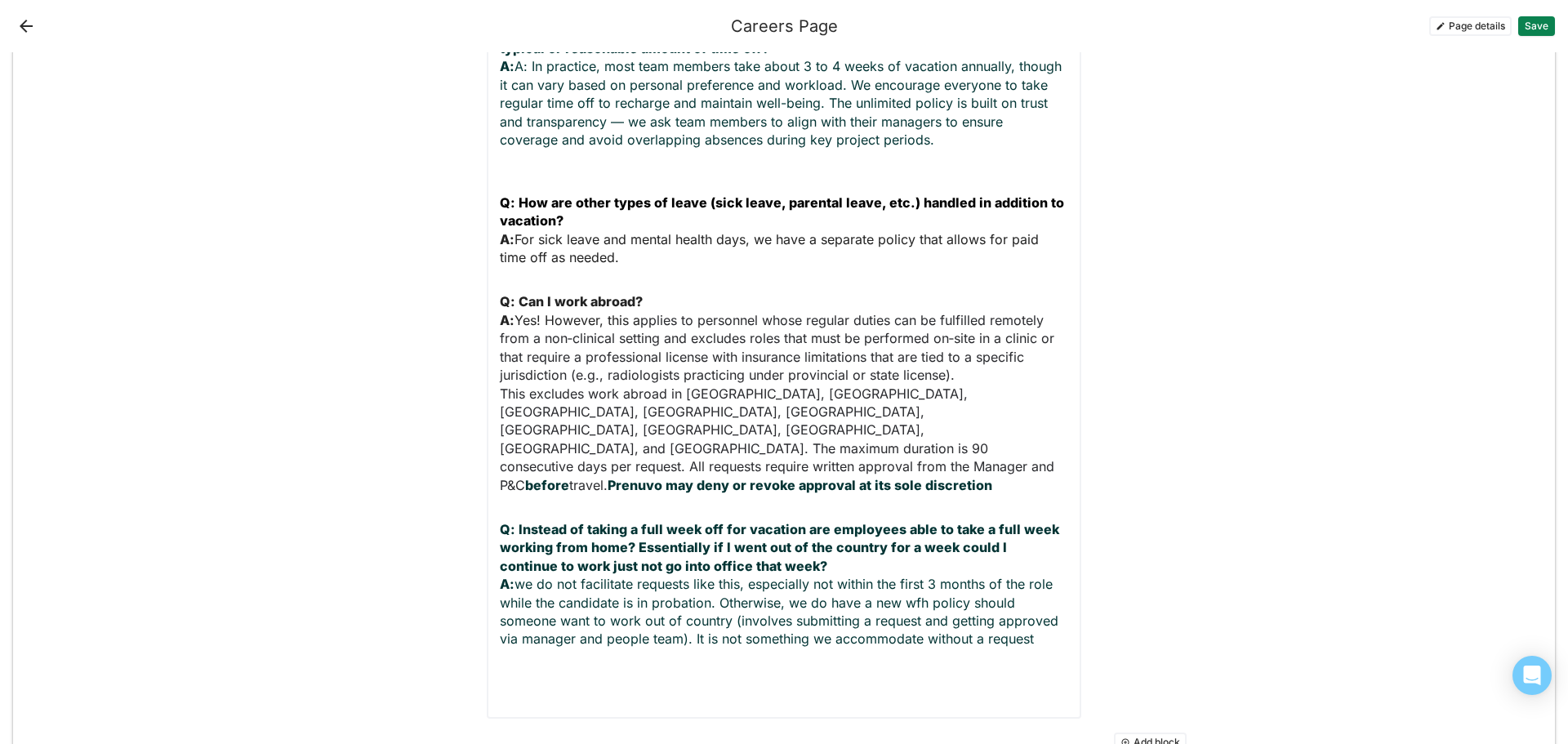
scroll to position [609, 0]
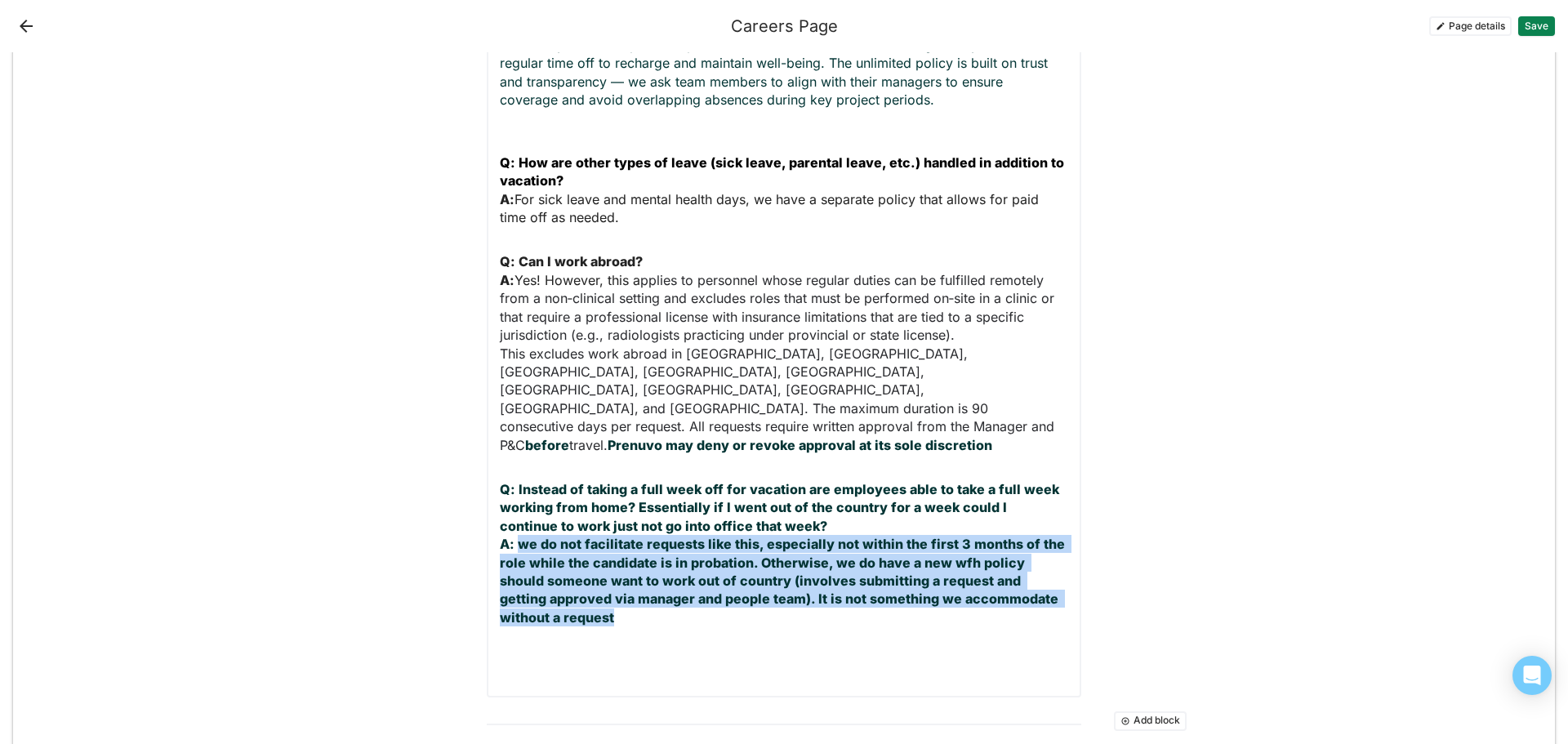
drag, startPoint x: 566, startPoint y: 575, endPoint x: 516, endPoint y: 502, distance: 88.5
click at [516, 502] on p "Q: Instead of taking a full week off for vacation are employees able to take a …" at bounding box center [784, 553] width 569 height 146
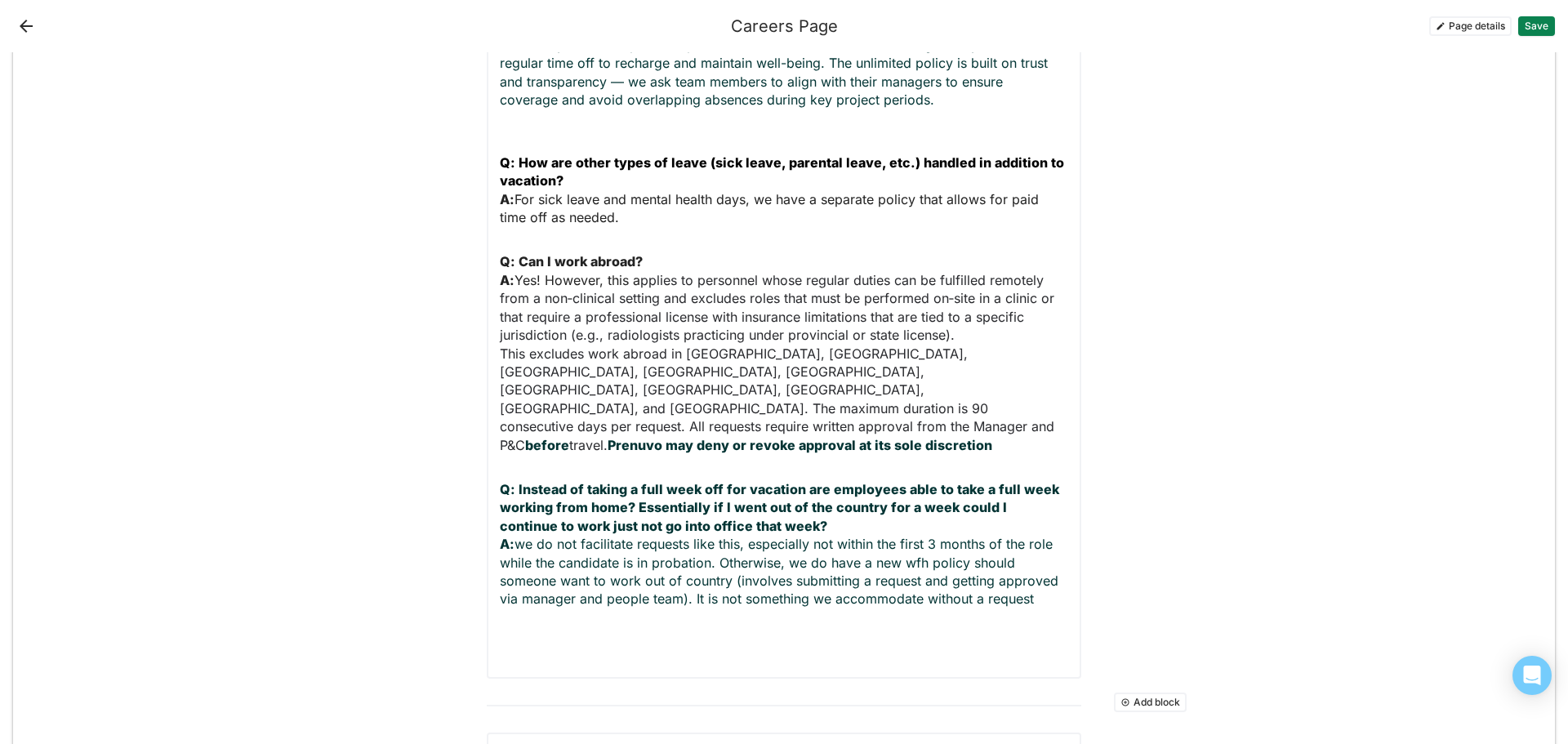
click at [519, 512] on p "Q: Instead of taking a full week off for vacation are employees able to take a …" at bounding box center [784, 544] width 569 height 128
drag, startPoint x: 919, startPoint y: 523, endPoint x: 870, endPoint y: 523, distance: 49.0
click at [870, 523] on p "Q: Instead of taking a full week off for vacation are employees able to take a …" at bounding box center [784, 544] width 569 height 128
click at [588, 576] on p "Q: Instead of taking a full week off for vacation are employees able to take a …" at bounding box center [784, 553] width 569 height 146
click at [756, 561] on p "Q: Instead of taking a full week off for vacation are employees able to take a …" at bounding box center [784, 553] width 569 height 146
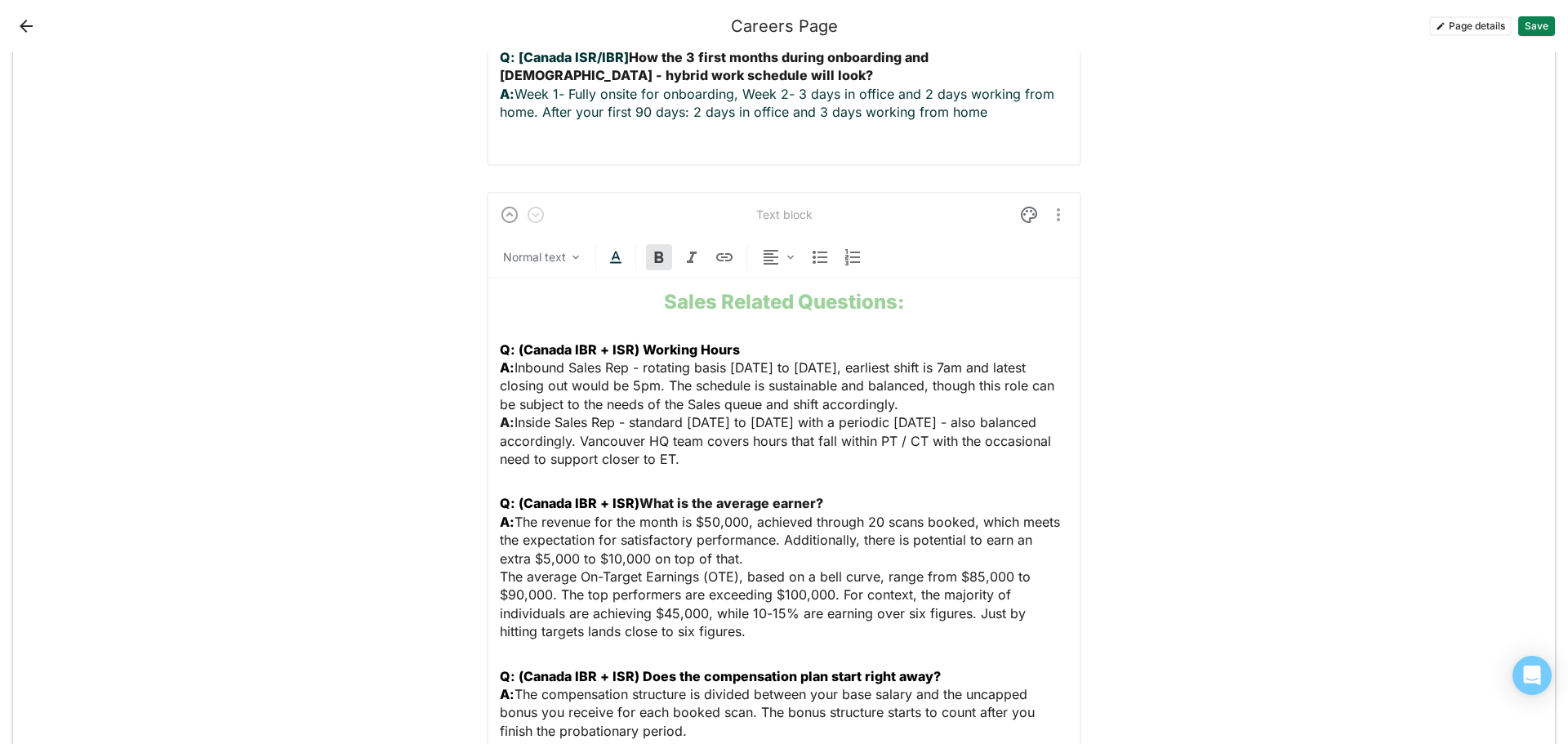
scroll to position [3259, 0]
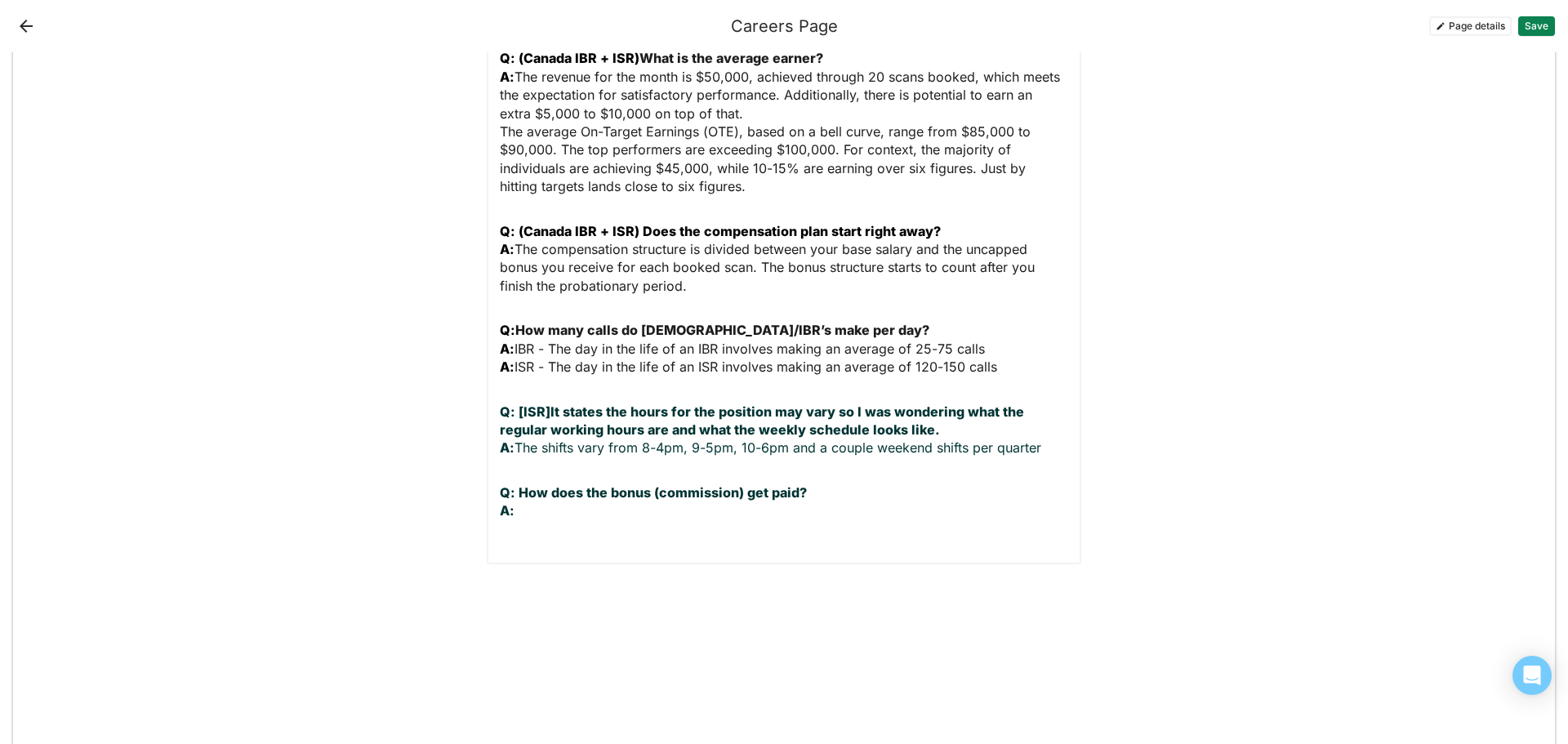
click at [553, 483] on p "Q: How does the bonus (commission) get paid? A:" at bounding box center [784, 510] width 569 height 55
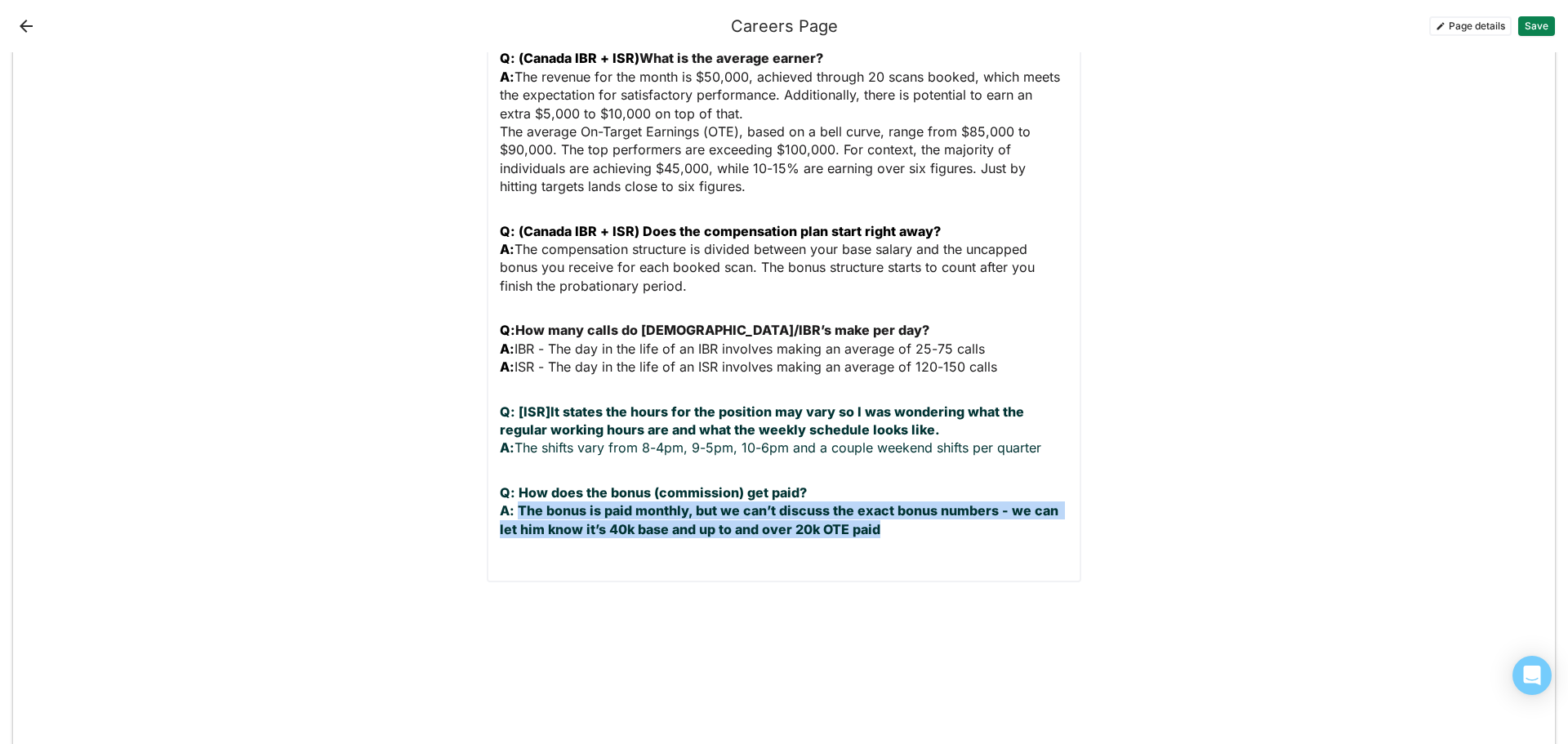
drag, startPoint x: 895, startPoint y: 441, endPoint x: 513, endPoint y: 422, distance: 382.5
click at [513, 483] on p "Q: How does the bonus (commission) get paid? A: The bonus is paid monthly, but …" at bounding box center [784, 519] width 569 height 73
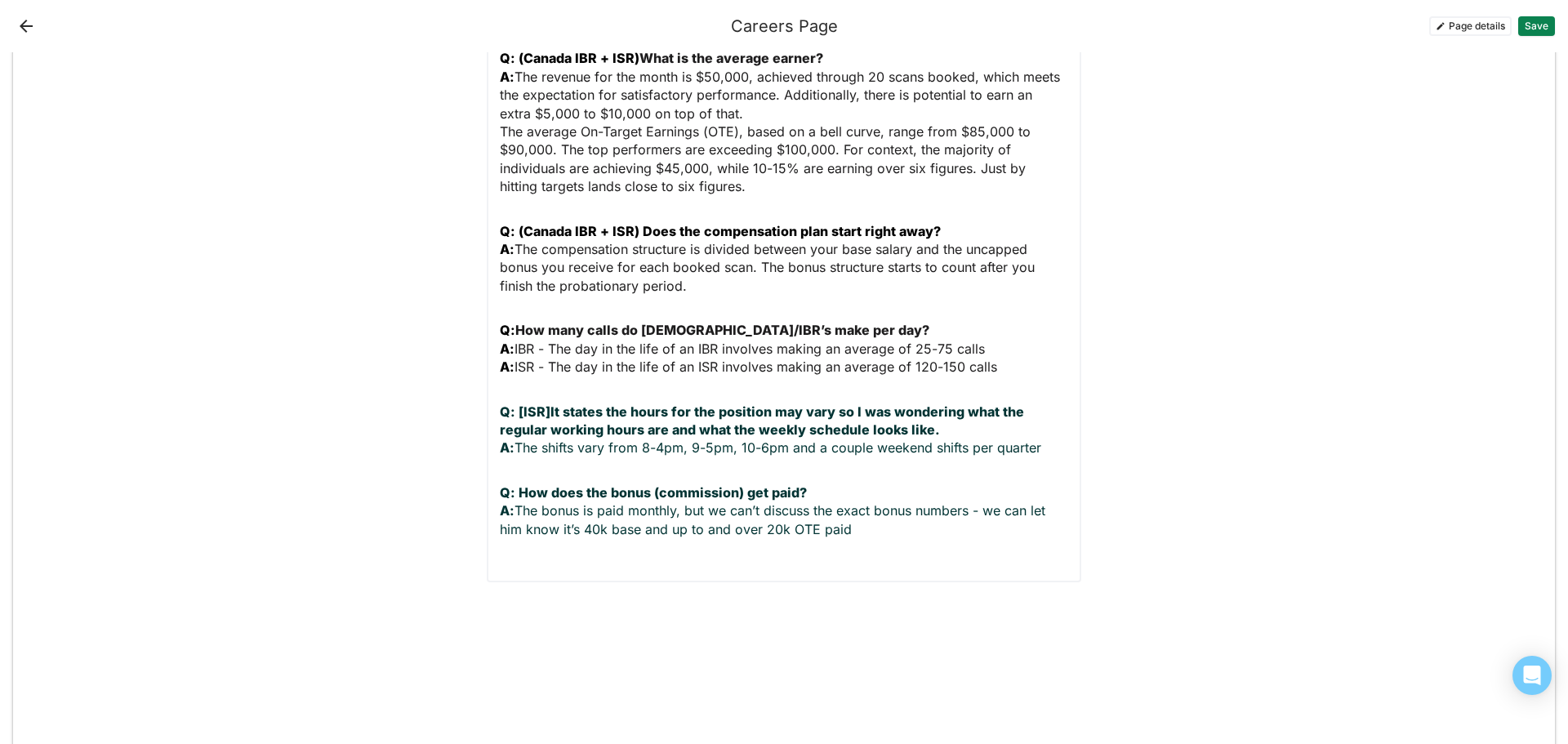
click at [915, 483] on p "Q: How does the bonus (commission) get paid? A: The bonus is paid monthly, but …" at bounding box center [784, 519] width 569 height 73
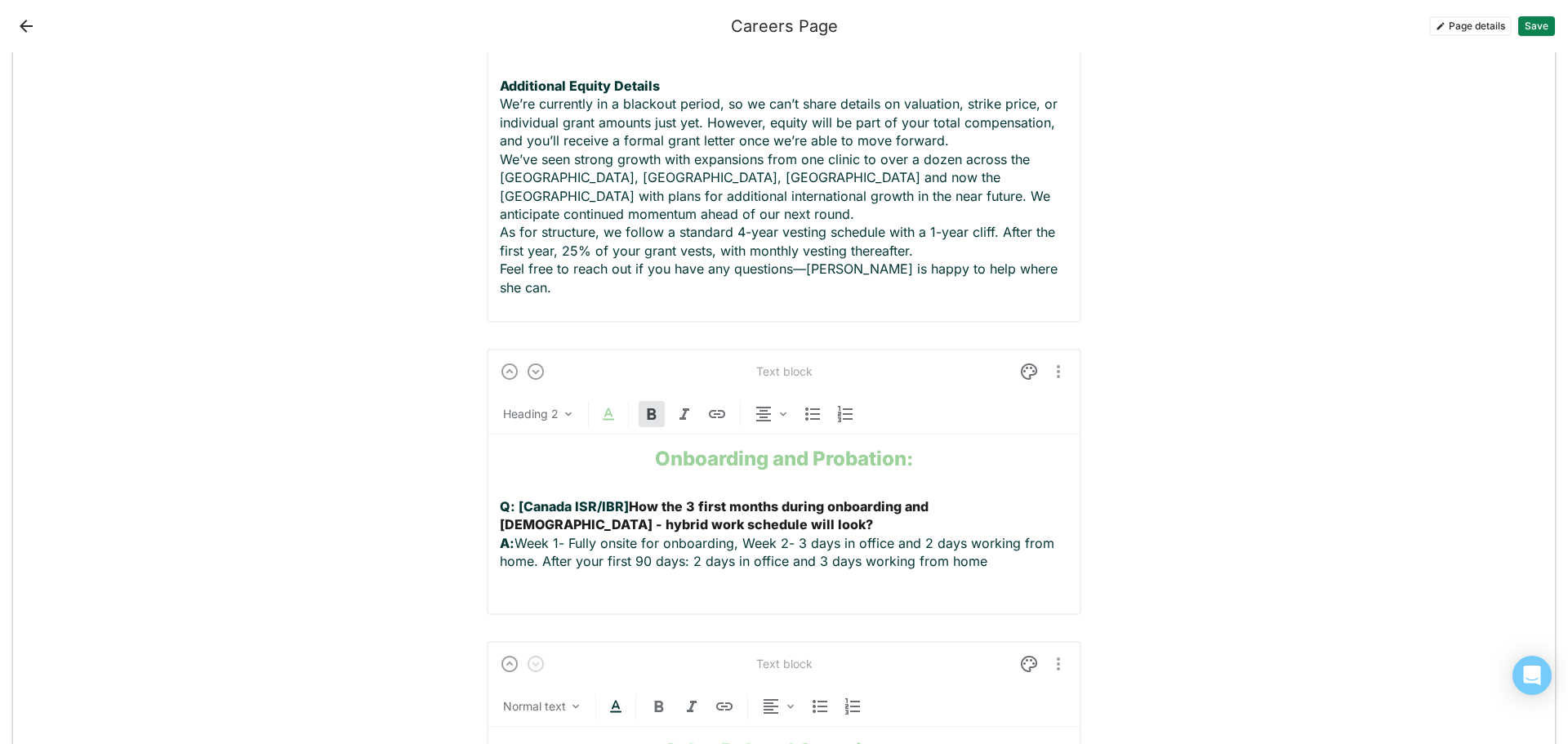
scroll to position [2116, 0]
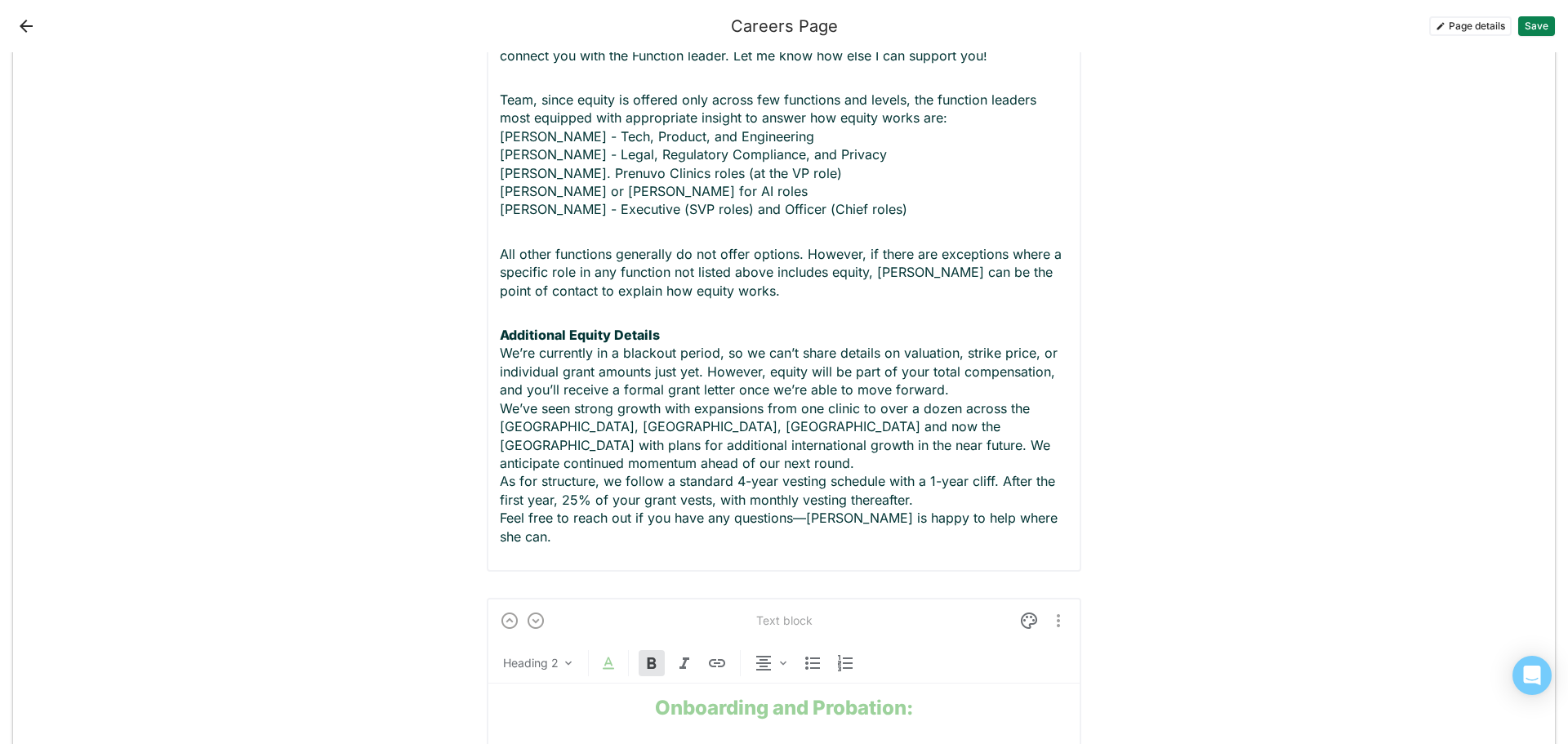
click at [1531, 29] on button "Save" at bounding box center [1536, 26] width 37 height 20
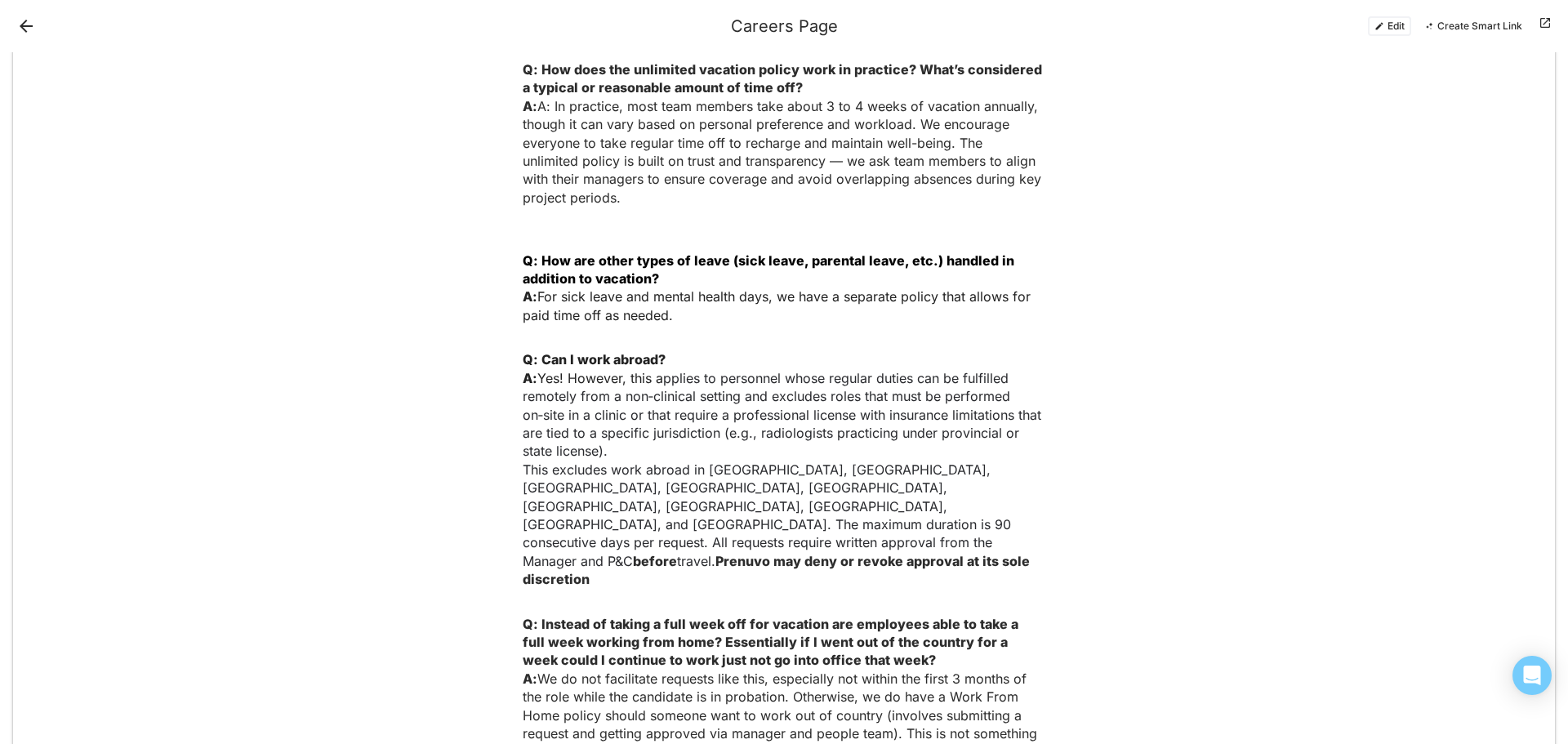
scroll to position [0, 0]
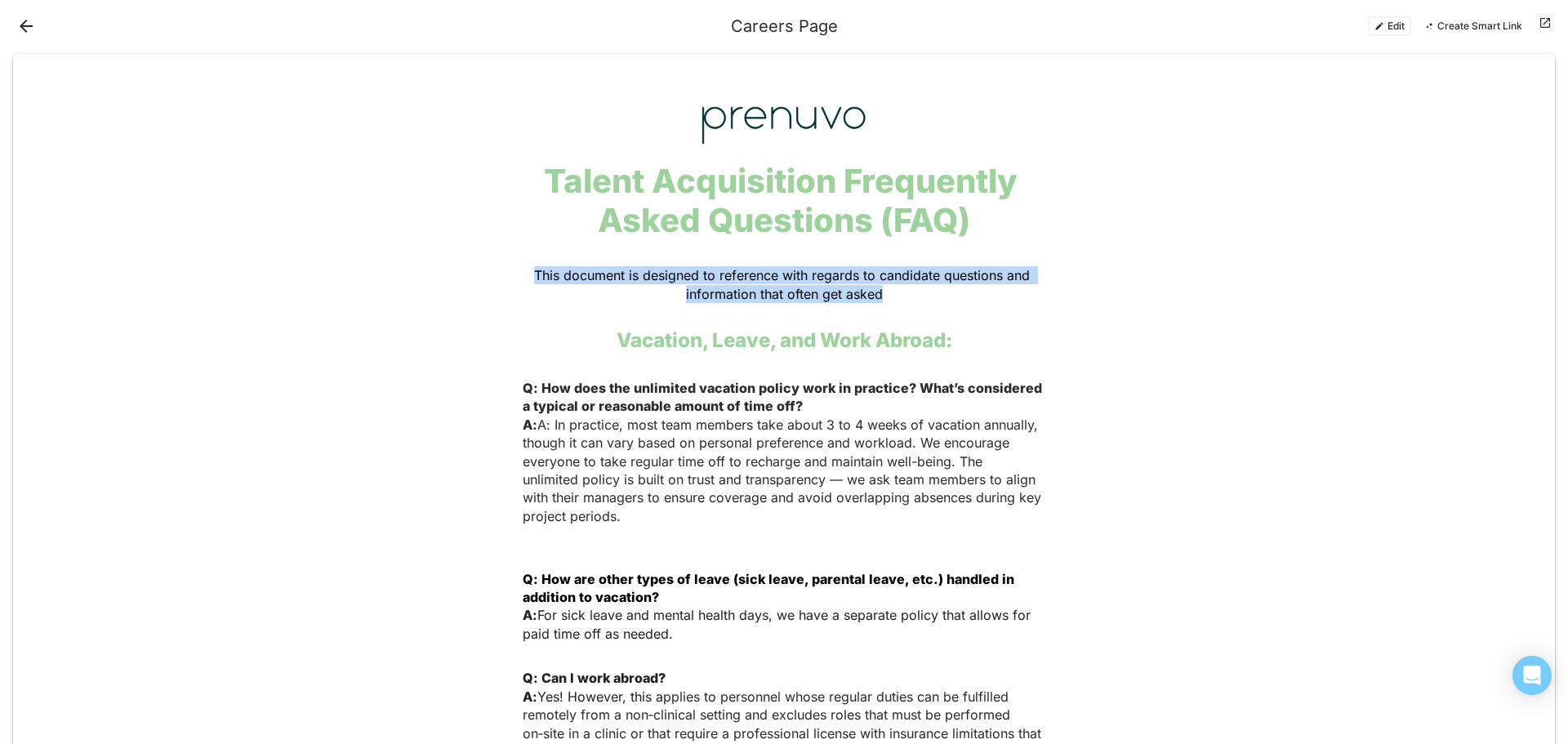
drag, startPoint x: 878, startPoint y: 293, endPoint x: 528, endPoint y: 274, distance: 350.5
click at [528, 274] on p "This document is designed to reference with regards to candidate questions and …" at bounding box center [784, 284] width 523 height 37
copy span "This document is designed to reference with regards to candidate questions and …"
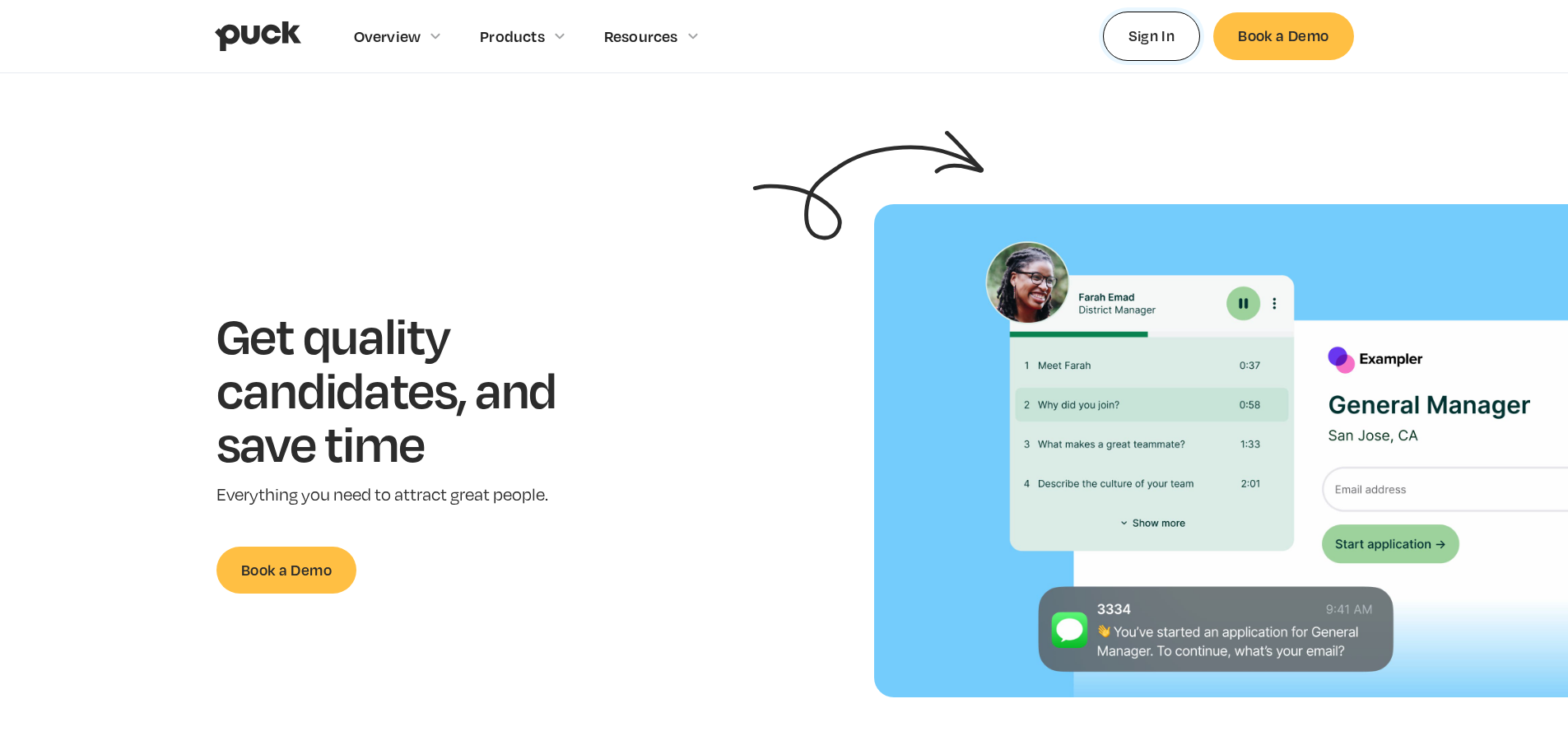
click at [1169, 27] on link "Sign In" at bounding box center [1152, 35] width 98 height 48
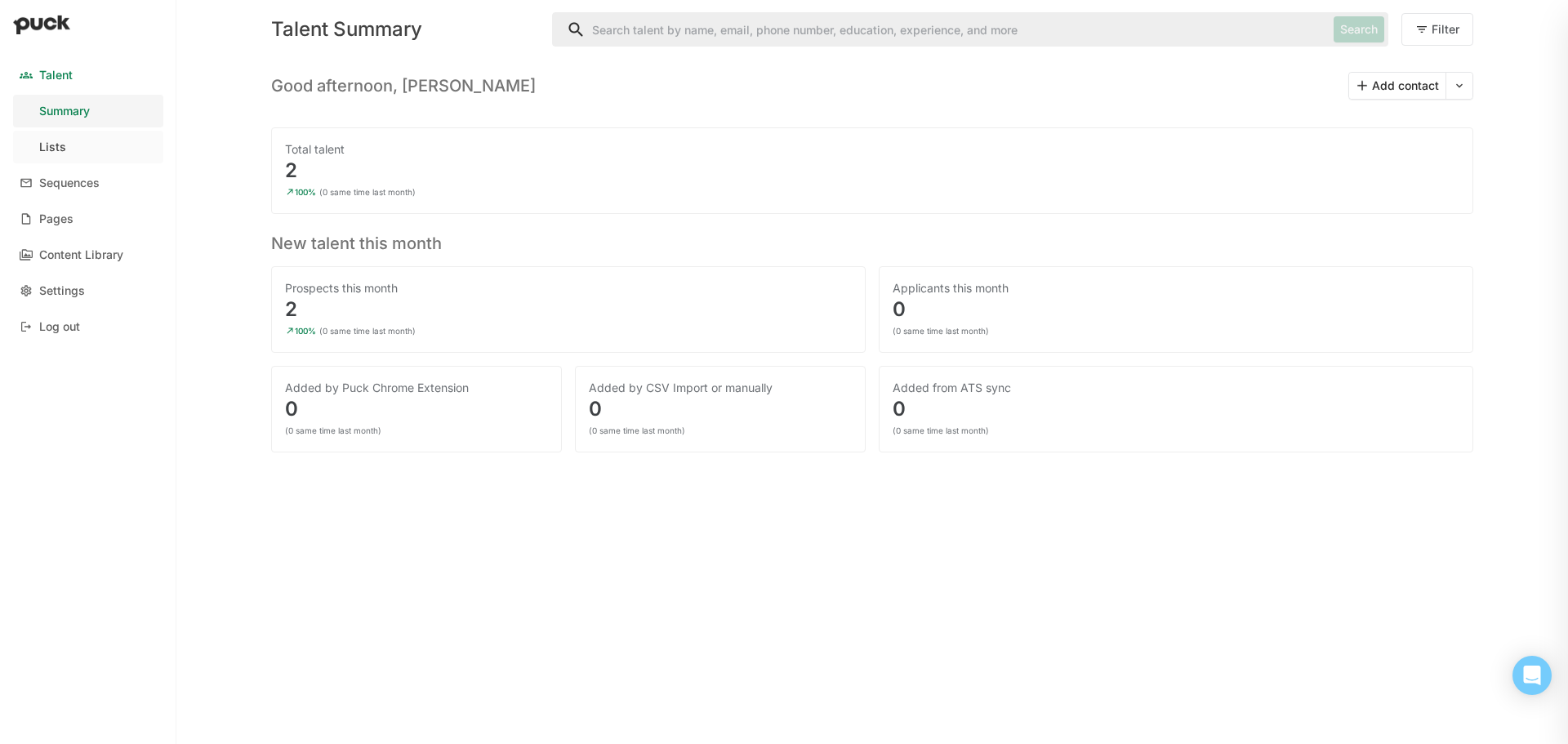
click at [87, 155] on link "Lists" at bounding box center [88, 147] width 150 height 33
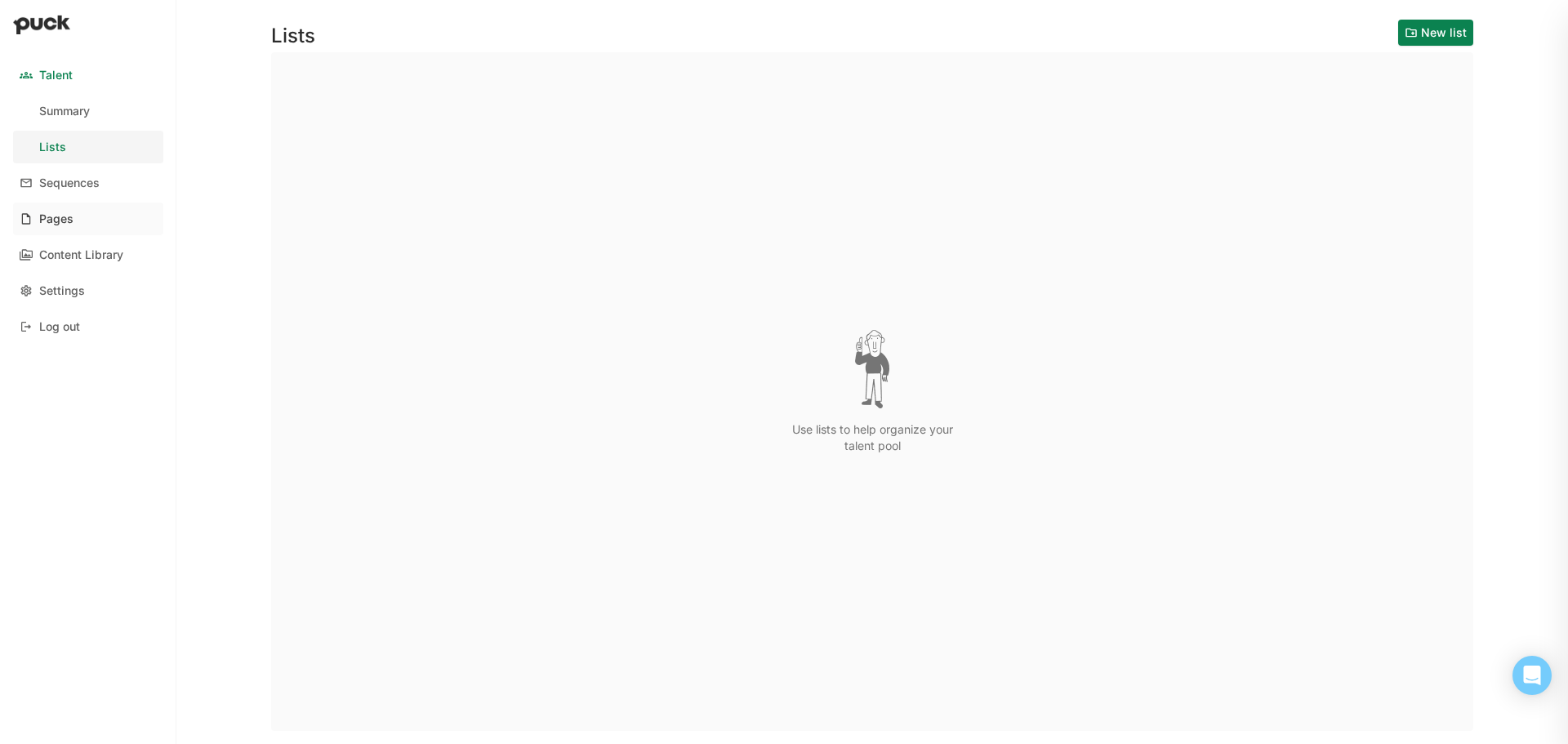
click at [60, 212] on div "Pages" at bounding box center [56, 219] width 34 height 14
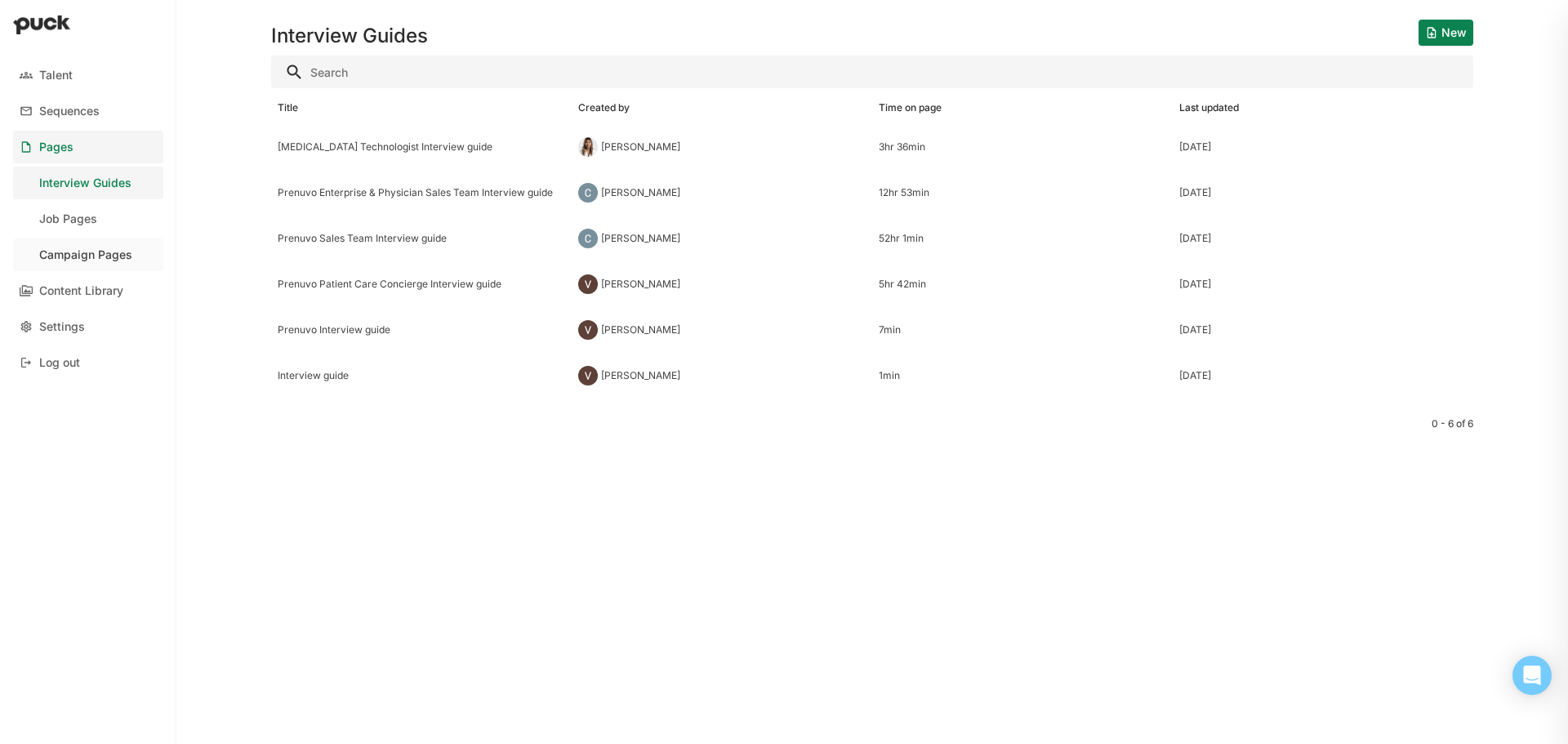
click at [90, 251] on div "Campaign Pages" at bounding box center [85, 255] width 93 height 14
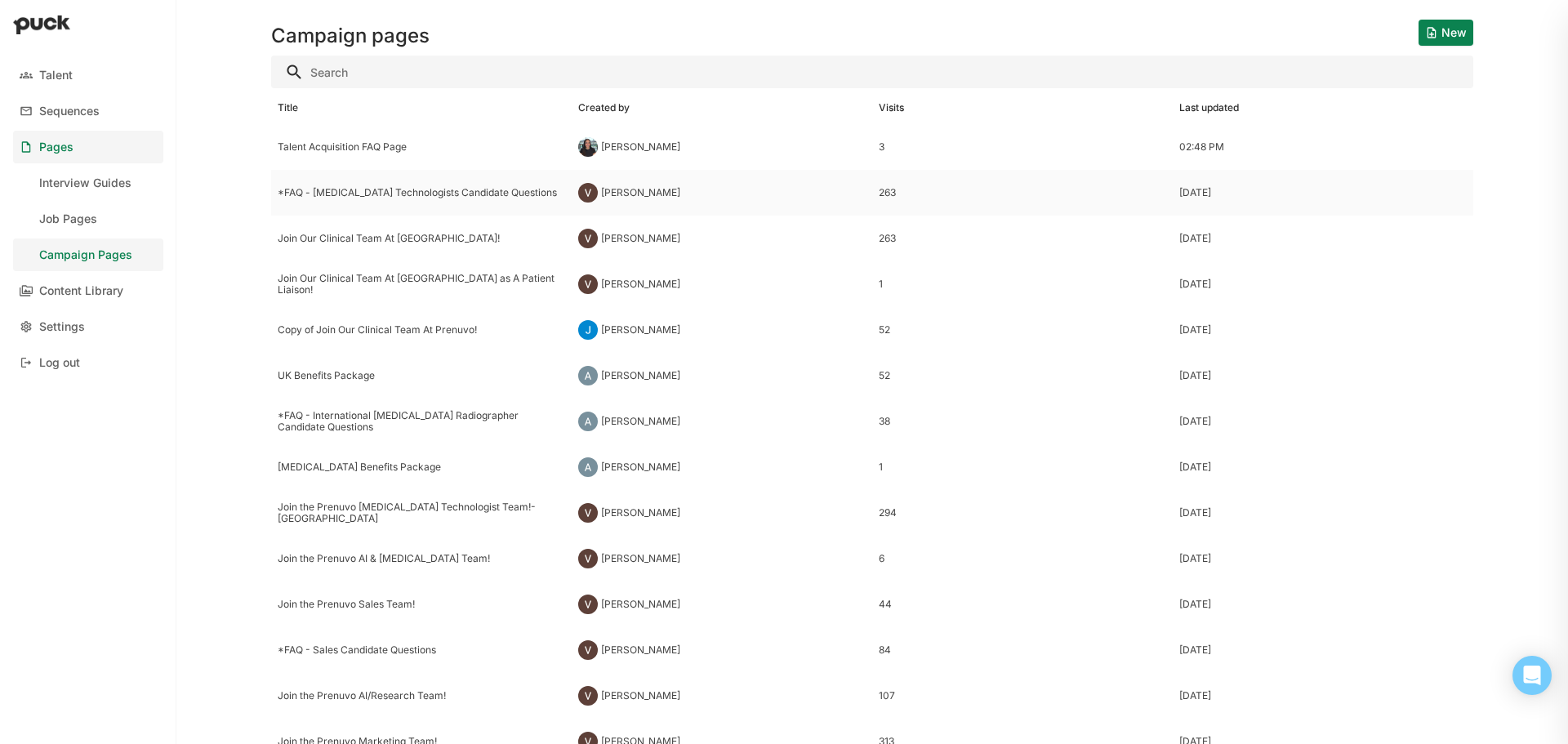
click at [414, 182] on div "*FAQ - MRI Technologists Candidate Questions" at bounding box center [421, 192] width 301 height 46
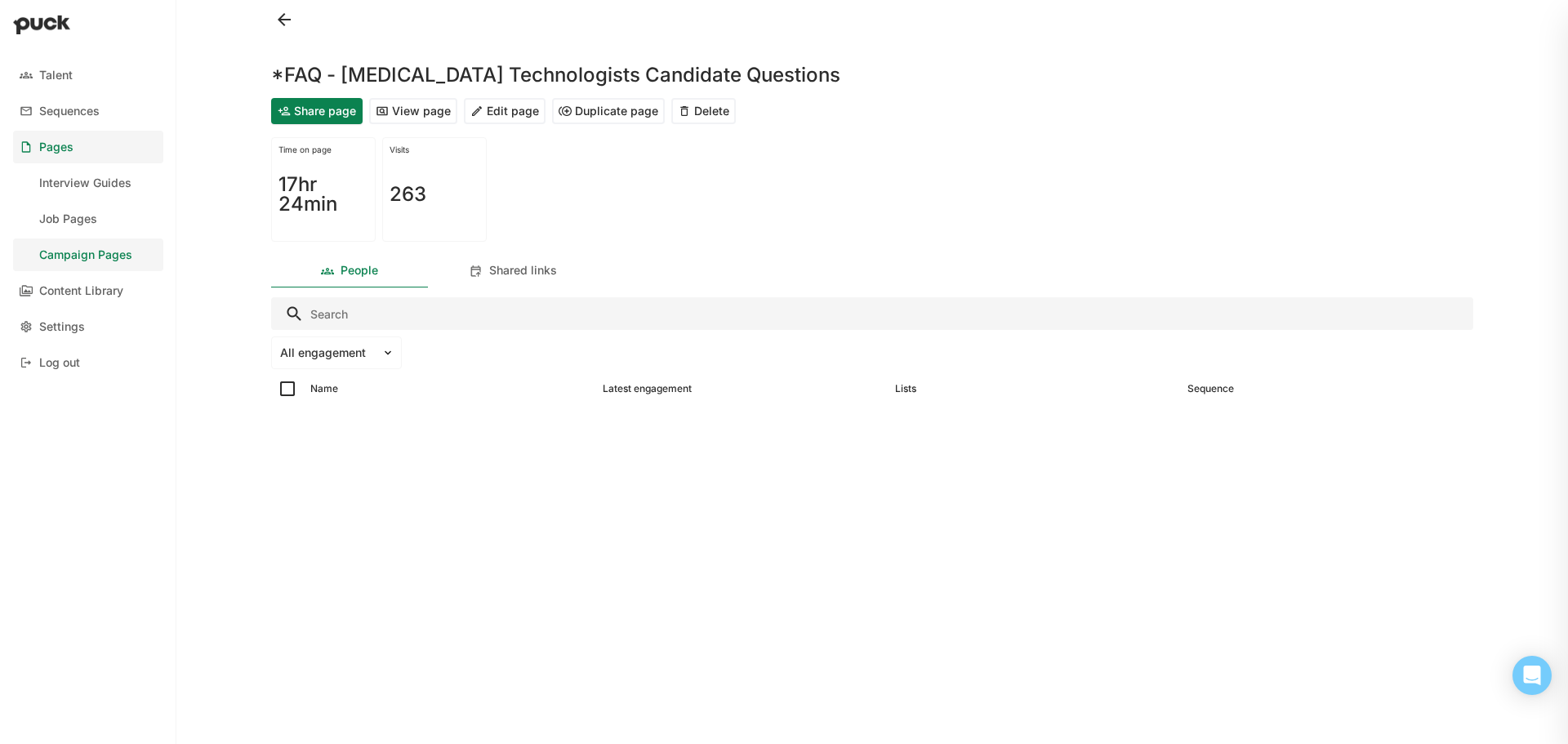
click at [430, 116] on button "View page" at bounding box center [413, 111] width 88 height 26
